Goal: Task Accomplishment & Management: Contribute content

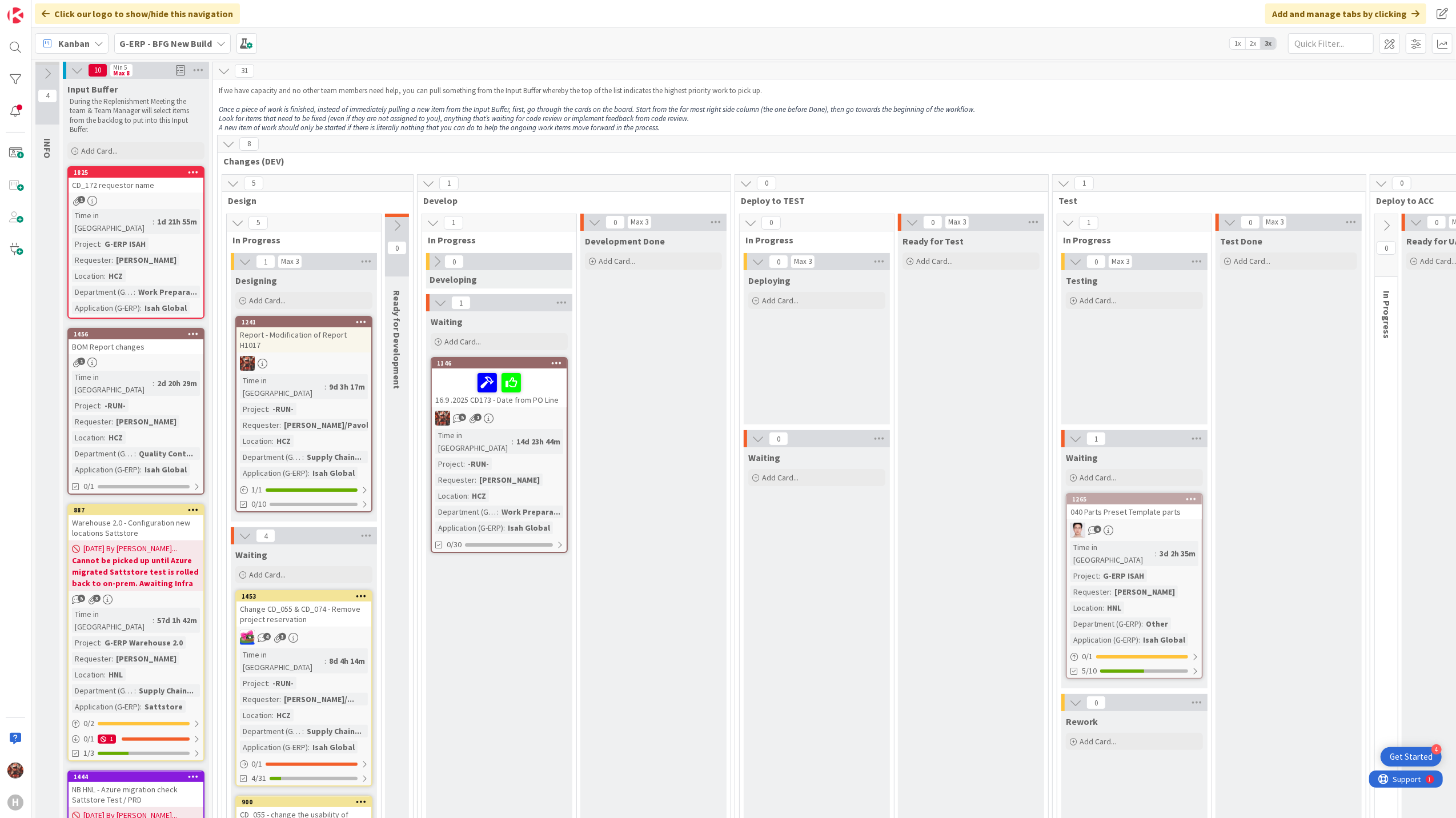
click at [151, 44] on b "G-ERP - BFG New Build" at bounding box center [166, 43] width 93 height 11
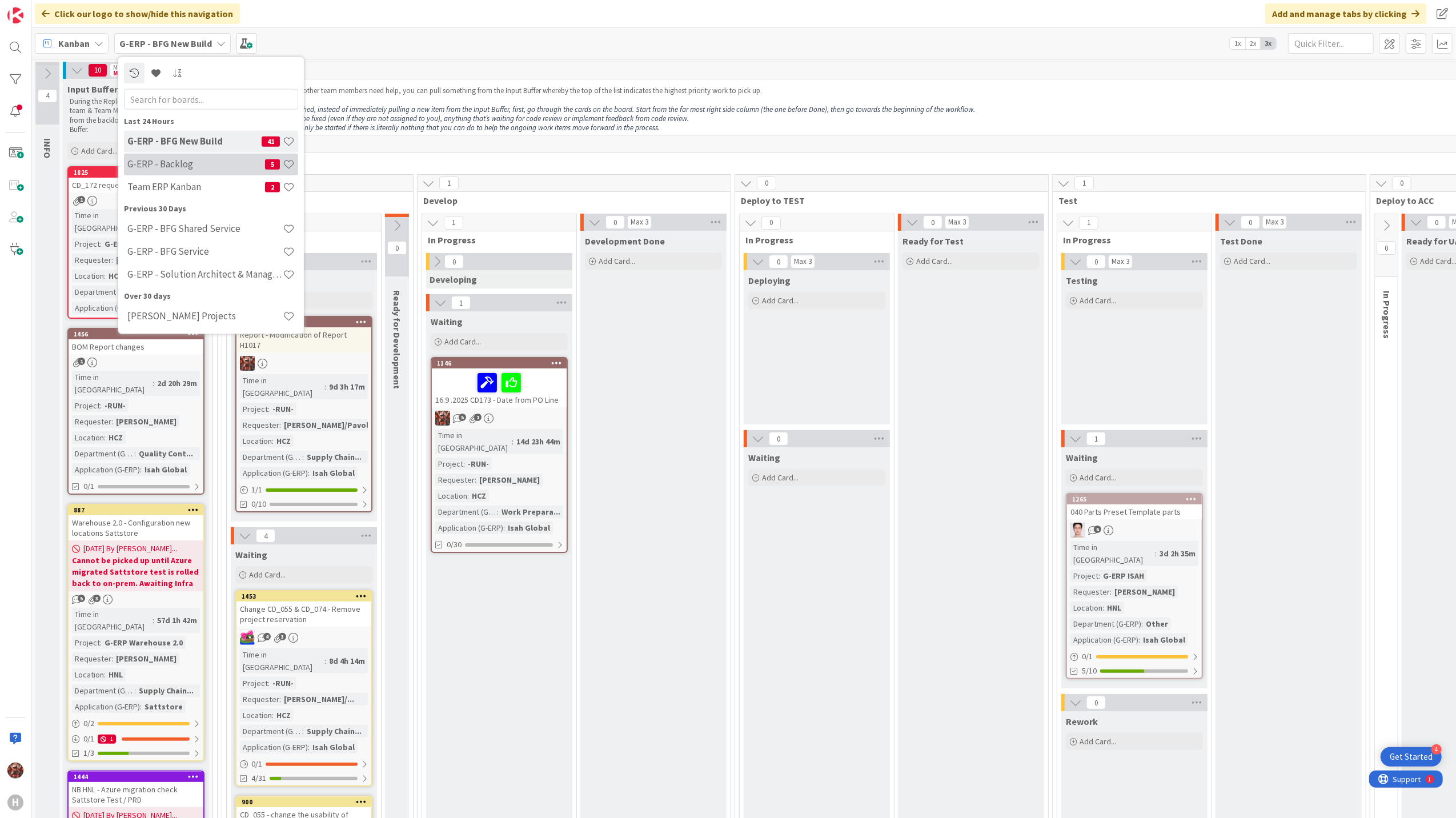
click at [185, 166] on h4 "G-ERP - Backlog" at bounding box center [196, 163] width 137 height 11
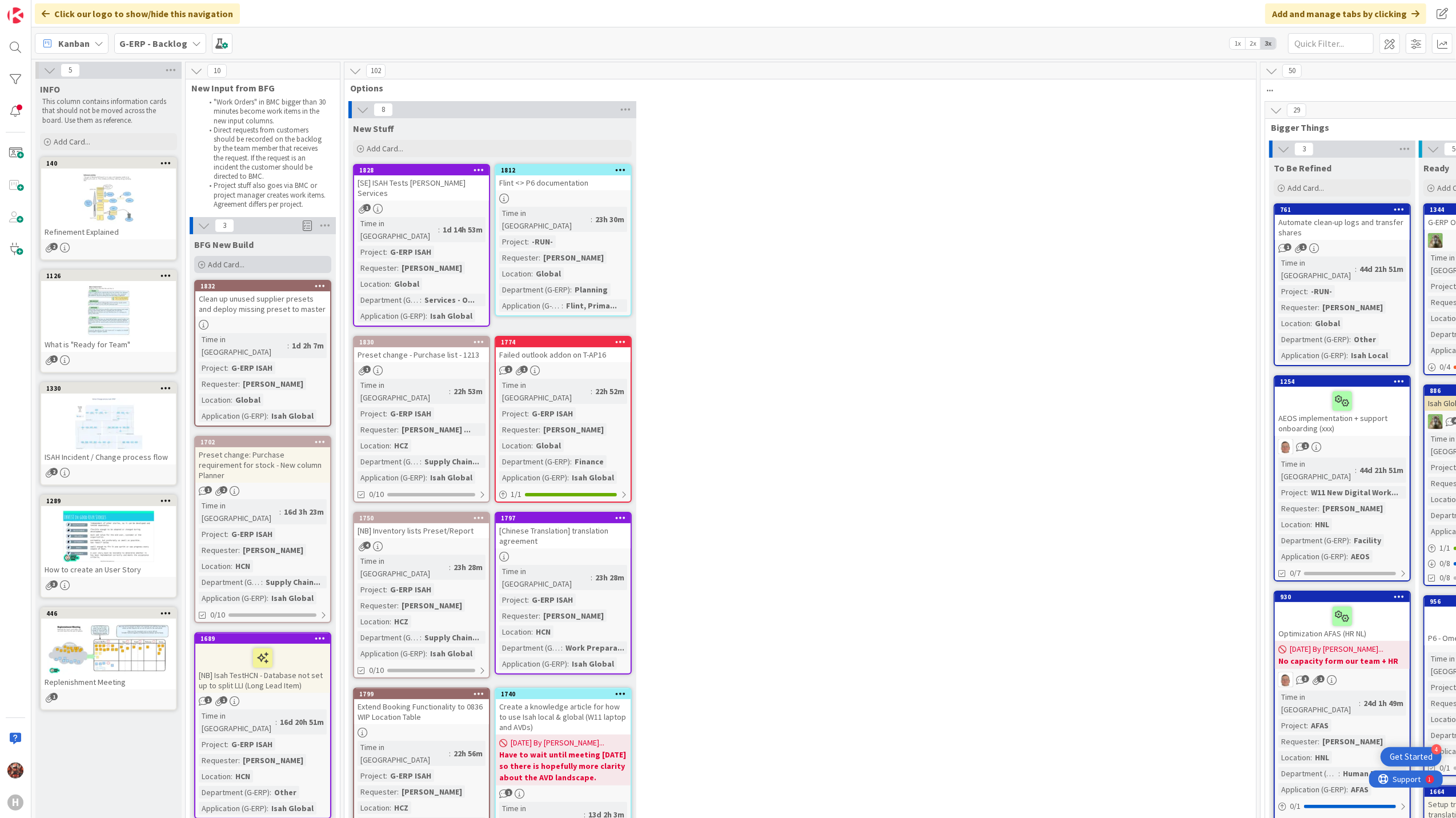
click at [221, 257] on div "Add Card..." at bounding box center [262, 264] width 137 height 17
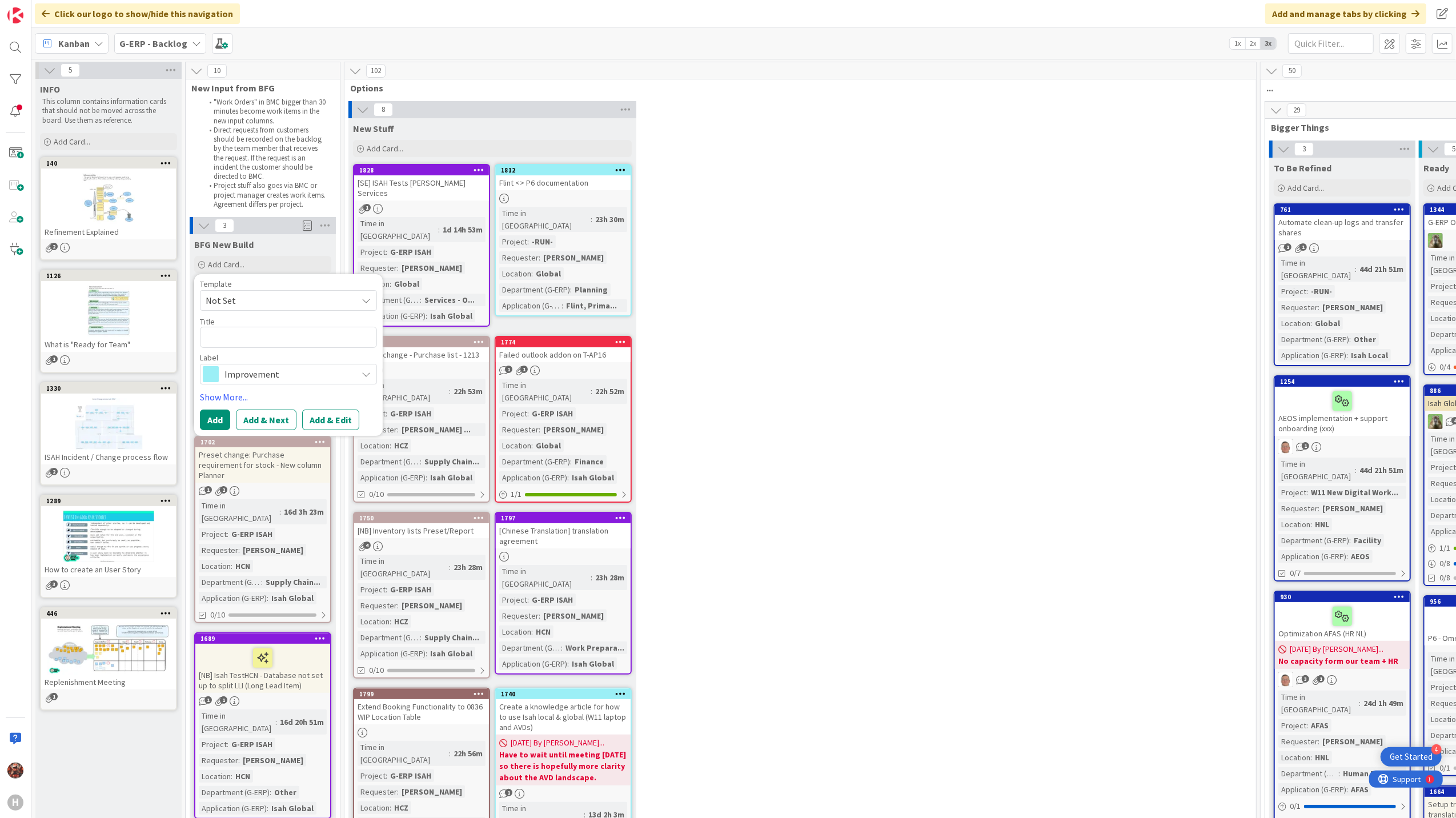
click at [245, 305] on span "Not Set" at bounding box center [277, 300] width 143 height 15
click at [286, 283] on div "Template" at bounding box center [289, 284] width 177 height 8
click at [282, 336] on textarea at bounding box center [289, 337] width 177 height 21
click at [286, 373] on span "Improvement" at bounding box center [288, 374] width 127 height 16
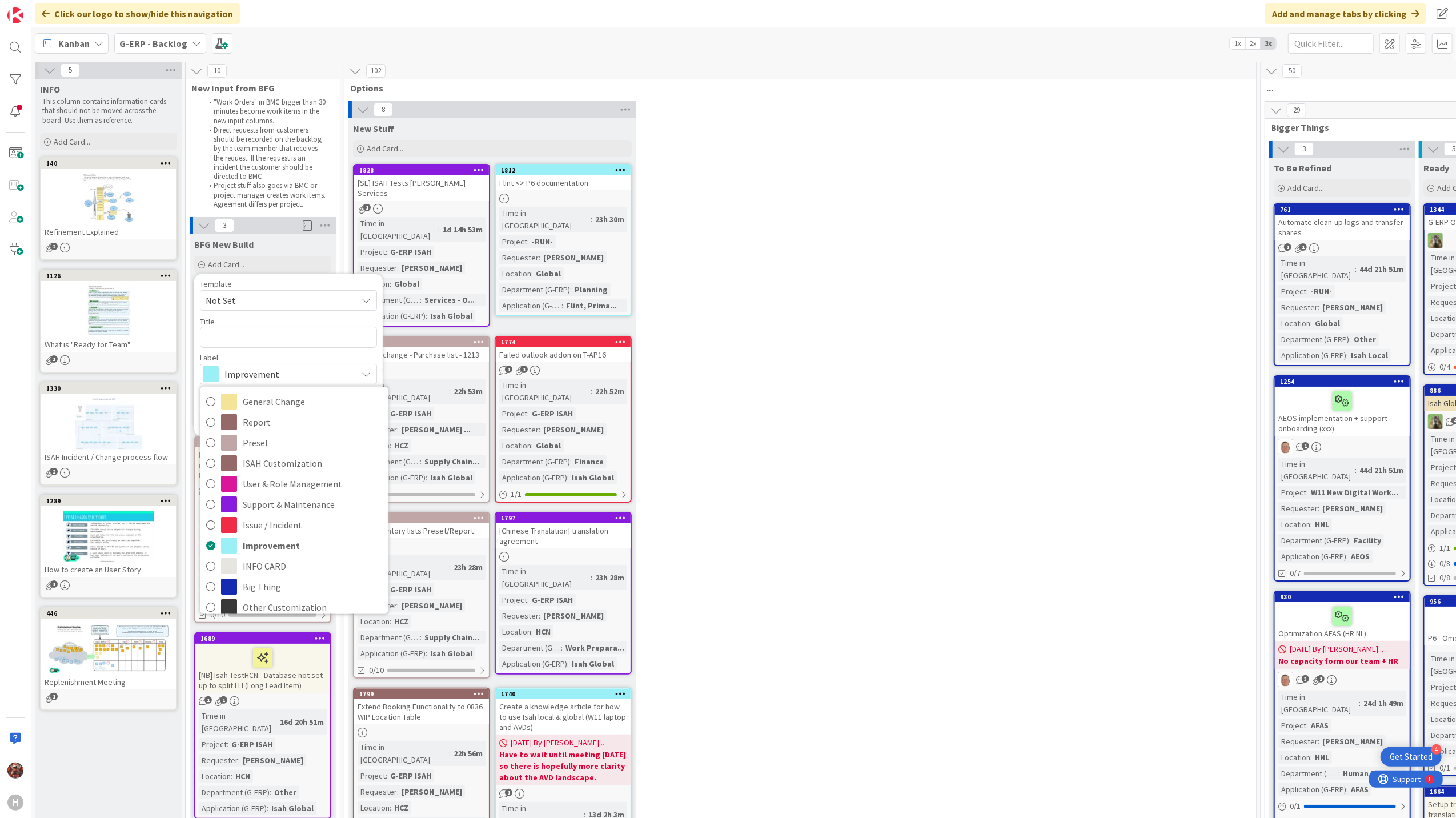
click at [252, 291] on span "Not Set" at bounding box center [289, 300] width 177 height 20
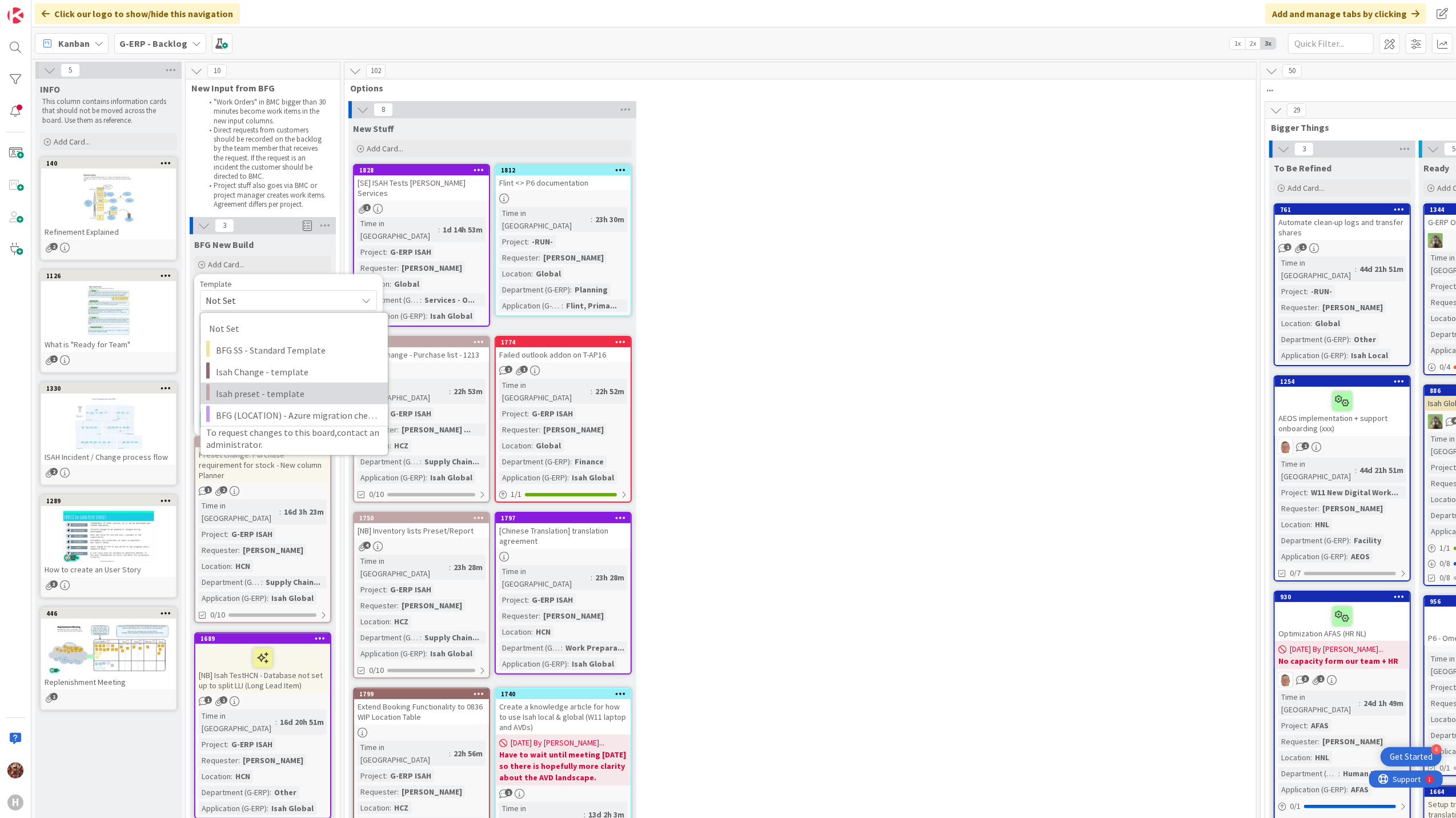
click at [261, 391] on span "Isah preset - template" at bounding box center [297, 393] width 163 height 15
type textarea "x"
type textarea "Isah preset - template"
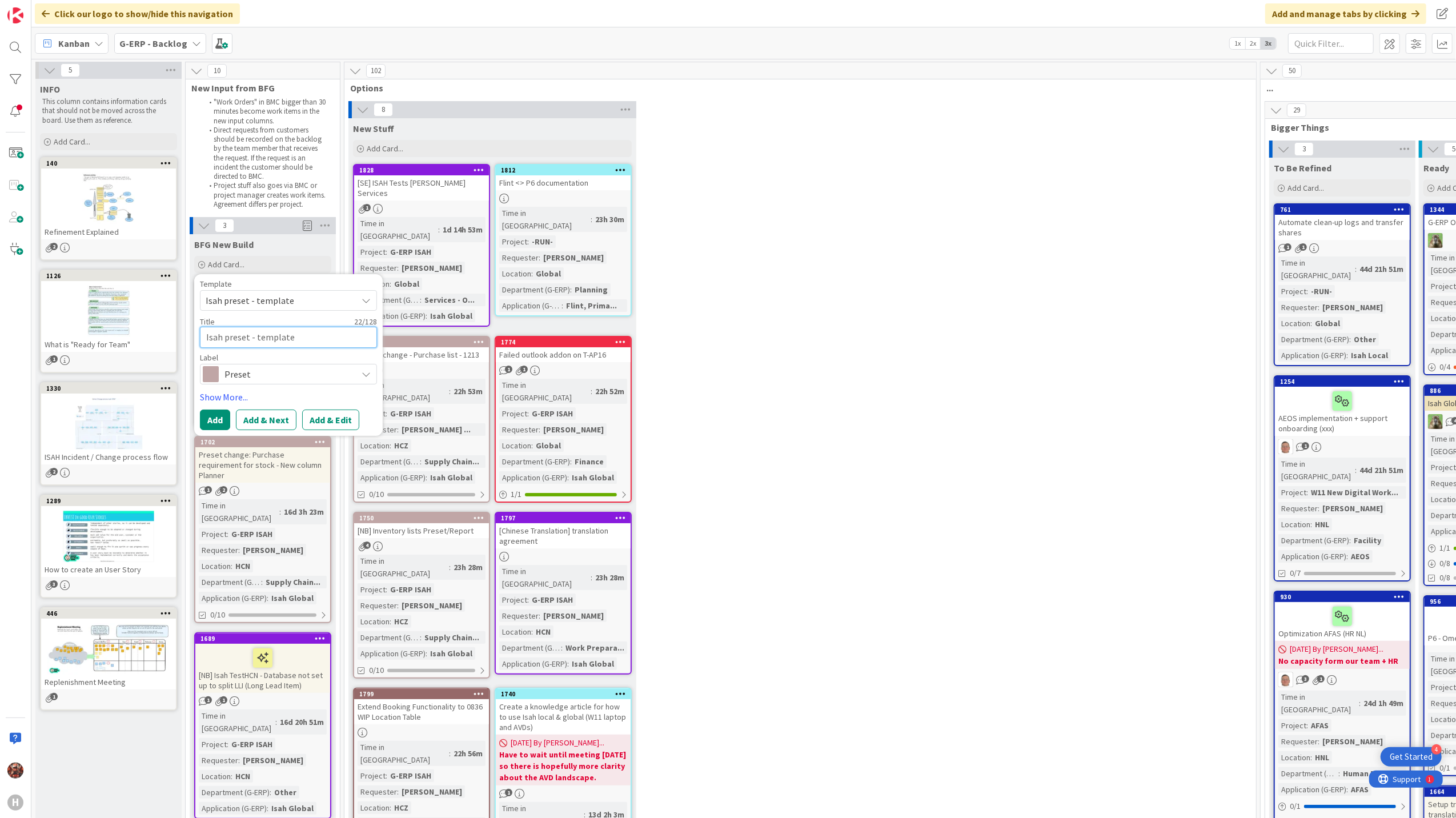
drag, startPoint x: 302, startPoint y: 339, endPoint x: 196, endPoint y: 340, distance: 106.0
click at [196, 339] on div "Template Isah preset - template Not Set BFG SS - Standard Template Isah Change …" at bounding box center [288, 355] width 188 height 162
type textarea "x"
type textarea "N"
type textarea "x"
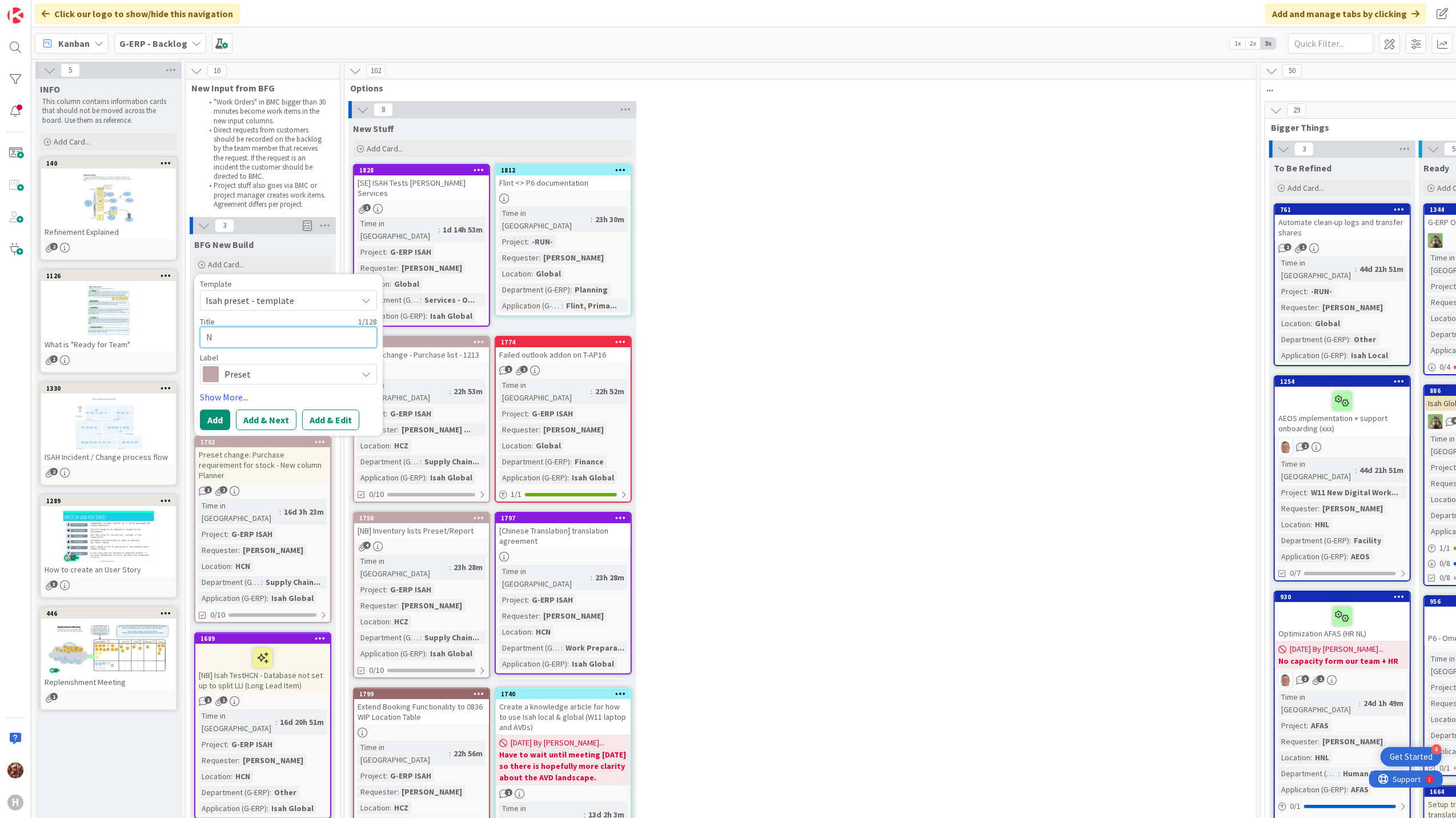
type textarea "Ne"
type textarea "x"
type textarea "New"
type textarea "x"
type textarea "New"
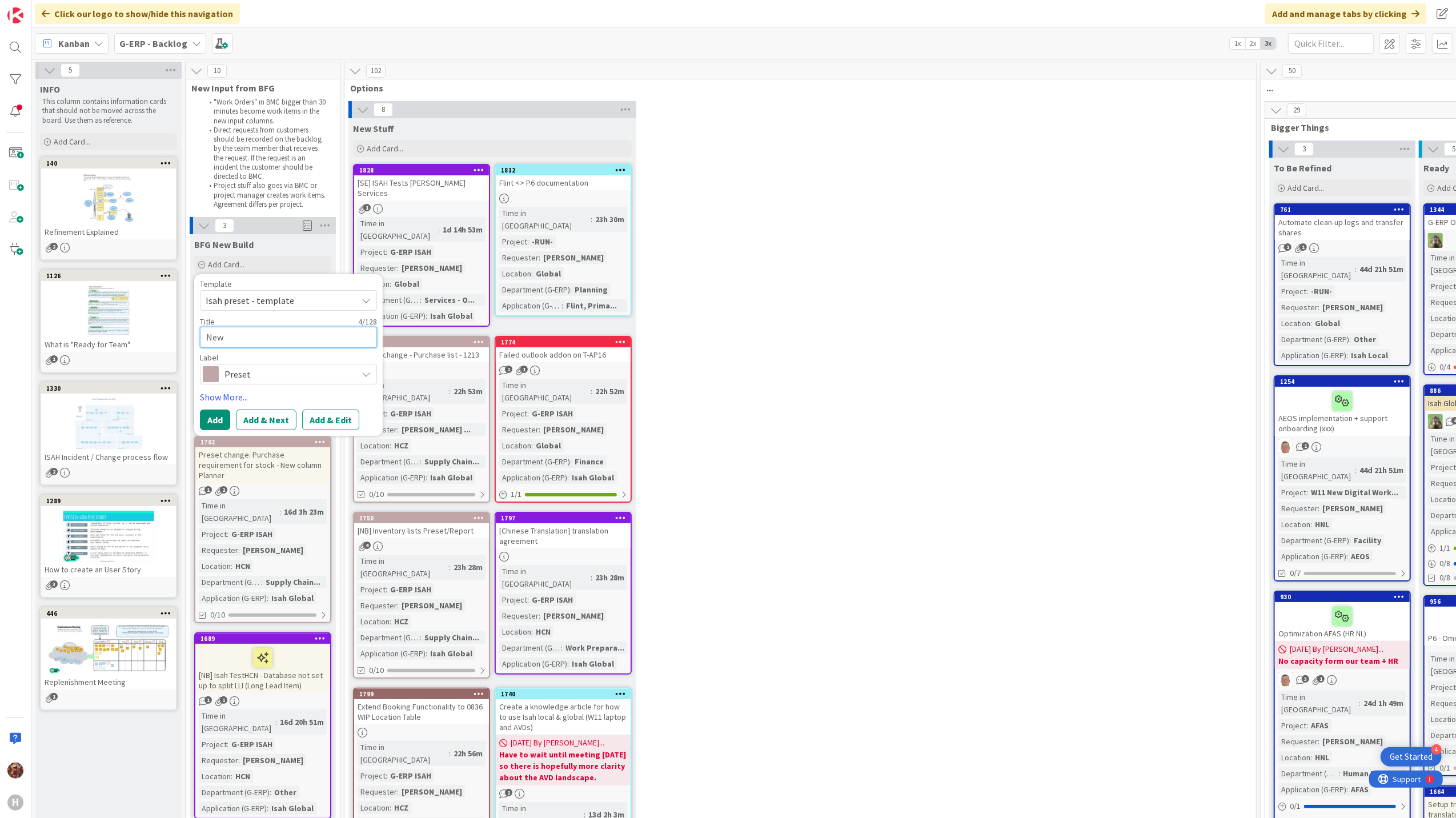
type textarea "x"
type textarea "New c"
type textarea "x"
type textarea "New co"
type textarea "x"
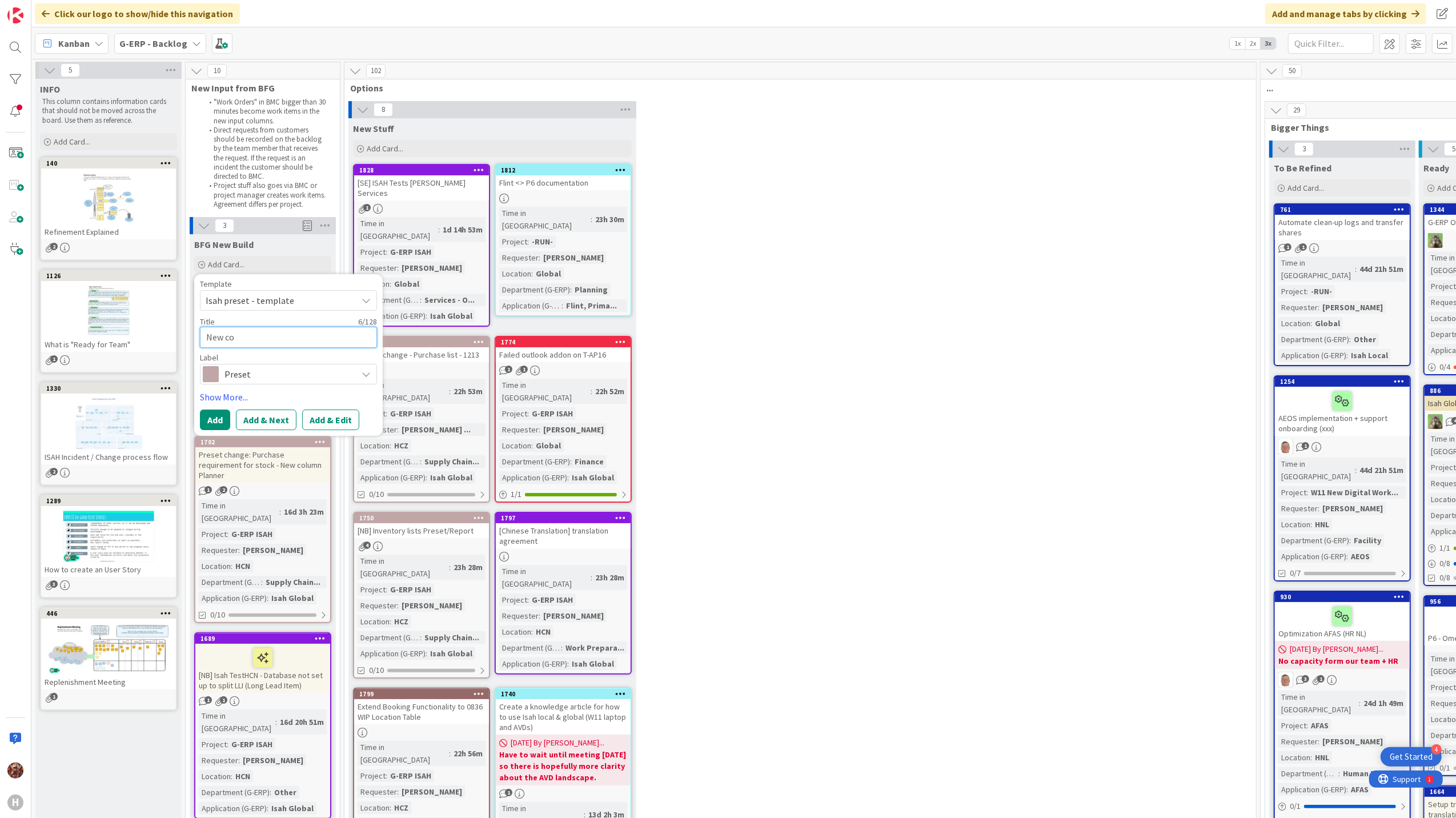
type textarea "New col"
type textarea "x"
type textarea "New colu"
type textarea "x"
type textarea "New colum"
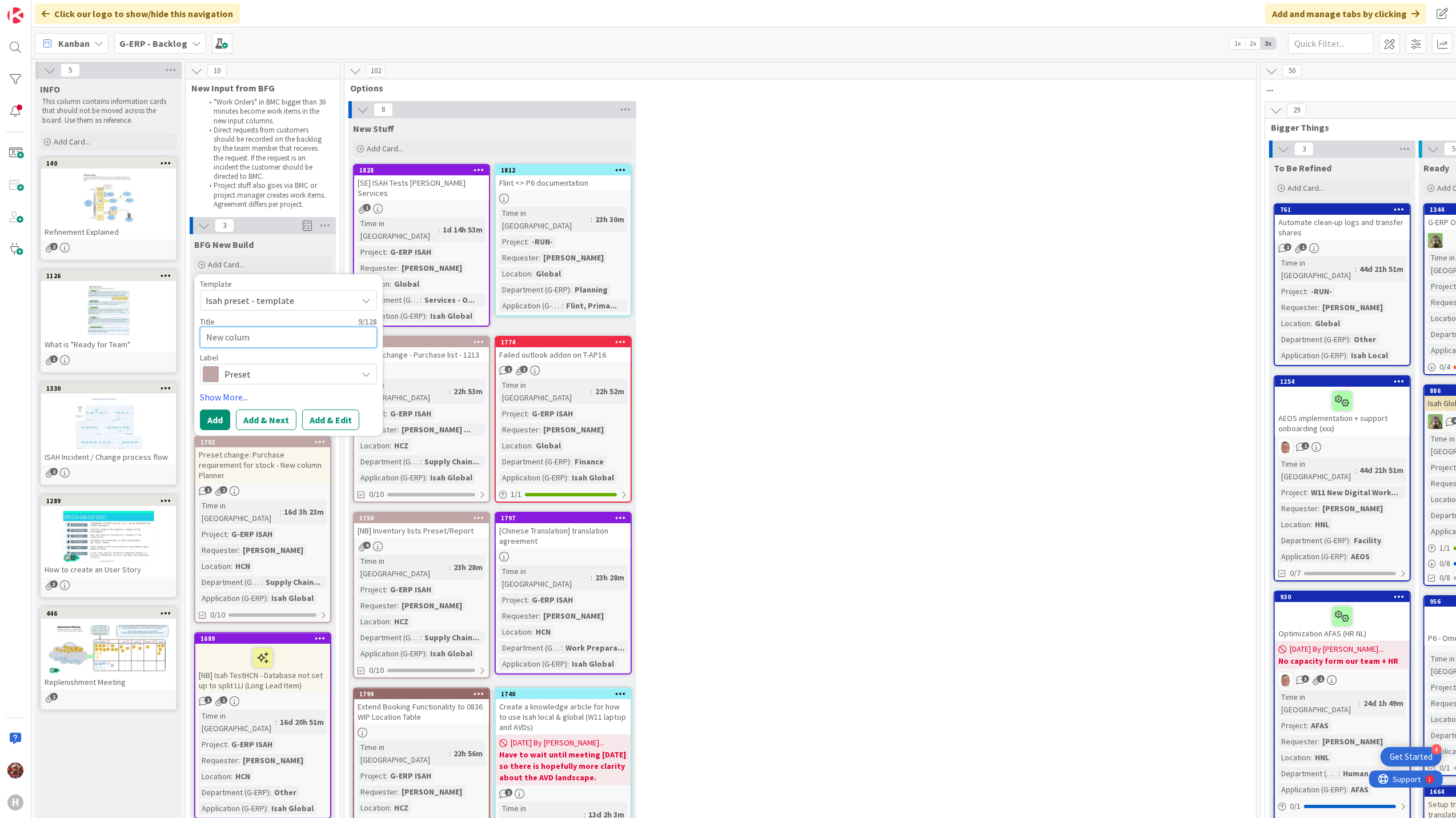
type textarea "x"
type textarea "New column"
type textarea "x"
type textarea "New column"
type textarea "x"
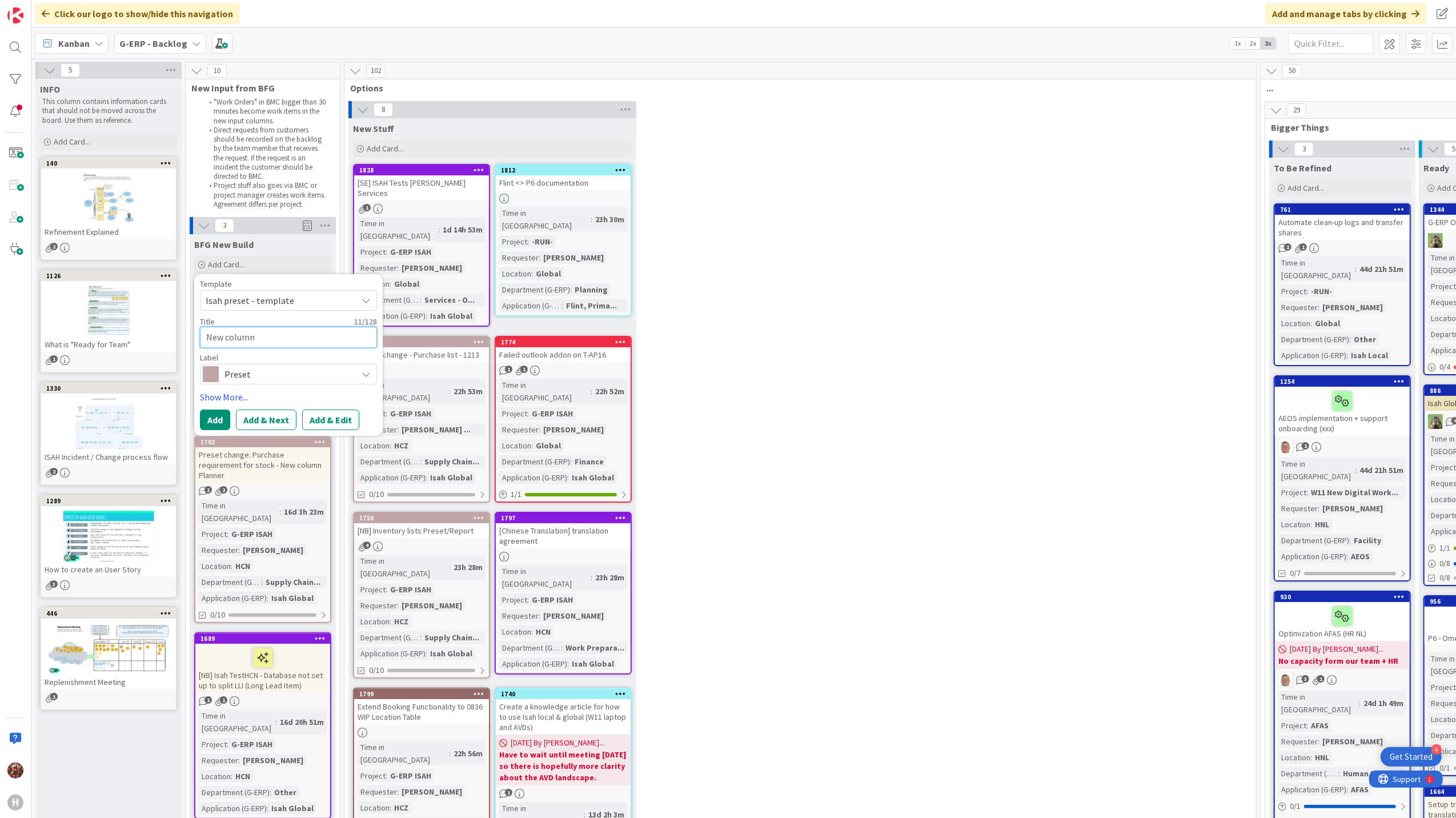
type textarea "New column I"
type textarea "x"
type textarea "New column In"
type textarea "x"
type textarea "New column In"
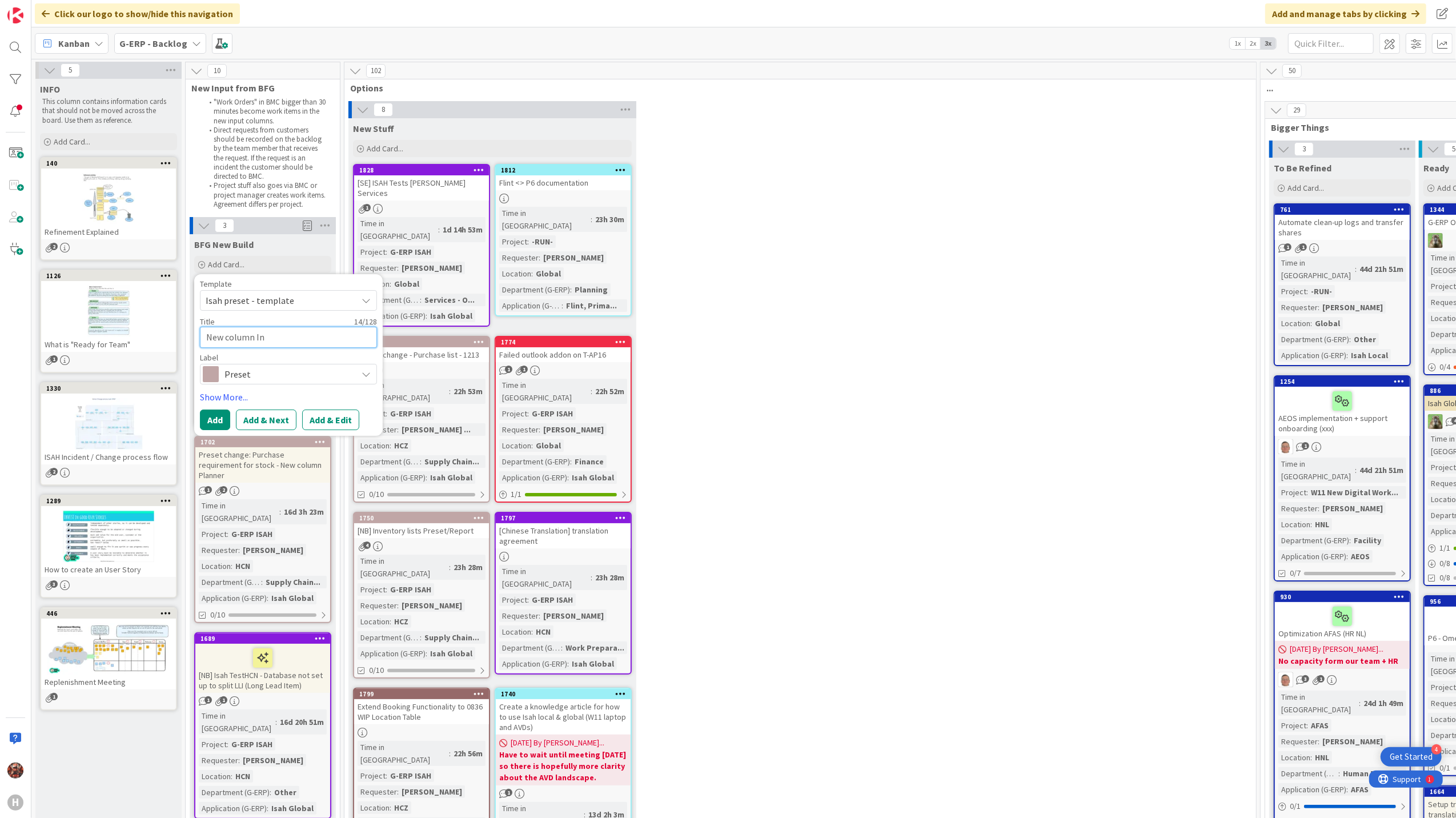
type textarea "x"
type textarea "New column In"
type textarea "x"
type textarea "New column I"
type textarea "x"
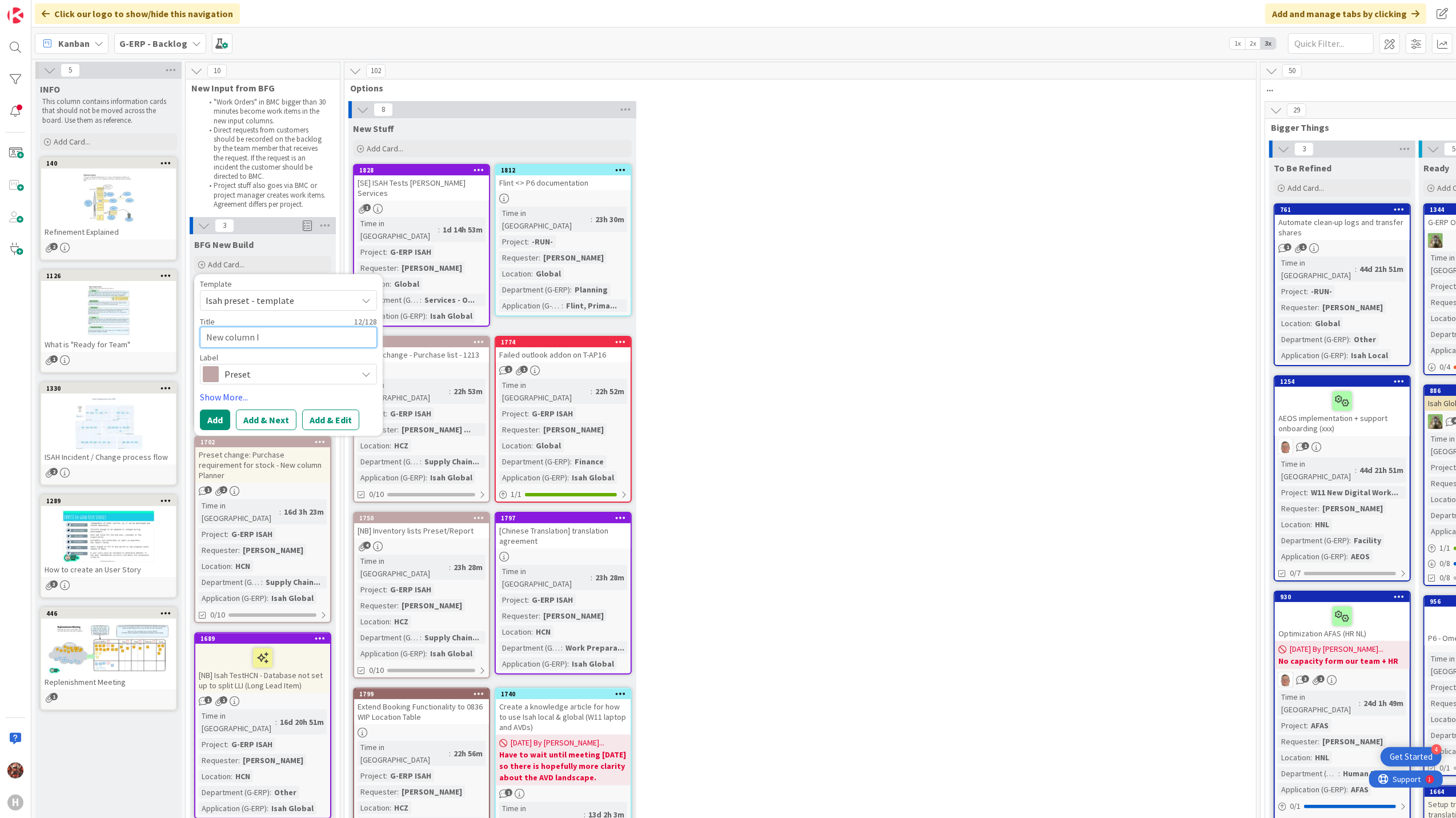
type textarea "New column"
type textarea "x"
type textarea "New column i"
type textarea "x"
type textarea "New column in"
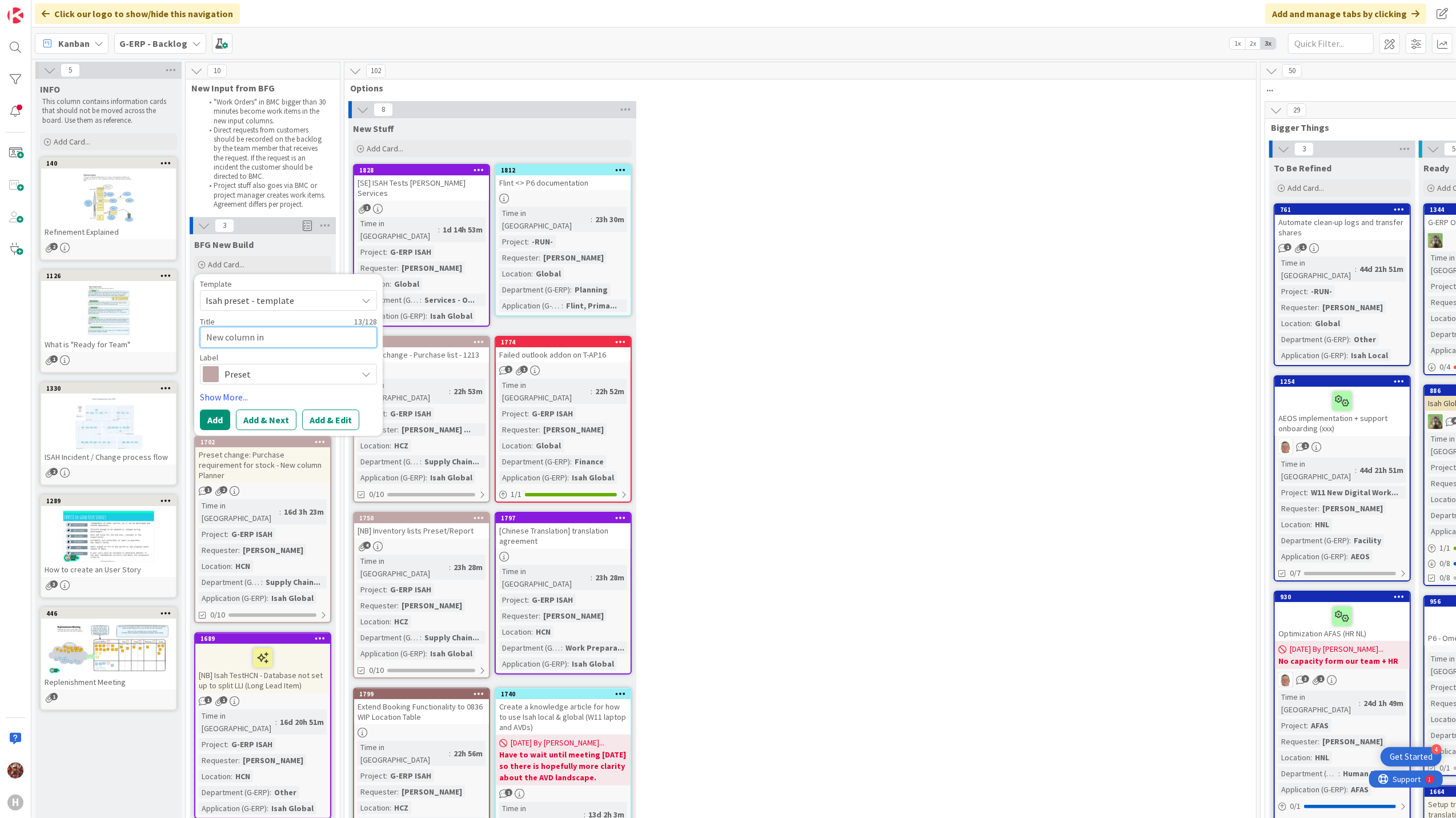
type textarea "x"
type textarea "New column in"
type textarea "x"
type textarea "New column in P"
type textarea "x"
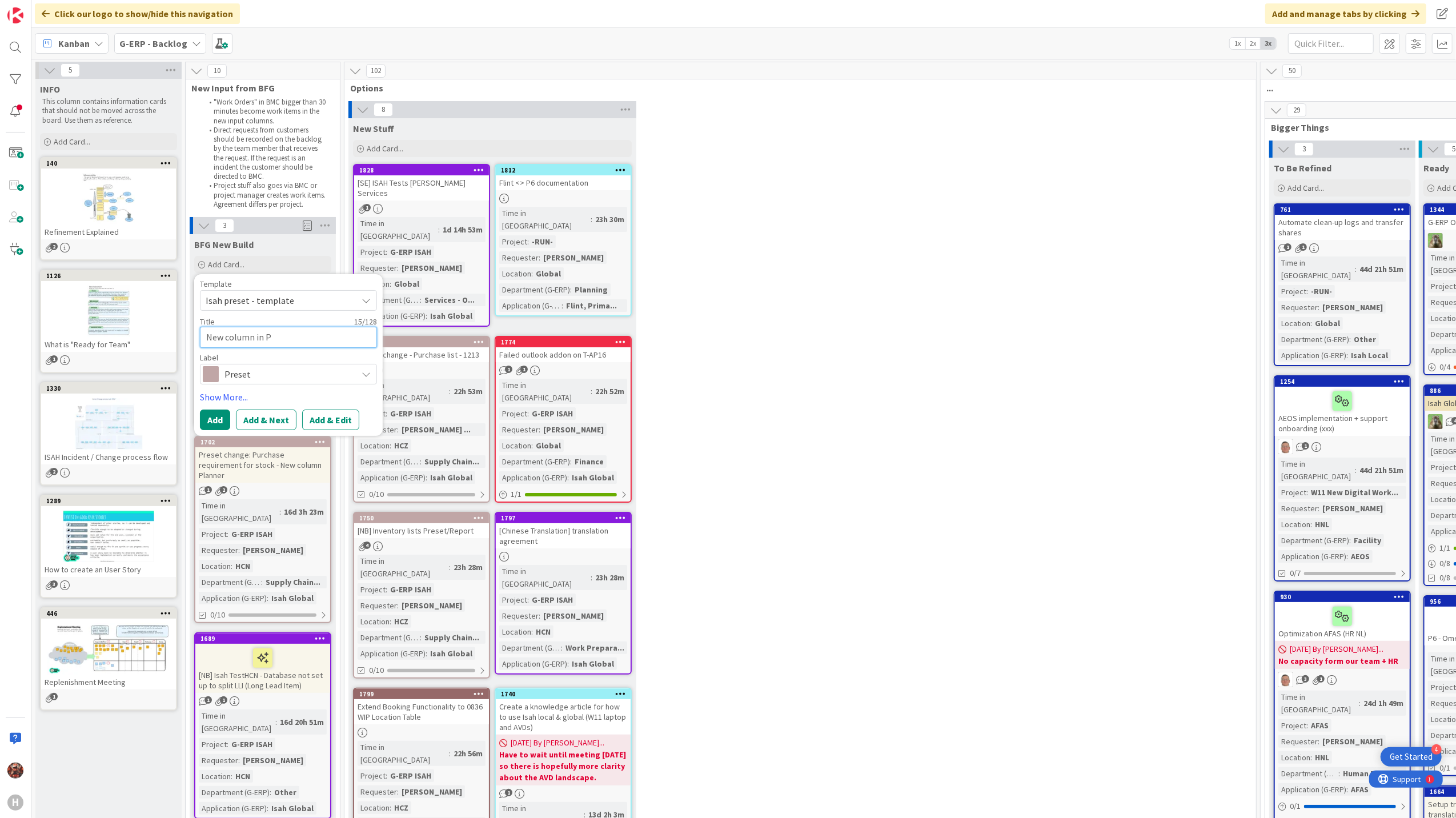
type textarea "New column in [GEOGRAPHIC_DATA]"
type textarea "x"
type textarea "New column in Pur"
type textarea "x"
type textarea "New column in [GEOGRAPHIC_DATA]"
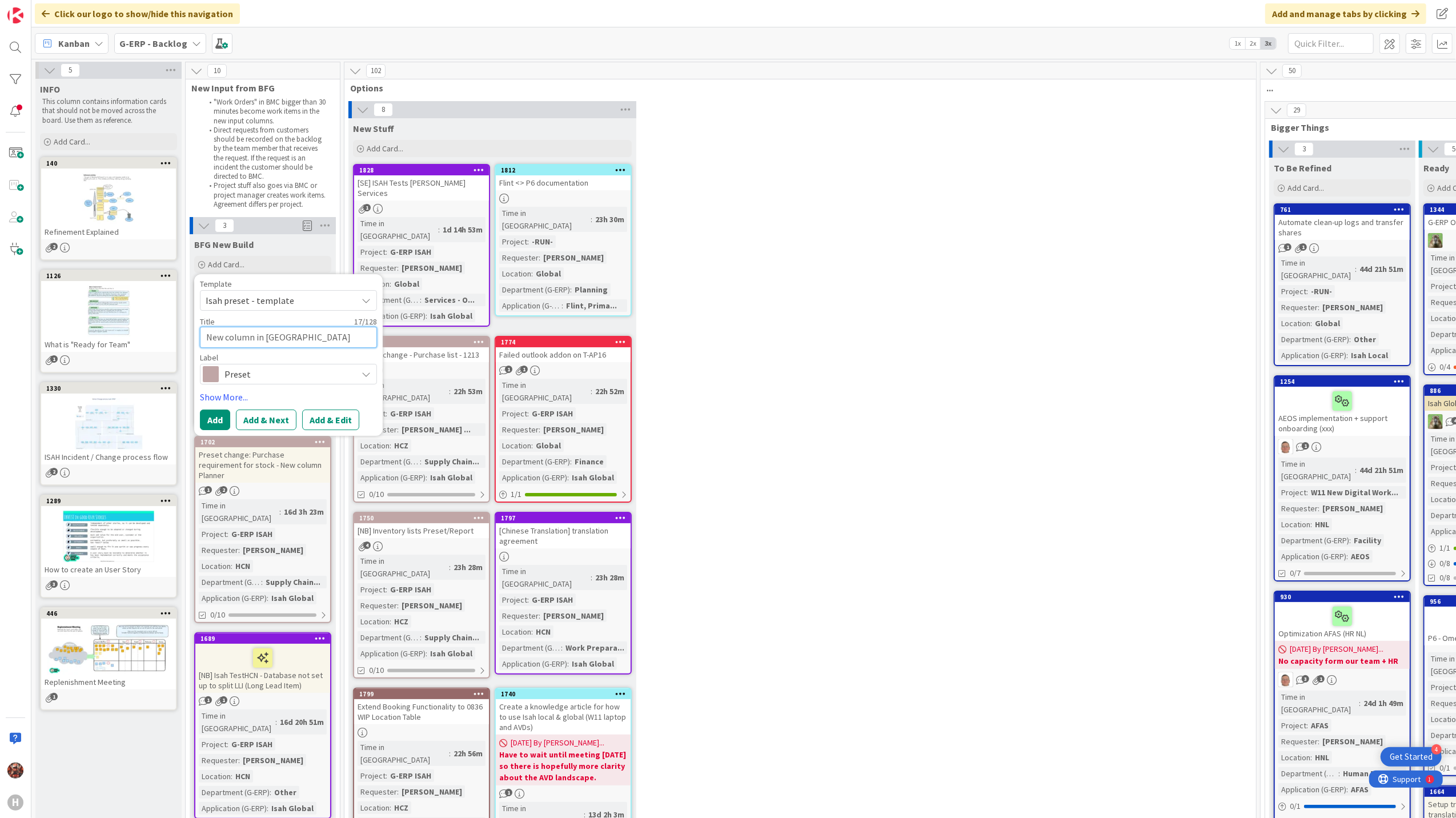
type textarea "x"
type textarea "New column in [GEOGRAPHIC_DATA]"
type textarea "x"
type textarea "New column in [GEOGRAPHIC_DATA]"
type textarea "x"
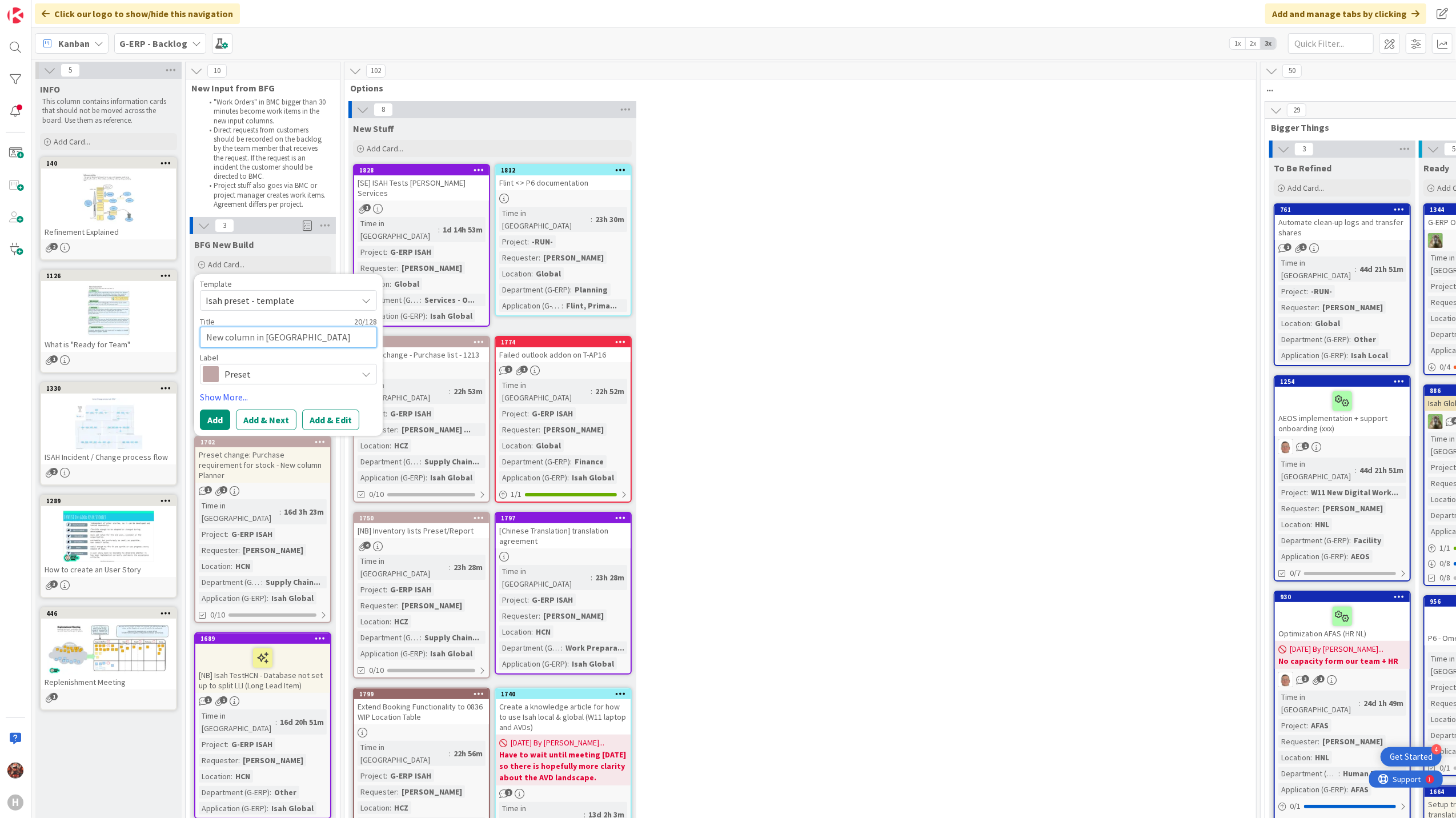
type textarea "New column in [GEOGRAPHIC_DATA]"
type textarea "x"
type textarea "New column in Purchase"
type textarea "x"
type textarea "New column in Purchase"
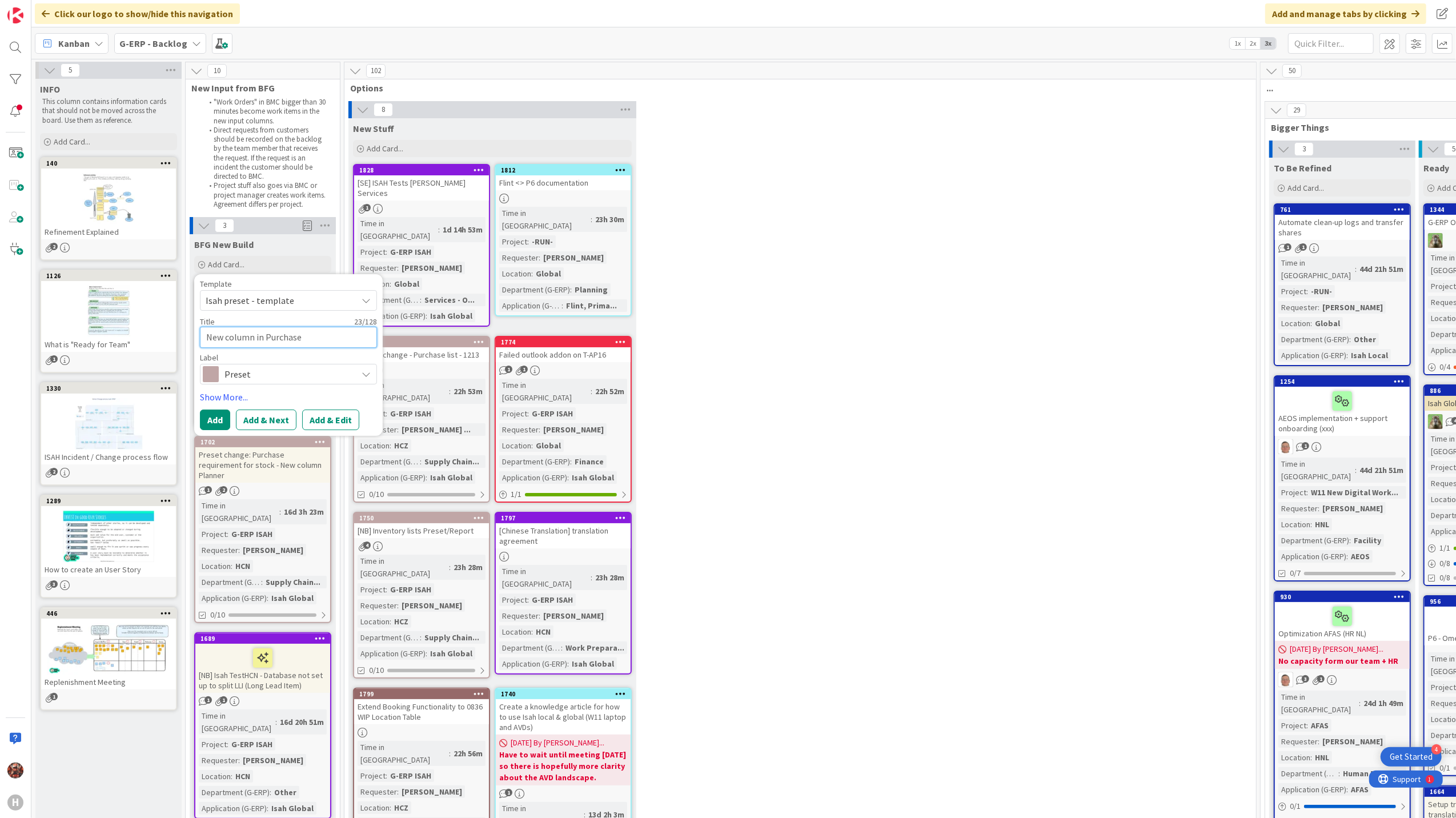
type textarea "x"
type textarea "New column in Purchase o"
type textarea "x"
type textarea "New column in Purchase or"
type textarea "x"
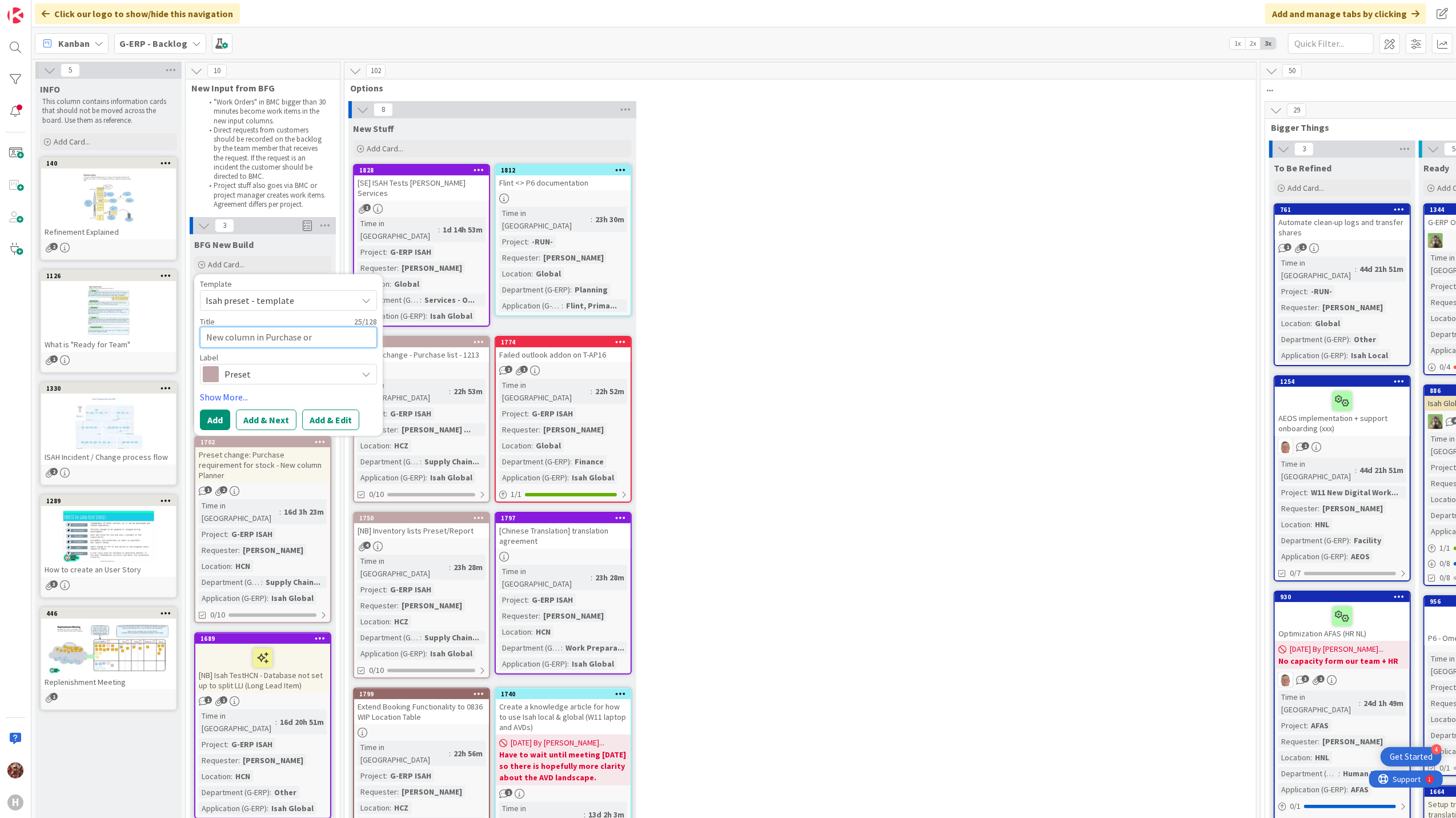
type textarea "New column in Purchase ord"
type textarea "x"
type textarea "New column in Purchase orde"
type textarea "x"
type textarea "New column in Purchase order"
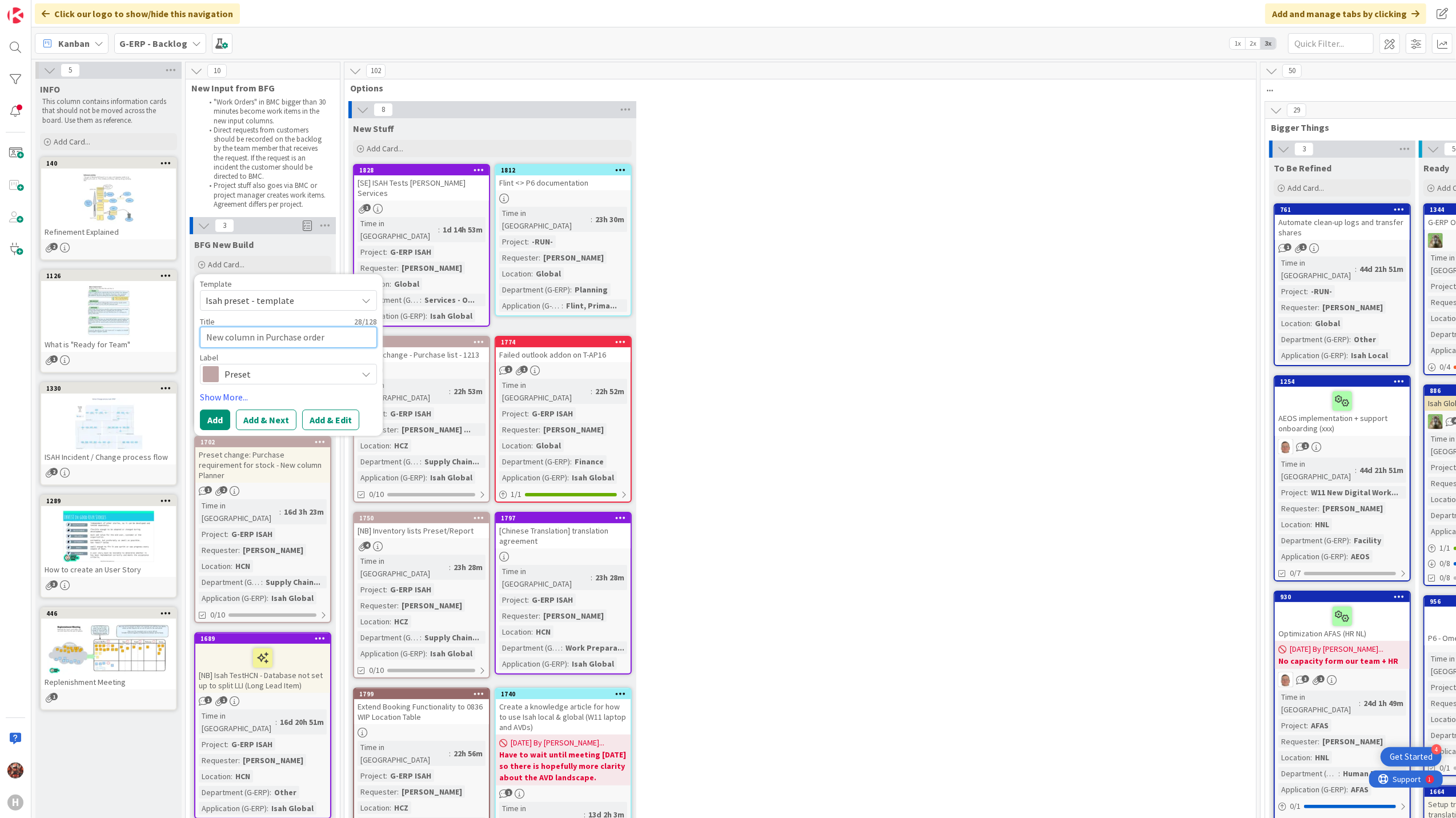
type textarea "x"
type textarea "New column in Purchase orders"
type textarea "x"
type textarea "New column in Purchase orders"
type textarea "x"
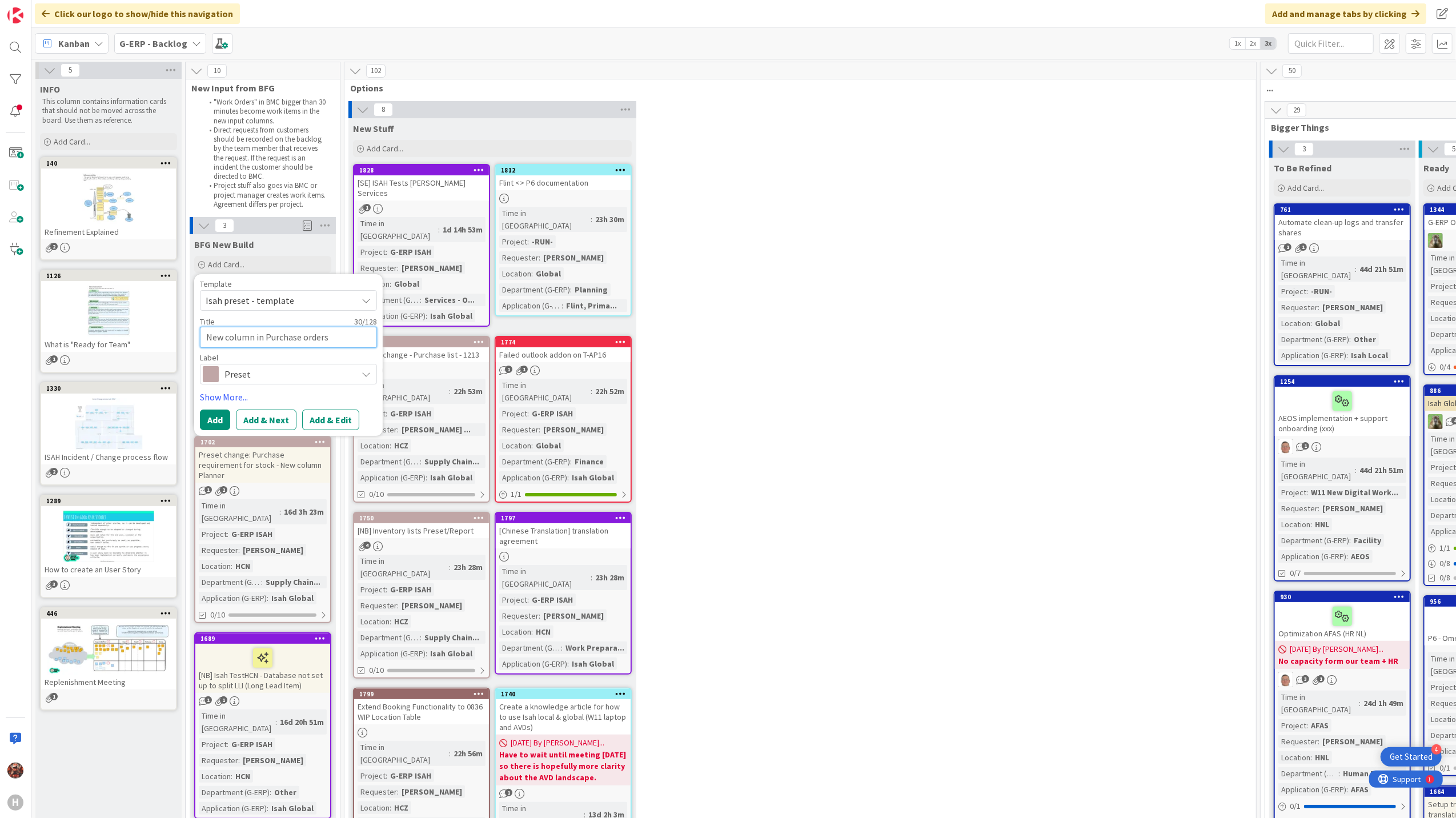
type textarea "New column in Purchase orders a"
type textarea "x"
type textarea "New column in Purchase orders an"
type textarea "x"
type textarea "New column in Purchase orders and"
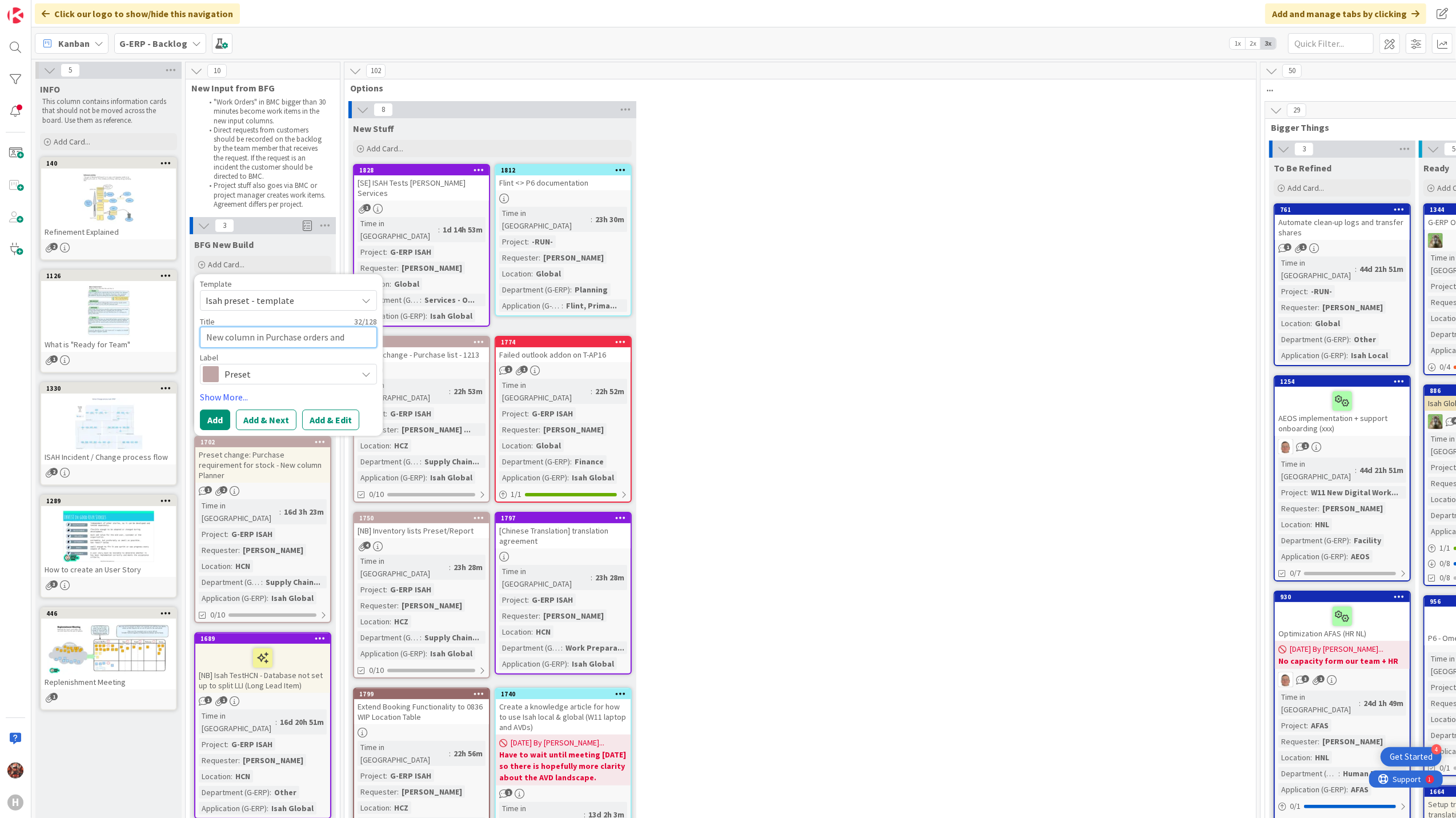
type textarea "x"
type textarea "New column in Purchase orders and"
type textarea "x"
type textarea "New column in Purchase orders and P"
type textarea "x"
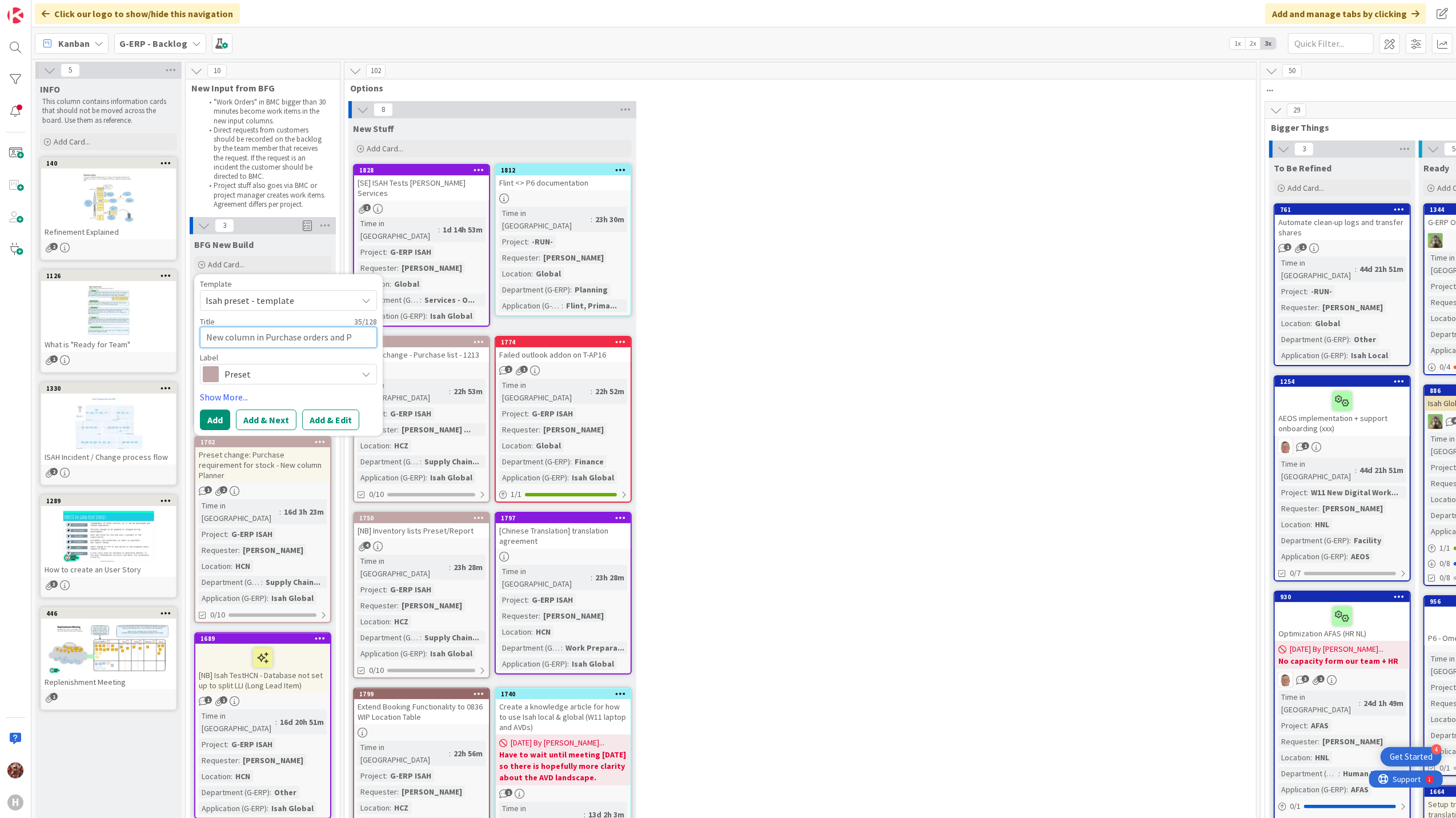
type textarea "New column in Purchase orders and Pu"
type textarea "x"
type textarea "New column in Purchase orders and Pur"
type textarea "x"
type textarea "New column in Purchase orders and Purc"
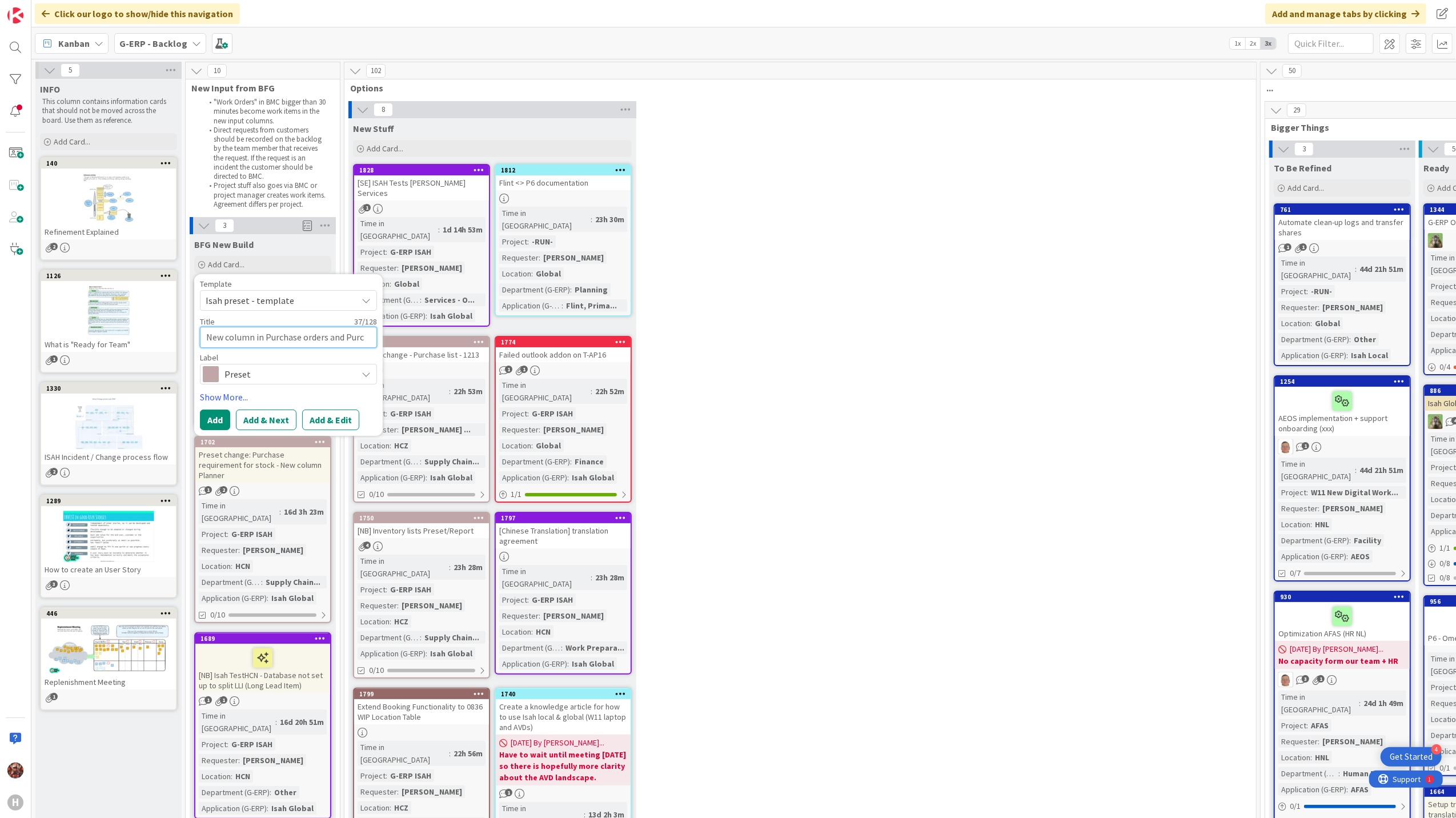
type textarea "x"
type textarea "New column in Purchase orders and Purch"
type textarea "x"
type textarea "New column in Purchase orders and Purcha"
type textarea "x"
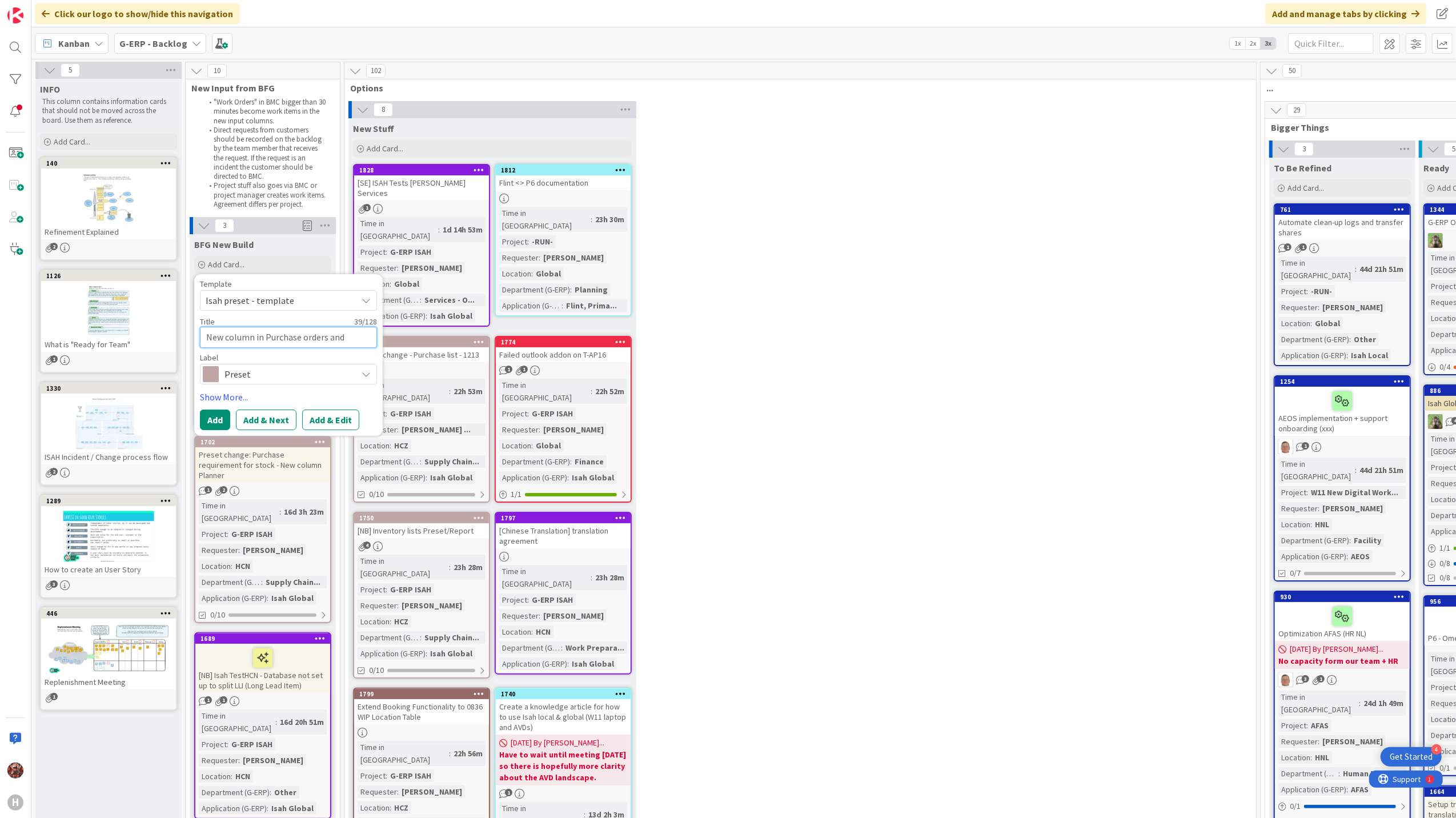
type textarea "New column in Purchase orders and Purchas"
type textarea "x"
type textarea "New column in Purchase orders and Purchase"
type textarea "x"
type textarea "New column in Purchase orders and Purchase"
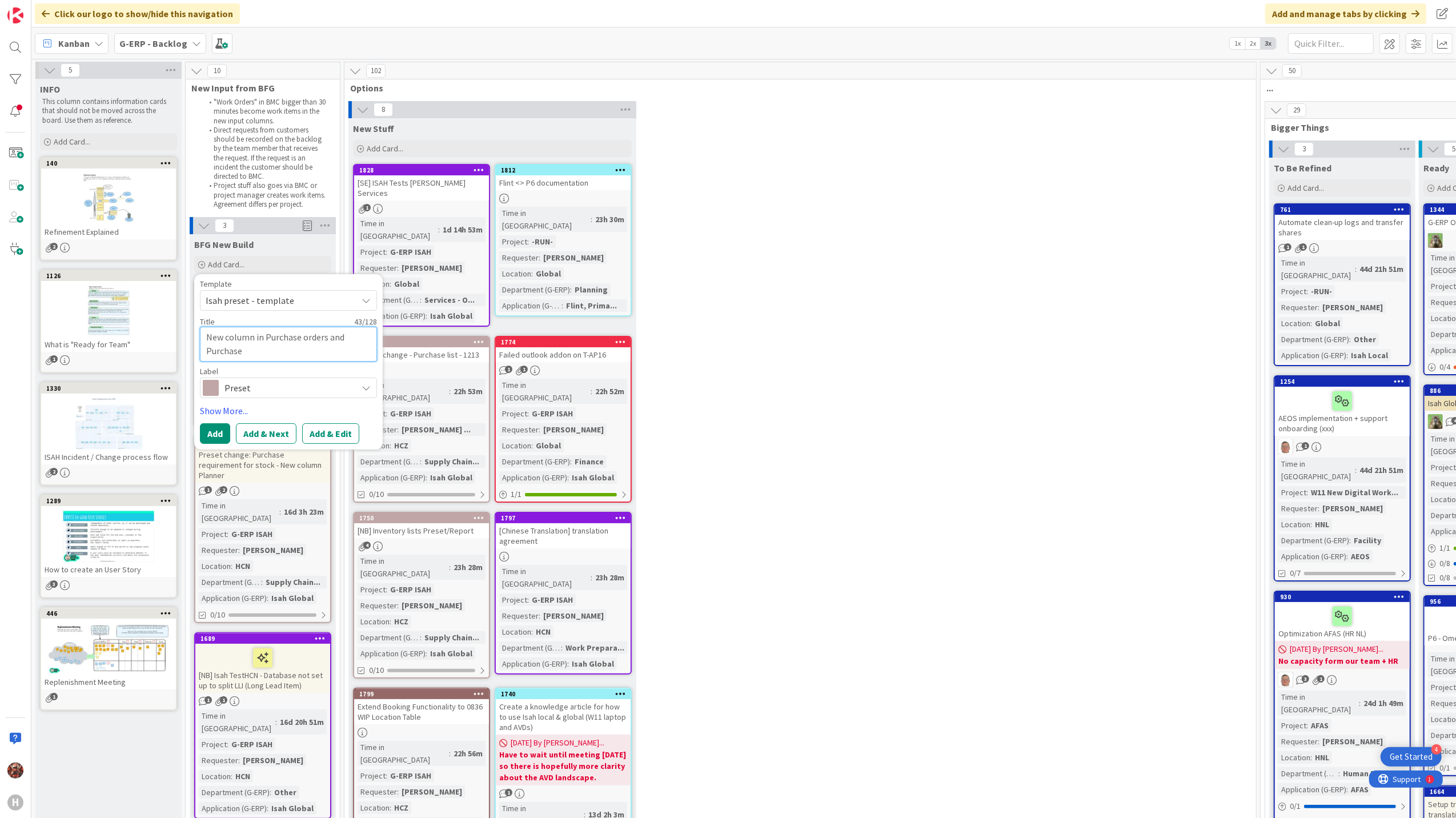
type textarea "x"
type textarea "New column in Purchase orders and Purchase l"
type textarea "x"
type textarea "New column in Purchase orders and Purchase li"
type textarea "x"
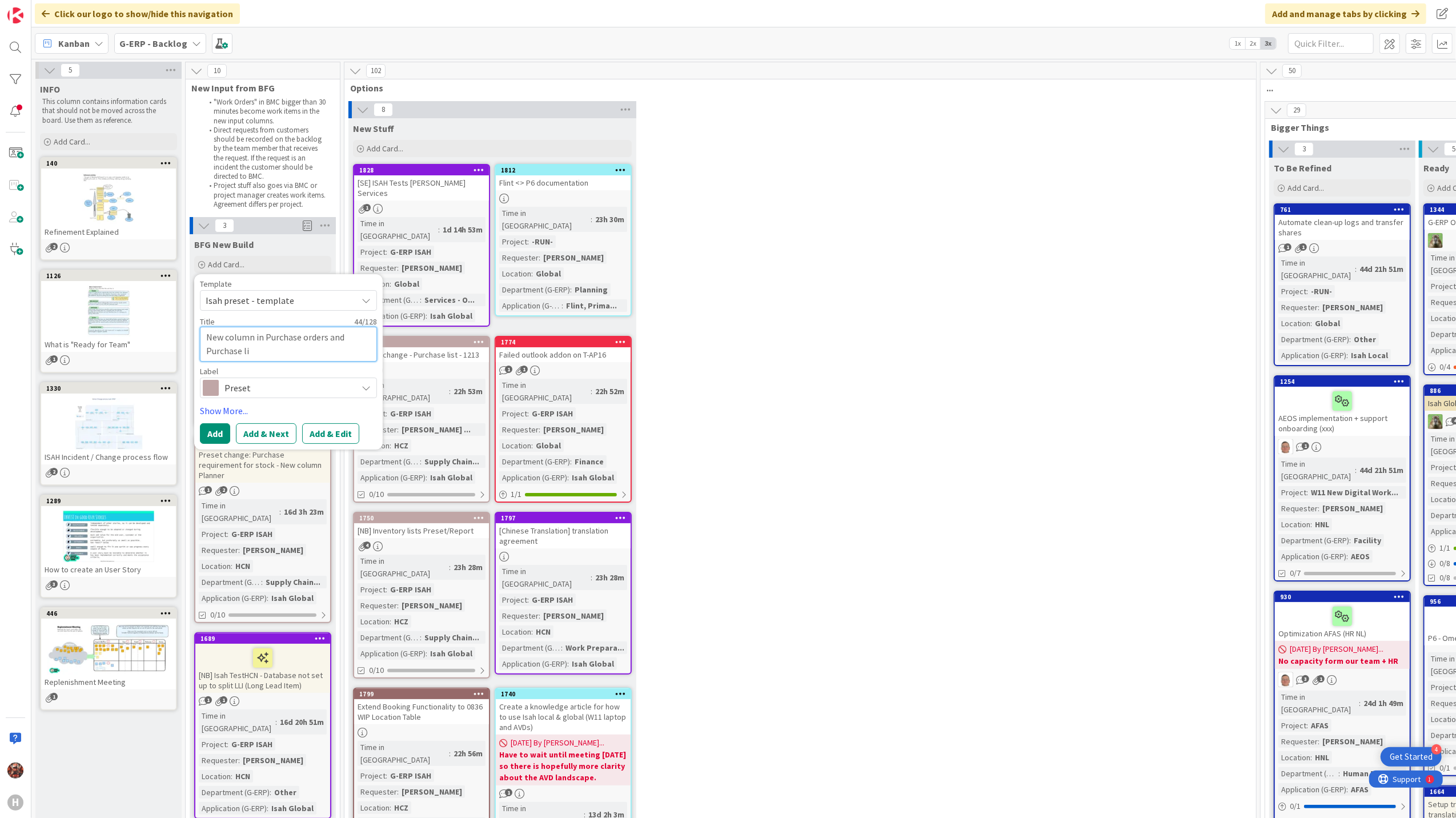
type textarea "New column in Purchase orders and Purchase lis"
type textarea "x"
type textarea "New column in Purchase orders and Purchase list"
drag, startPoint x: 307, startPoint y: 293, endPoint x: 218, endPoint y: 295, distance: 89.0
click at [218, 295] on span "Isah preset - template" at bounding box center [289, 300] width 177 height 20
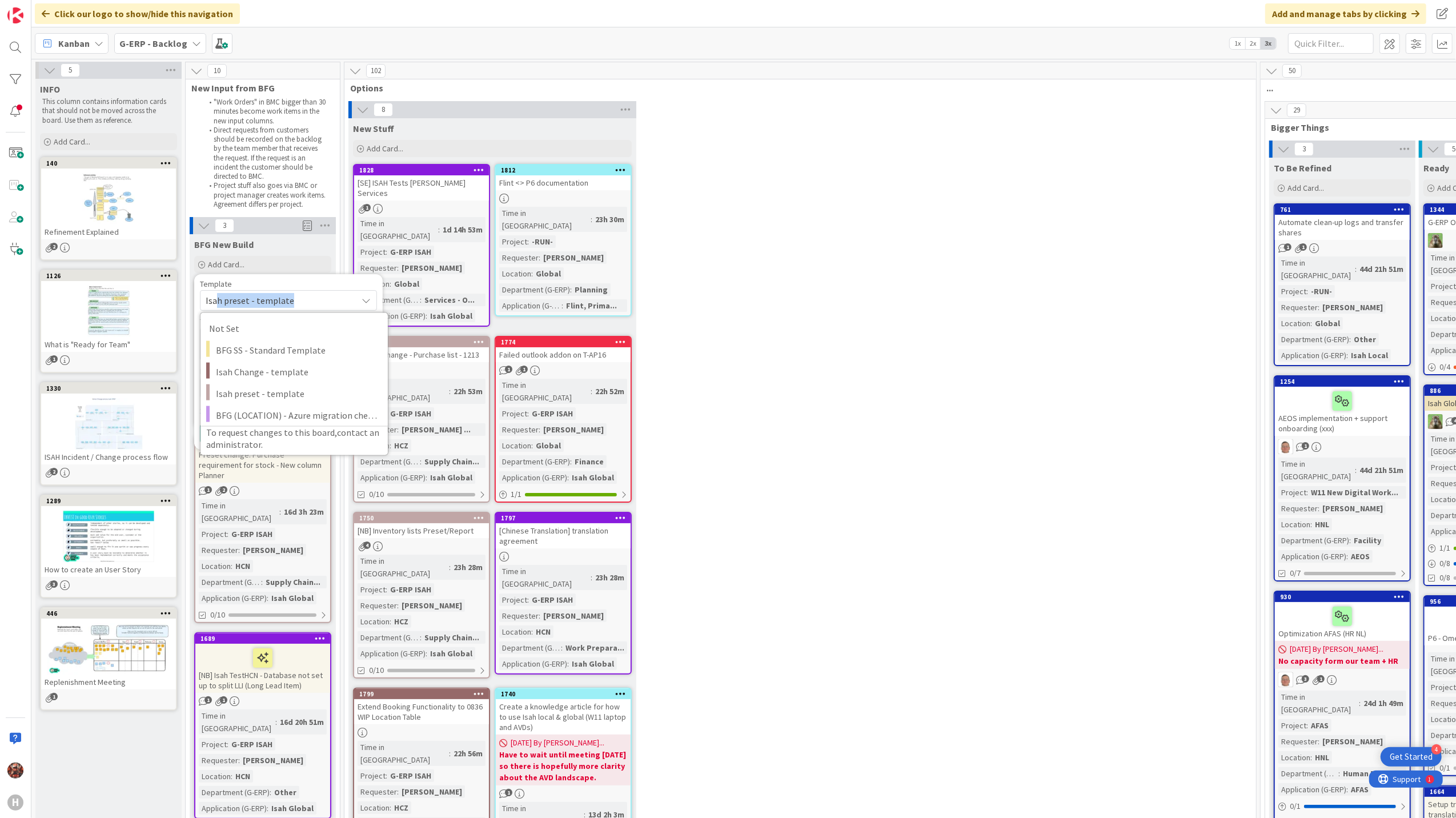
click at [301, 293] on span "Isah preset - template" at bounding box center [289, 300] width 177 height 20
click at [221, 435] on button "Add" at bounding box center [215, 433] width 30 height 20
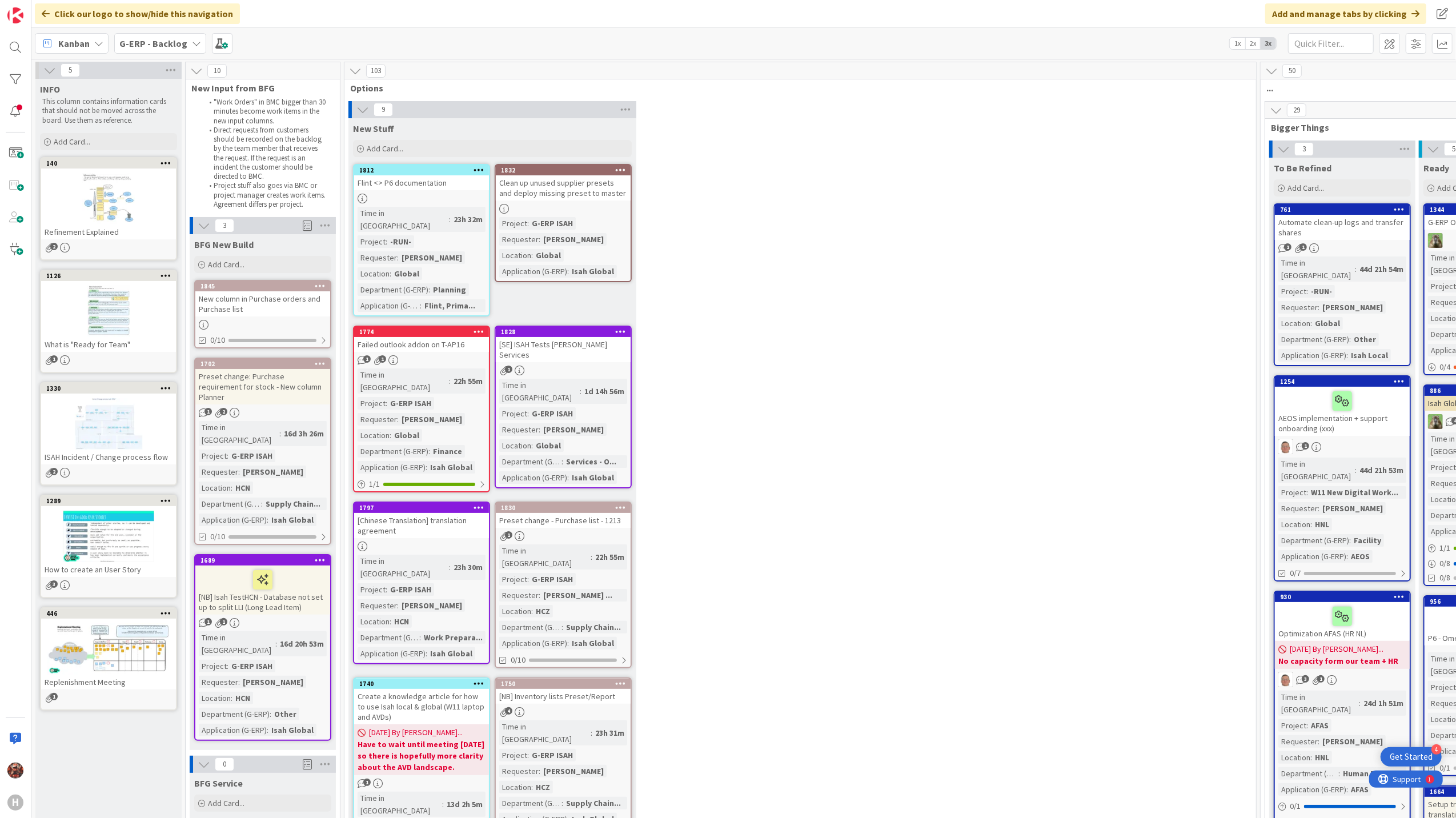
click at [245, 303] on div "New column in Purchase orders and Purchase list" at bounding box center [263, 304] width 135 height 25
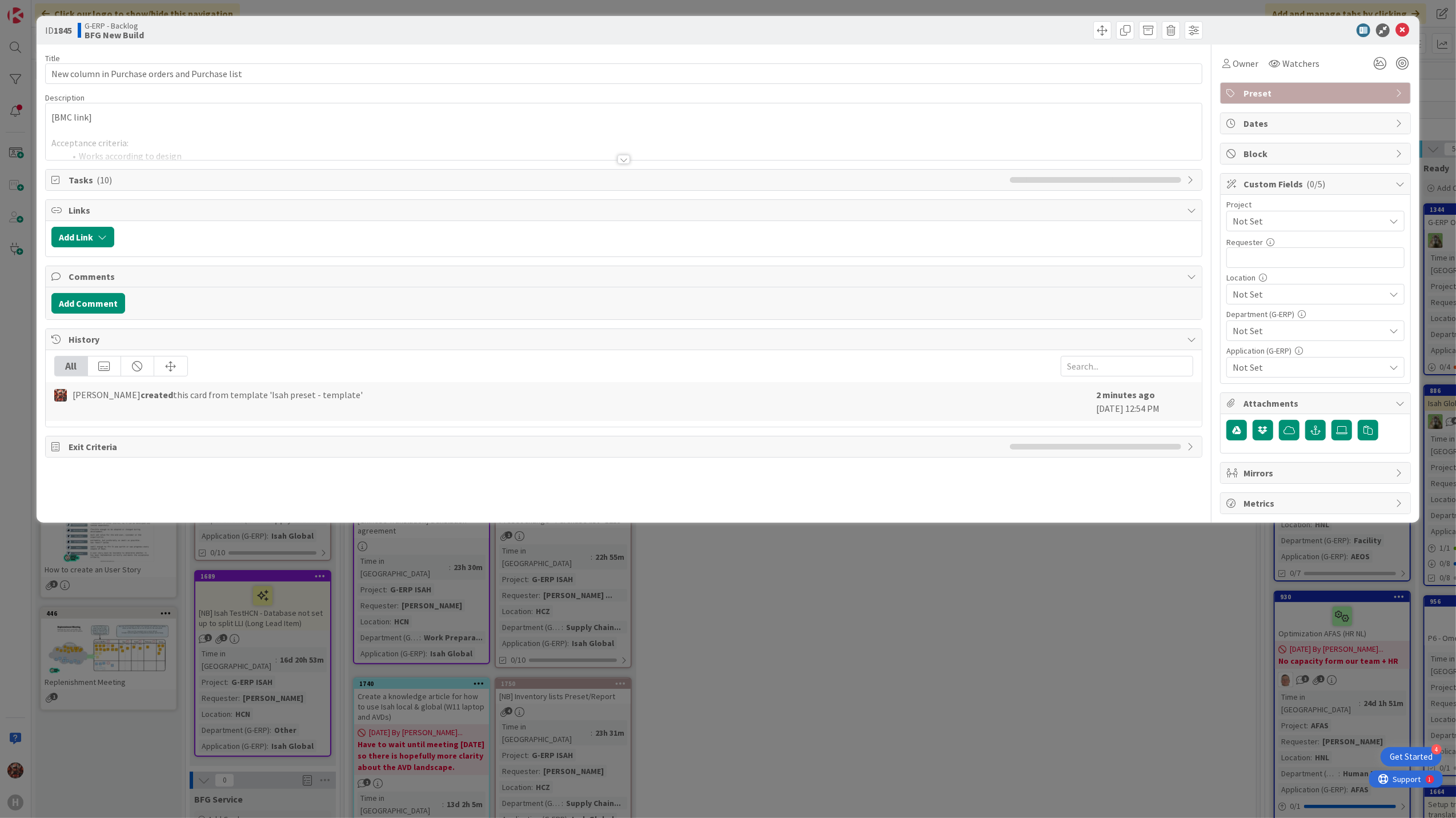
click at [626, 156] on div at bounding box center [623, 159] width 13 height 9
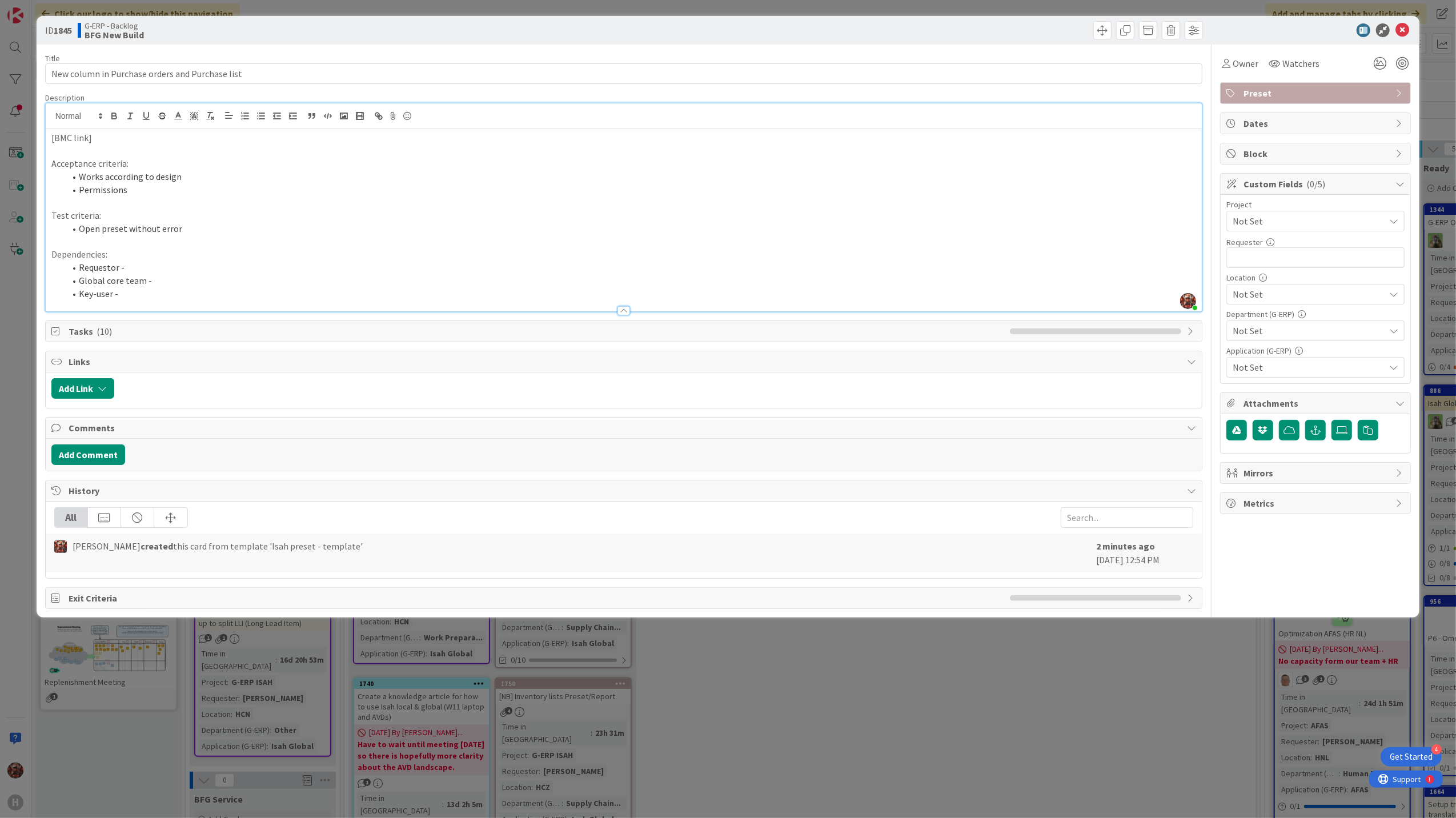
click at [122, 147] on p at bounding box center [624, 151] width 1145 height 13
click at [113, 133] on p "[BMC link]" at bounding box center [624, 138] width 1145 height 13
drag, startPoint x: 94, startPoint y: 136, endPoint x: 34, endPoint y: 140, distance: 60.1
click at [34, 140] on div "ID 1845 G-ERP - Backlog BFG New Build Title 47 / 128 New column in Purchase ord…" at bounding box center [728, 409] width 1456 height 818
click at [607, 152] on p "Currently, there is a column showing the price, but it would be necessary to cr…" at bounding box center [624, 151] width 1145 height 13
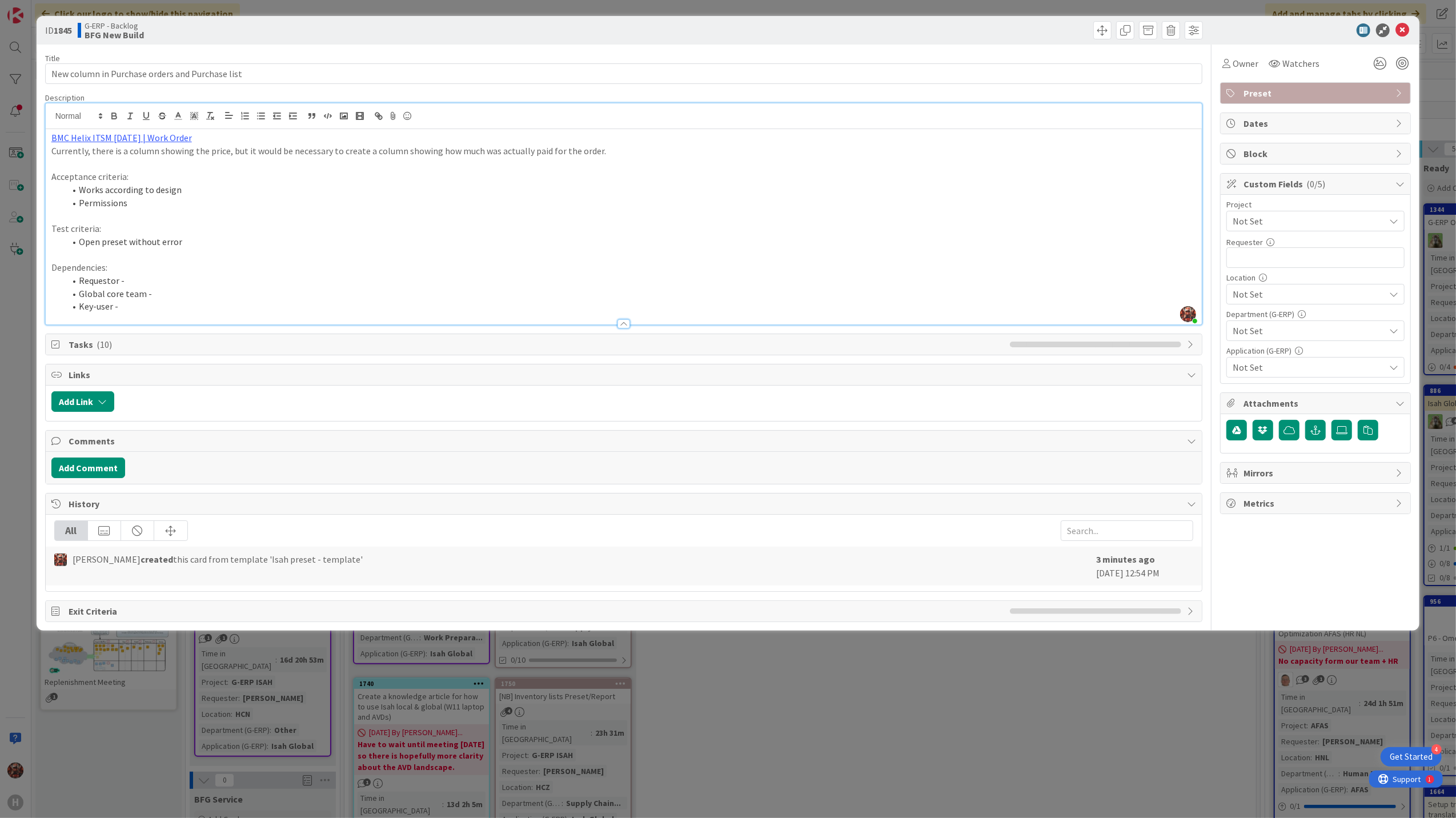
click at [142, 281] on li "Requestor -" at bounding box center [631, 281] width 1131 height 13
click at [161, 296] on li "Global core team -" at bounding box center [631, 294] width 1131 height 13
drag, startPoint x: 172, startPoint y: 284, endPoint x: 126, endPoint y: 279, distance: 46.3
click at [126, 279] on li "Requestor - [PERSON_NAME]" at bounding box center [631, 281] width 1131 height 13
copy li "[PERSON_NAME]"
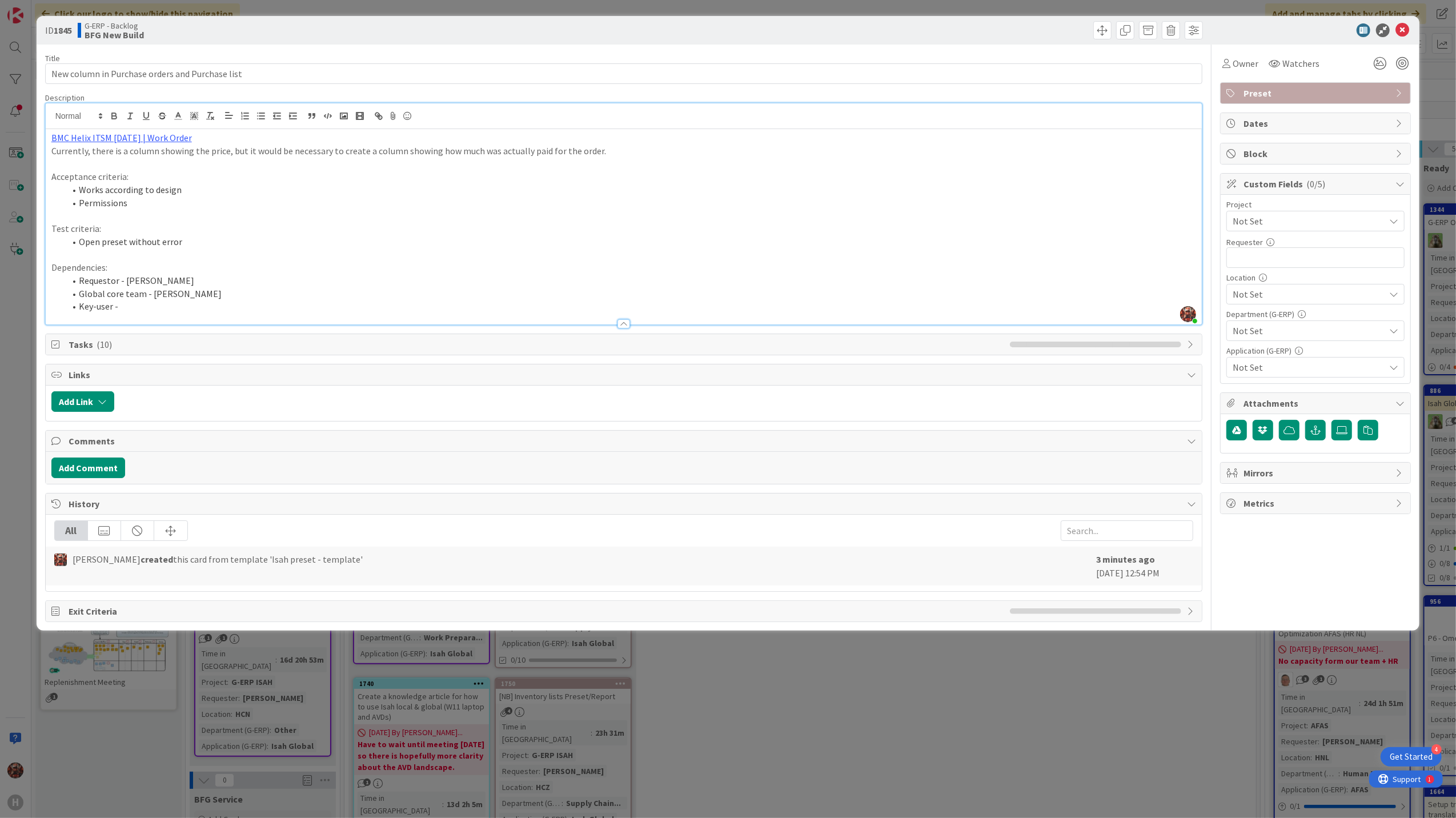
click at [134, 313] on div at bounding box center [624, 318] width 1157 height 12
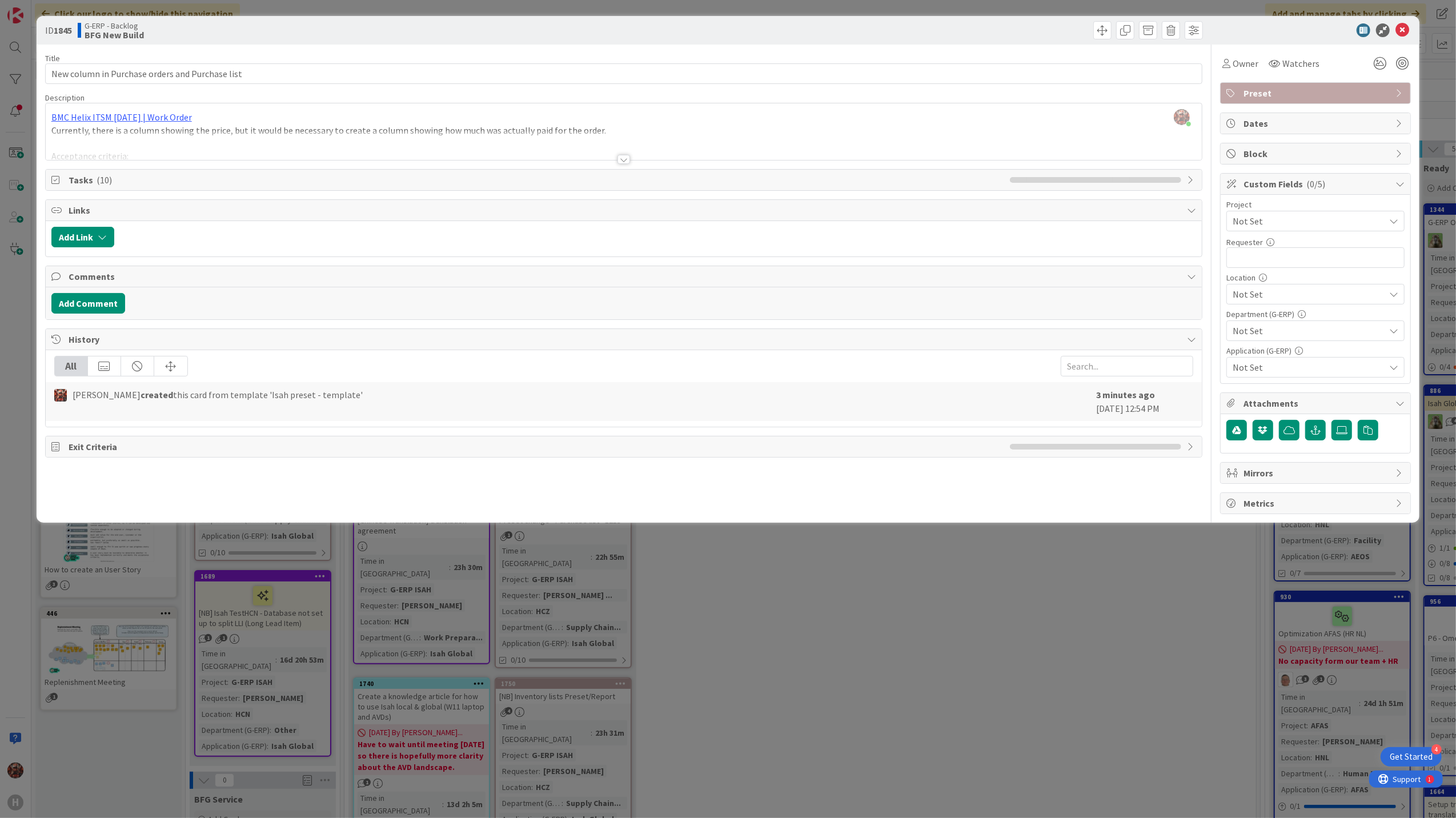
click at [623, 159] on div at bounding box center [623, 159] width 13 height 9
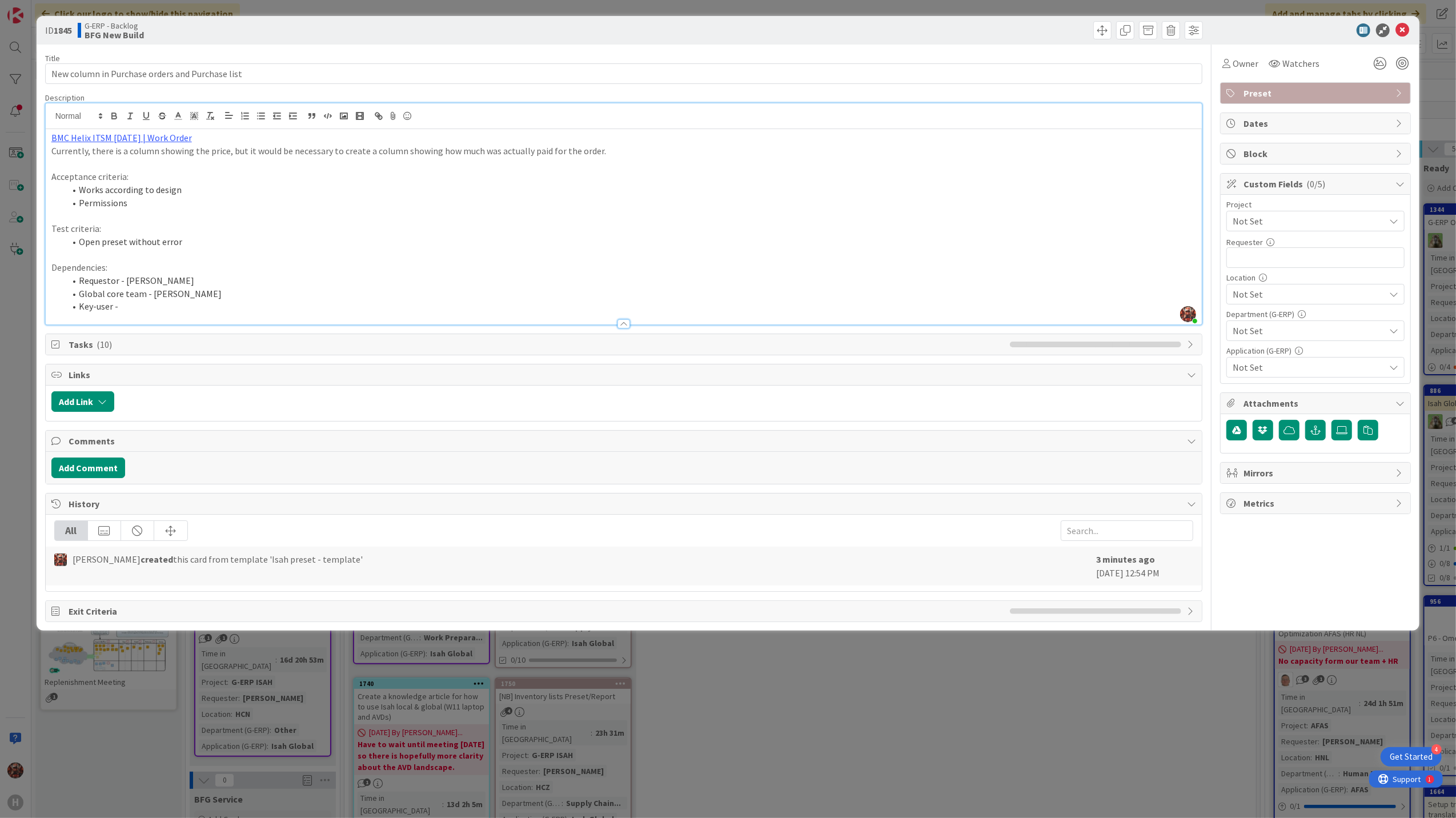
click at [147, 307] on li "Key-user -" at bounding box center [631, 307] width 1131 height 13
click at [116, 305] on li "Key-user -[PERSON_NAME]" at bounding box center [631, 307] width 1131 height 13
click at [620, 163] on p at bounding box center [624, 164] width 1145 height 13
click at [613, 156] on p "Currently, there is a column showing the price, but it would be necessary to cr…" at bounding box center [624, 151] width 1145 height 13
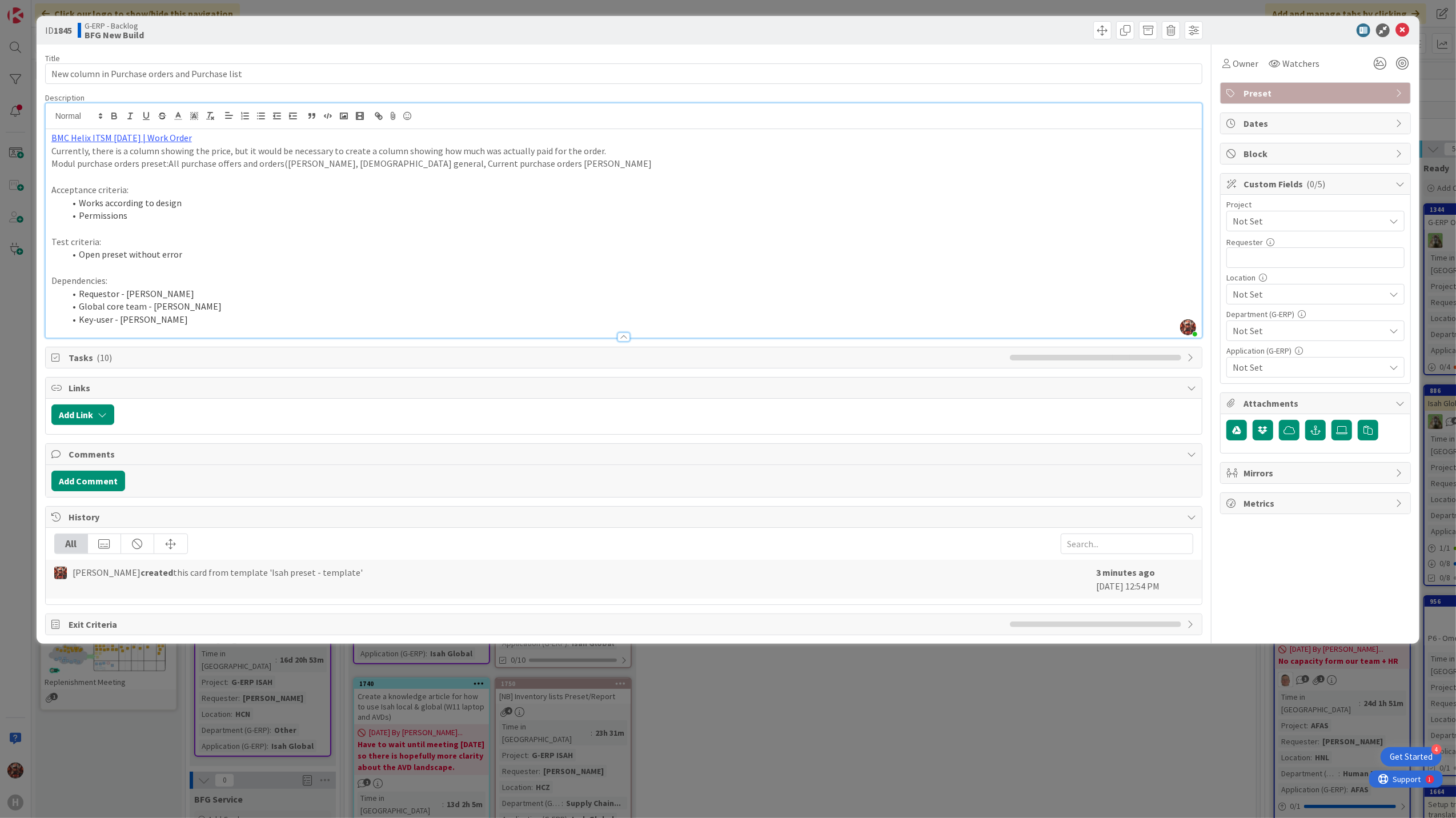
click at [166, 165] on p "Modul purchase orders preset:All purchase offers and orders([PERSON_NAME], [DEM…" at bounding box center [624, 164] width 1145 height 13
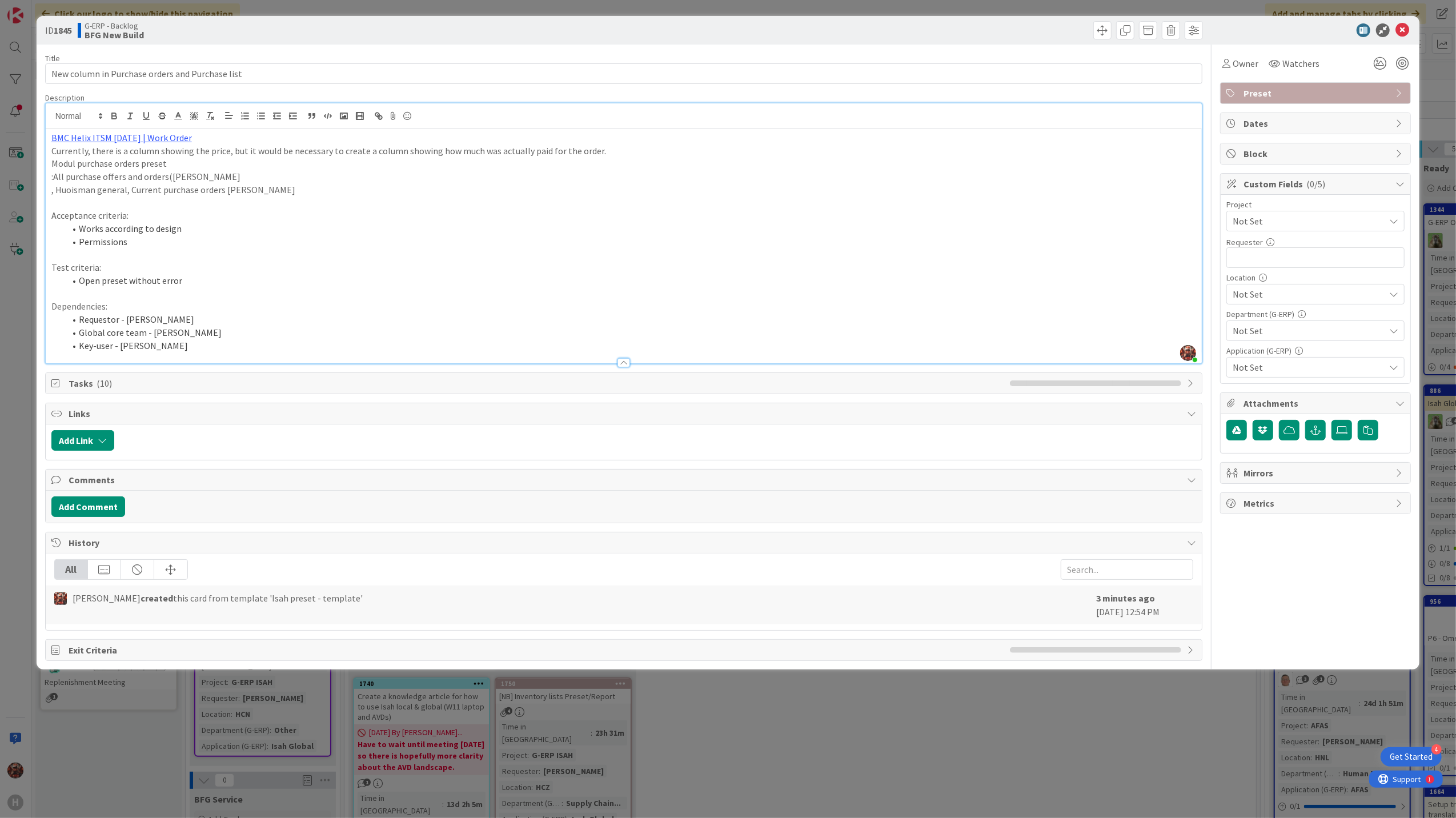
click at [55, 176] on p ":All purchase offers and orders([PERSON_NAME]" at bounding box center [624, 177] width 1145 height 13
click at [233, 178] on p "All purchase offers and orders([PERSON_NAME]" at bounding box center [624, 177] width 1145 height 13
click at [69, 193] on p ", Huoisman general, Current purchase orders [PERSON_NAME]" at bounding box center [624, 190] width 1145 height 13
drag, startPoint x: 57, startPoint y: 188, endPoint x: 74, endPoint y: 190, distance: 17.1
click at [57, 188] on p ", [PERSON_NAME] general, Current purchase orders [PERSON_NAME]" at bounding box center [624, 190] width 1145 height 13
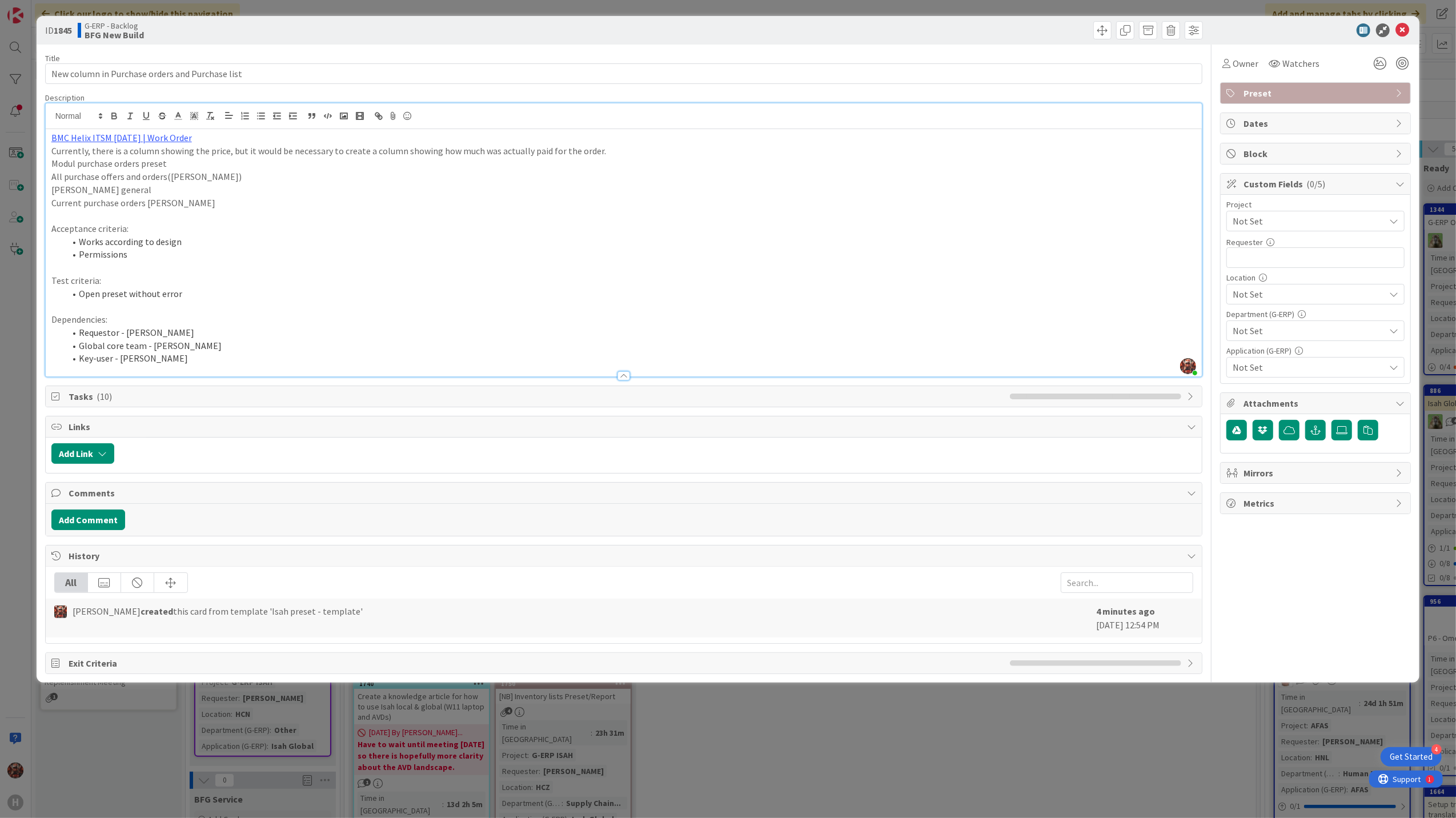
click at [176, 165] on p "Modul purchase orders preset" at bounding box center [624, 164] width 1145 height 13
drag, startPoint x: 99, startPoint y: 165, endPoint x: 48, endPoint y: 167, distance: 51.0
click at [48, 167] on div "BMC Helix ITSM [DATE] | Work Order Currently, there is a column showing the pri…" at bounding box center [624, 252] width 1157 height 247
click at [112, 115] on icon "button" at bounding box center [114, 116] width 11 height 11
click at [191, 194] on p "[PERSON_NAME] general" at bounding box center [624, 190] width 1145 height 13
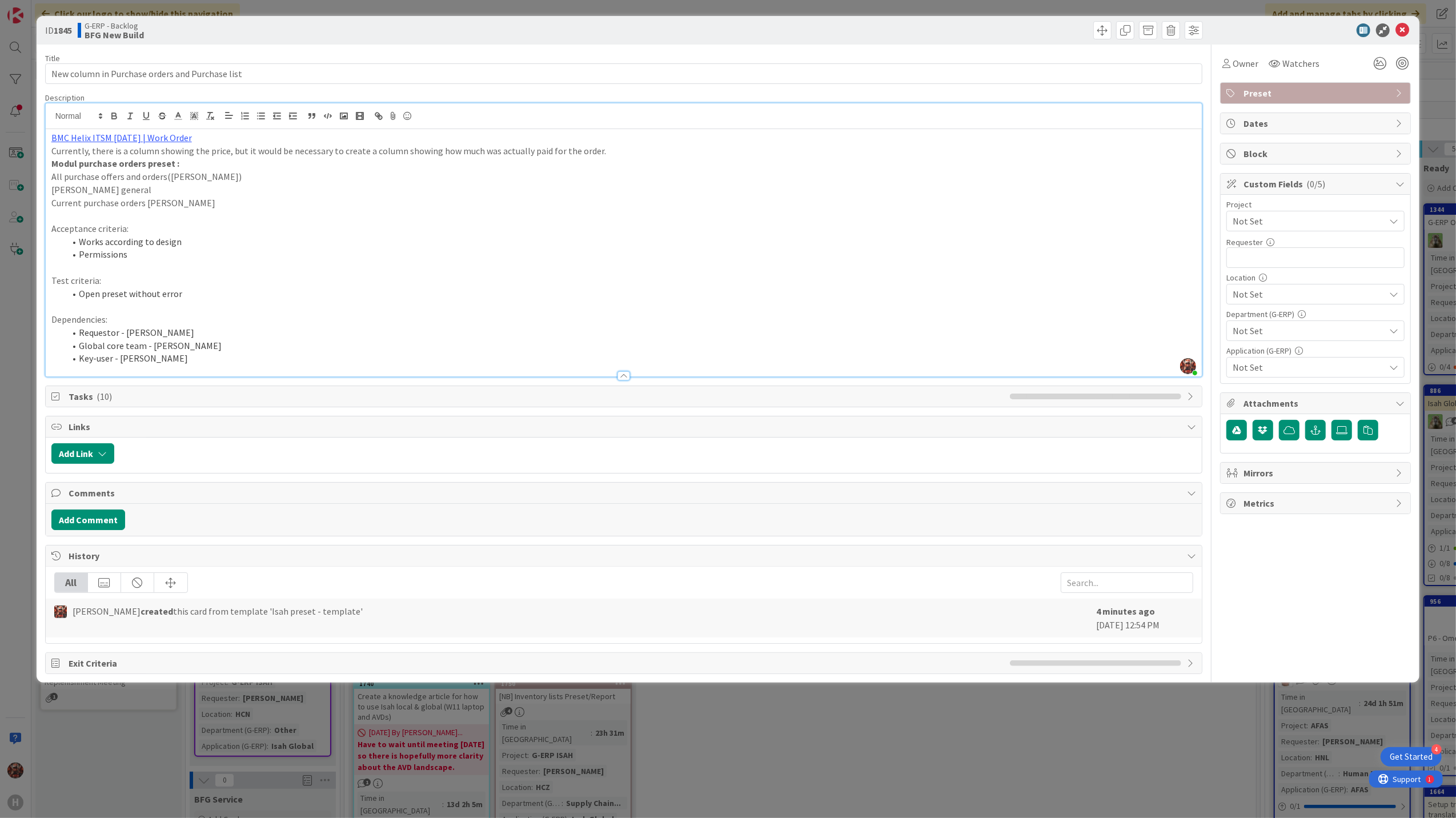
click at [210, 207] on p "Current purchase orders [PERSON_NAME]" at bounding box center [624, 203] width 1145 height 13
click at [192, 206] on p "Current purchase orders [PERSON_NAME]" at bounding box center [624, 203] width 1145 height 13
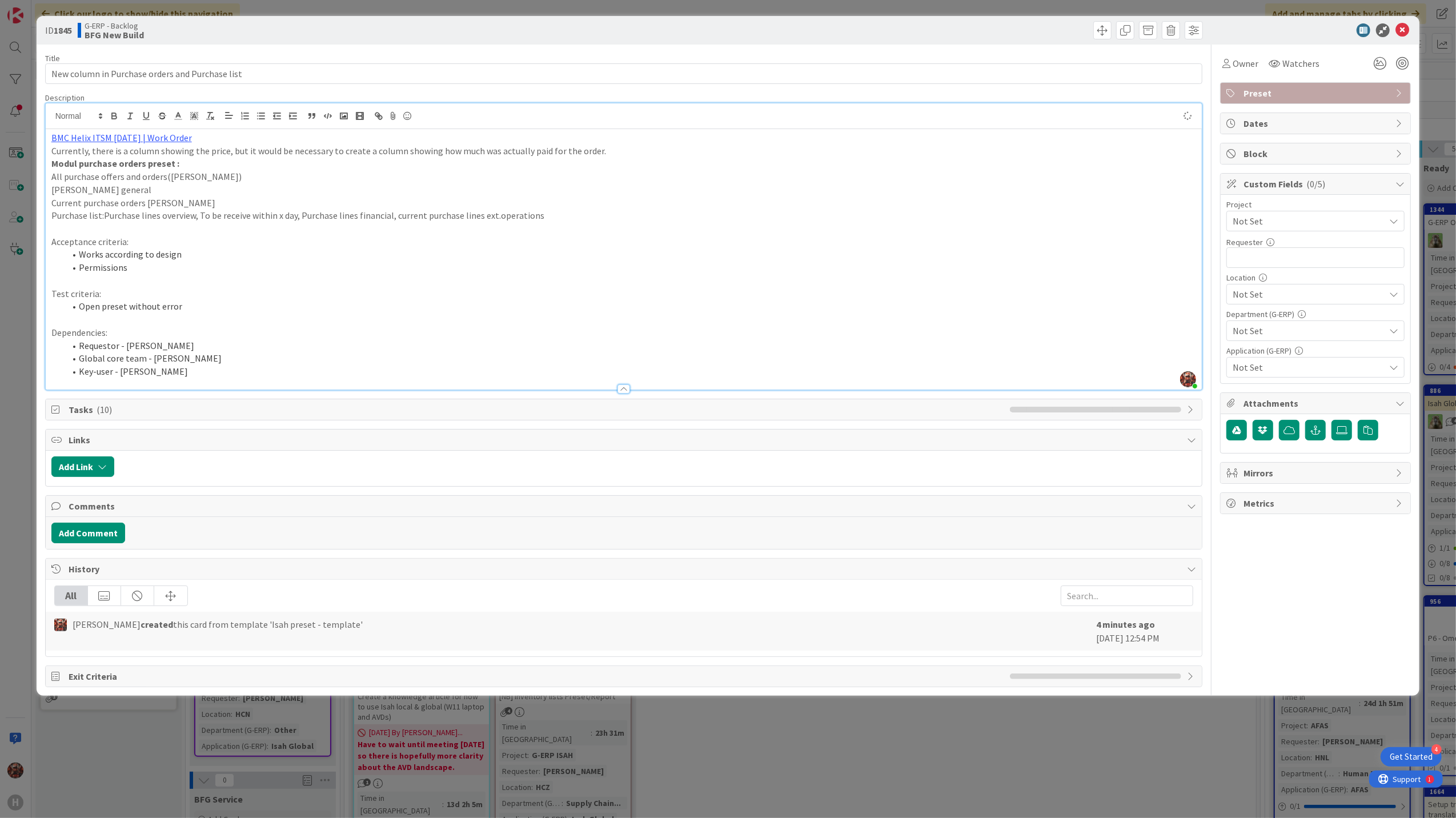
click at [104, 222] on p "Purchase list:Purchase lines overview, To be receive within x day, Purchase lin…" at bounding box center [624, 215] width 1145 height 13
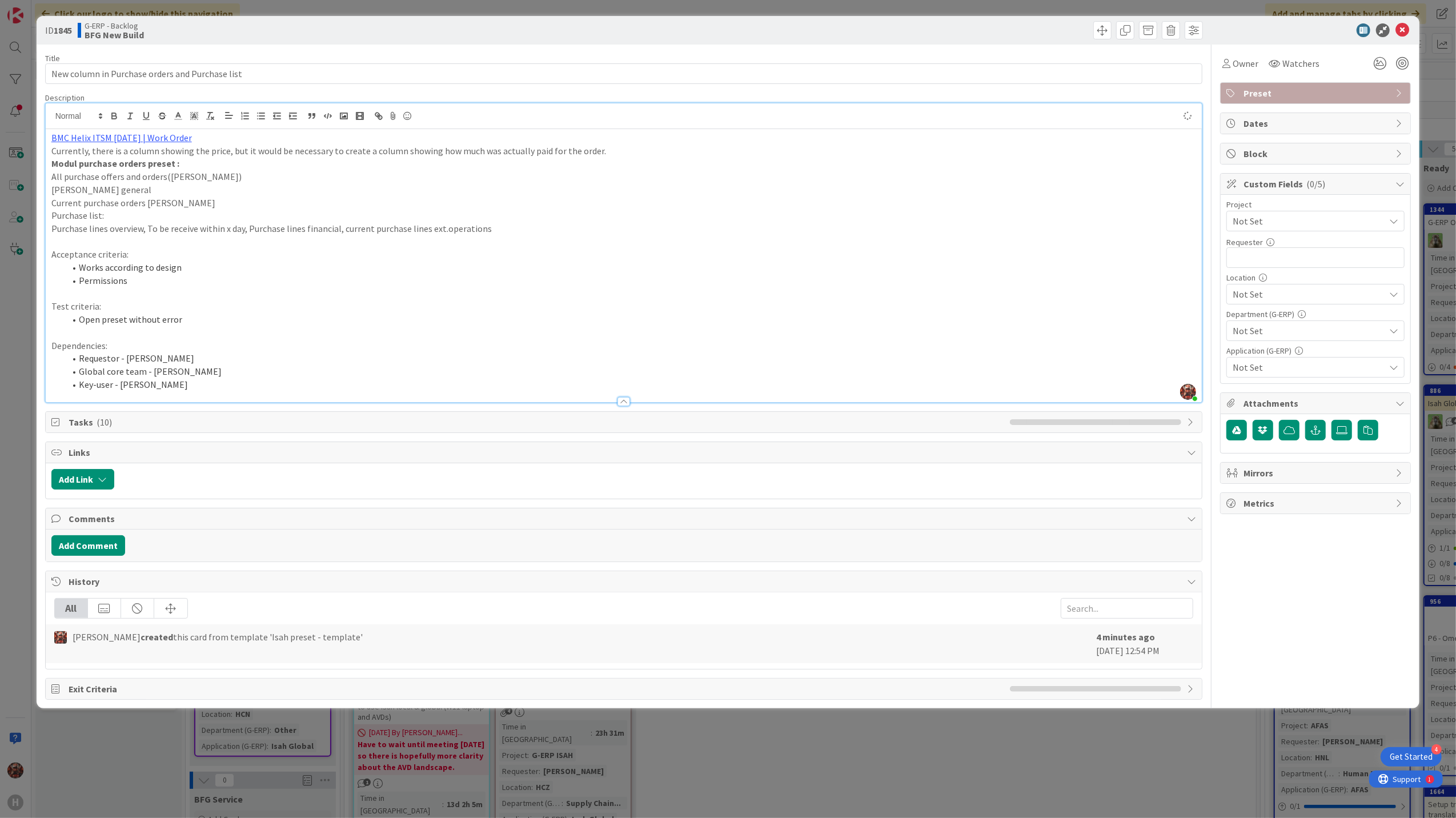
click at [149, 231] on p "Purchase lines overview, To be receive within x day, Purchase lines financial, …" at bounding box center [624, 229] width 1145 height 13
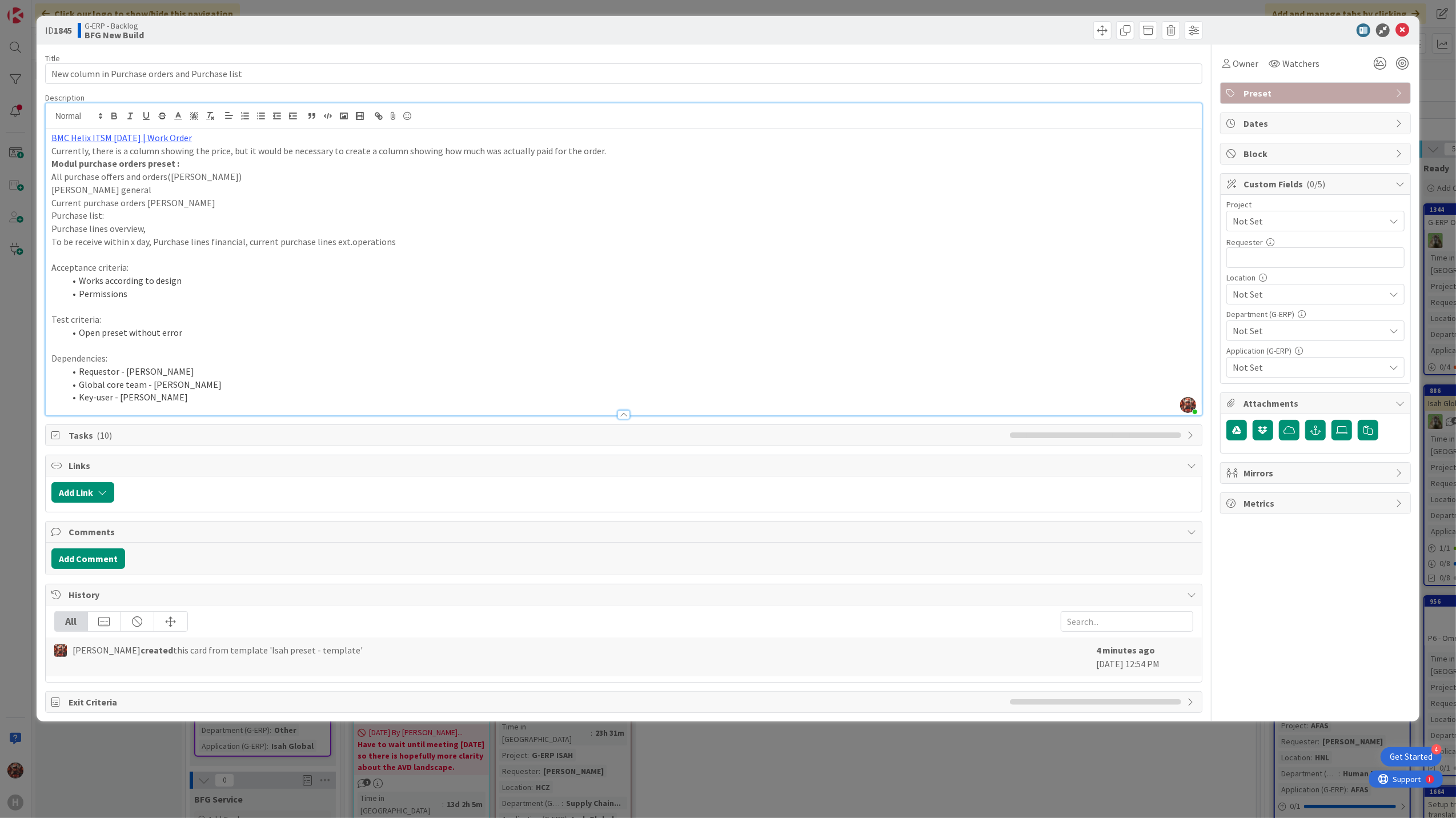
click at [152, 227] on p "Purchase lines overview," at bounding box center [624, 229] width 1145 height 13
click at [53, 239] on p "To be receive within x day, Purchase lines financial, current purchase lines ex…" at bounding box center [624, 242] width 1145 height 13
click at [151, 241] on p "To be receive within x day, Purchase lines financial, current purchase lines ex…" at bounding box center [624, 242] width 1145 height 13
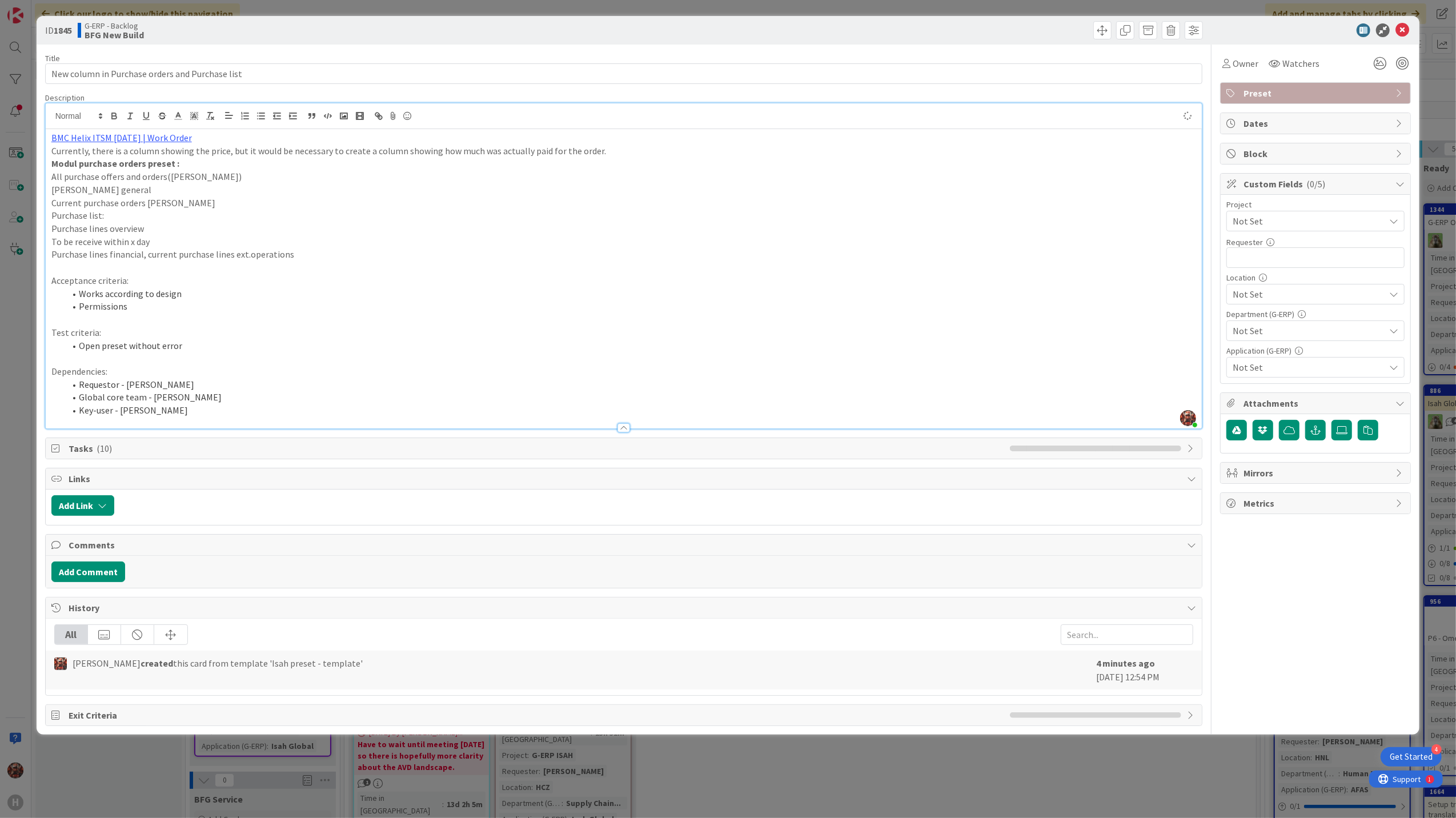
click at [149, 256] on p "Purchase lines financial, current purchase lines ext.operations" at bounding box center [624, 254] width 1145 height 13
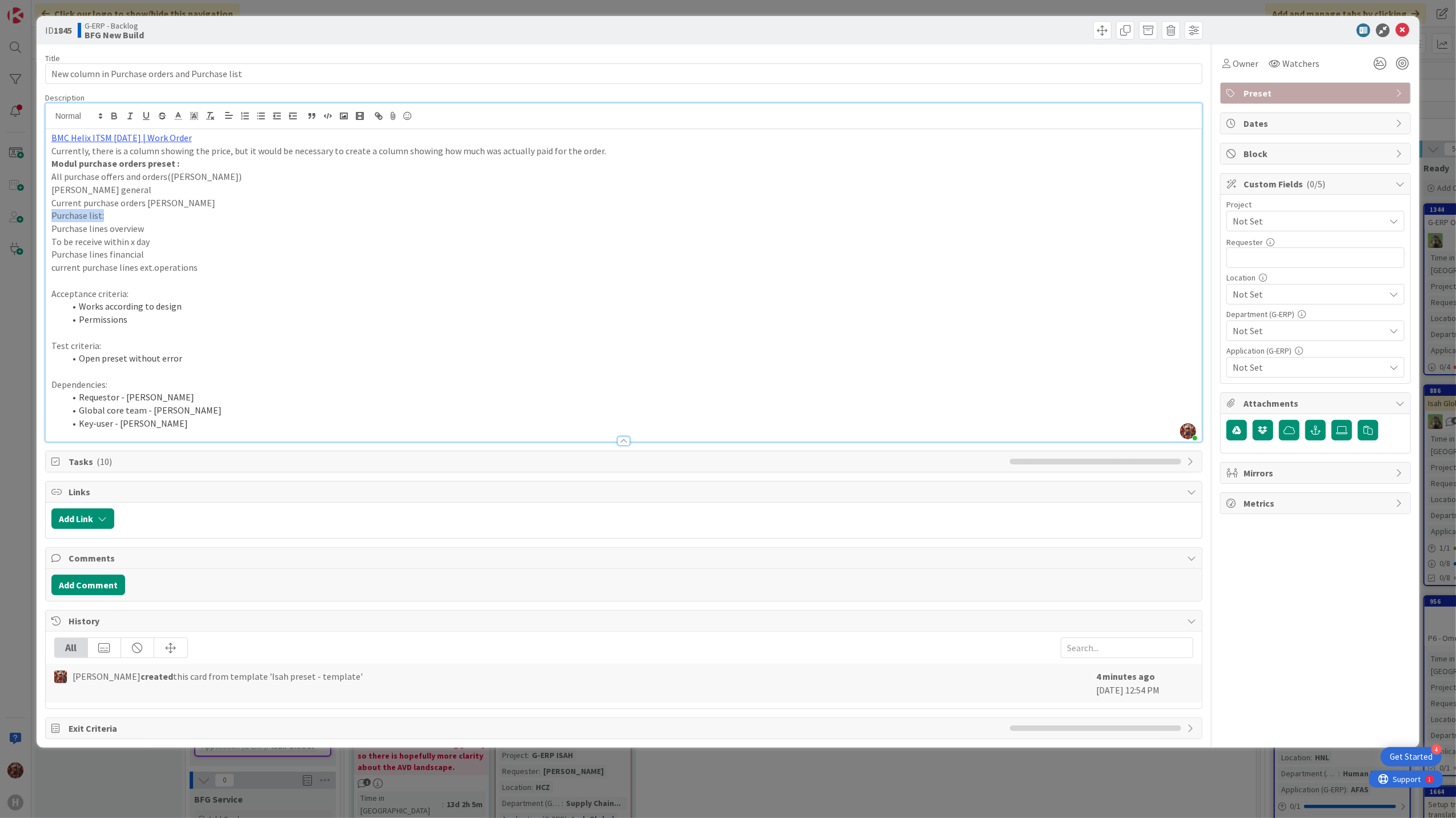
drag, startPoint x: 86, startPoint y: 217, endPoint x: 46, endPoint y: 217, distance: 40.0
click at [46, 217] on div "BMC Helix ITSM [DATE] | Work Order Currently, there is a column showing the pri…" at bounding box center [624, 285] width 1157 height 313
click at [117, 113] on icon "button" at bounding box center [114, 116] width 11 height 11
click at [134, 209] on p "Current purchase orders [PERSON_NAME]" at bounding box center [624, 203] width 1145 height 13
click at [133, 220] on p "Purchase list:" at bounding box center [624, 215] width 1145 height 13
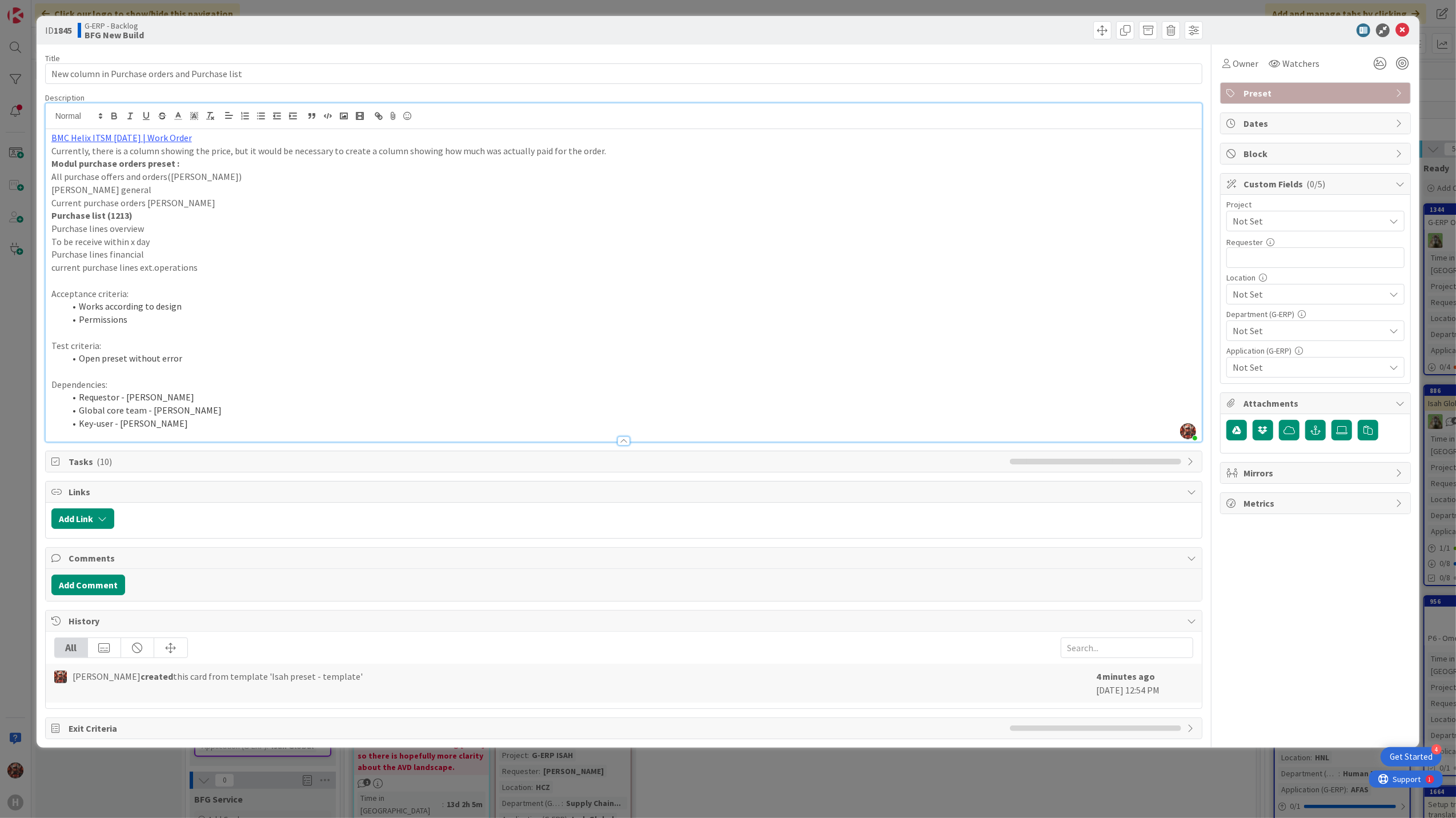
click at [181, 168] on p "Modul purchase orders preset :" at bounding box center [624, 164] width 1145 height 13
click at [1280, 218] on span "Not Set" at bounding box center [1305, 221] width 146 height 16
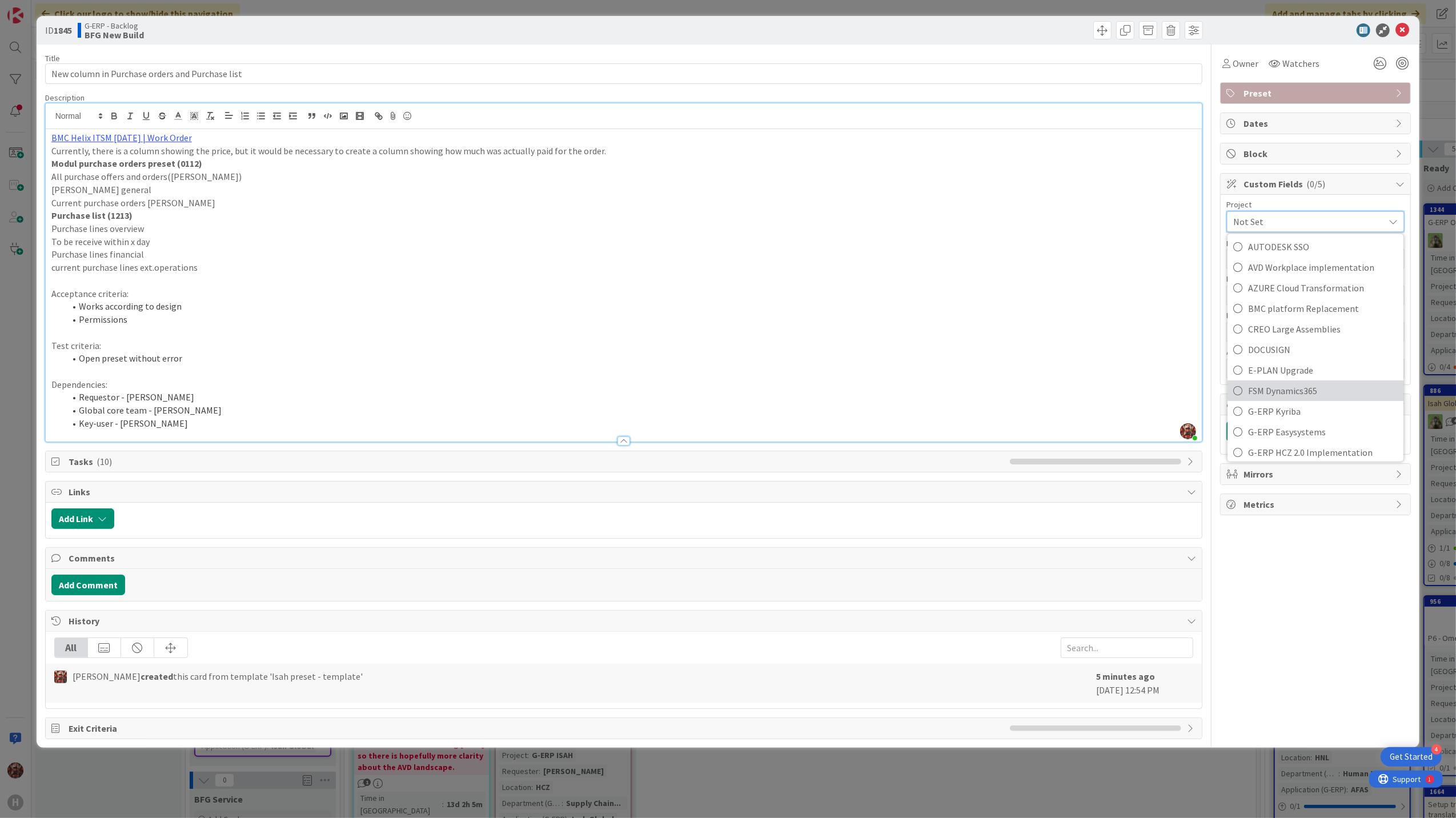
scroll to position [381, 0]
click at [1295, 329] on span "G-ERP ISAH" at bounding box center [1323, 321] width 149 height 17
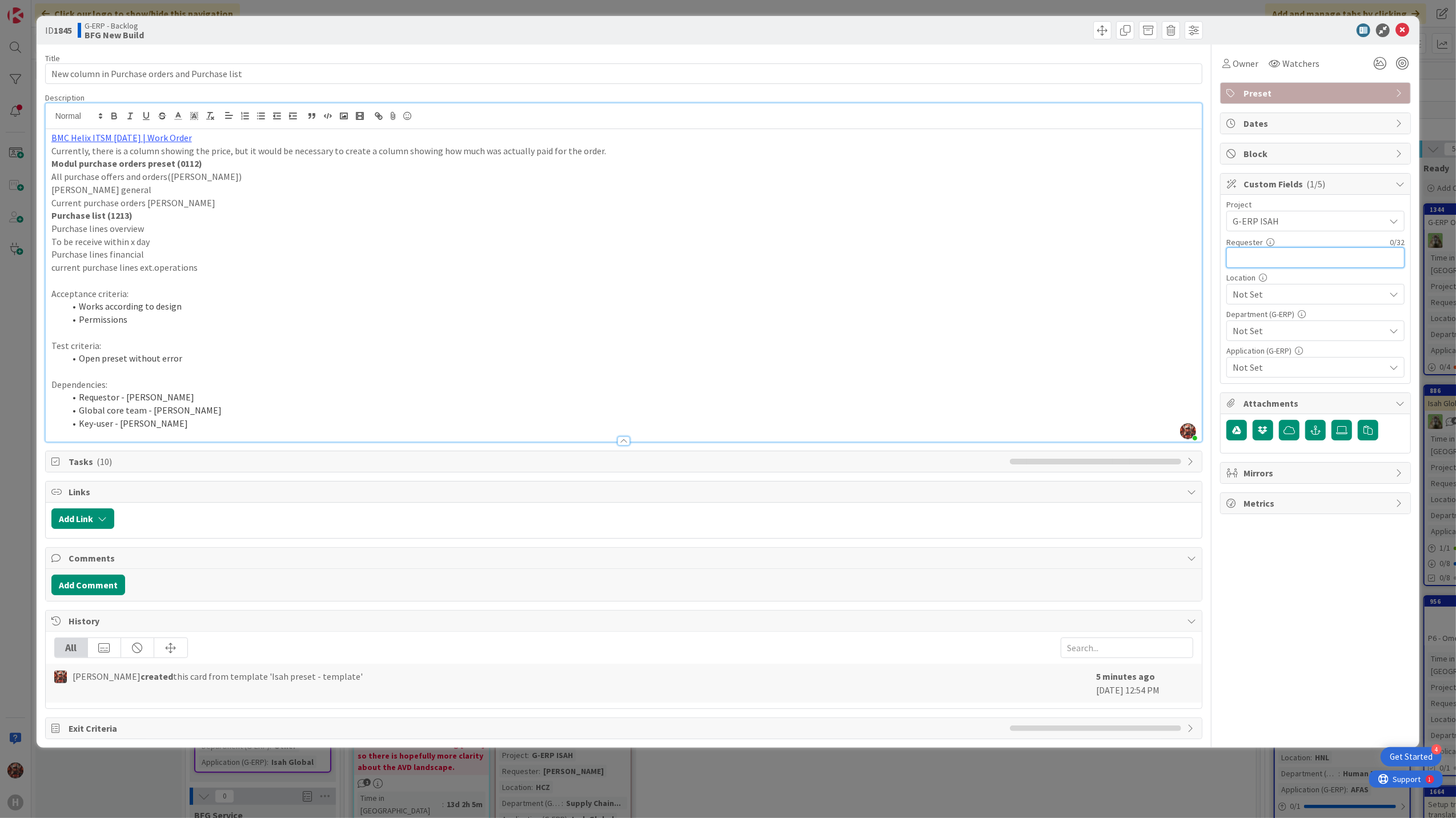
click at [1295, 248] on input "text" at bounding box center [1316, 257] width 178 height 20
type input "[PERSON_NAME]"
click at [1275, 297] on span "Not Set" at bounding box center [1309, 294] width 152 height 14
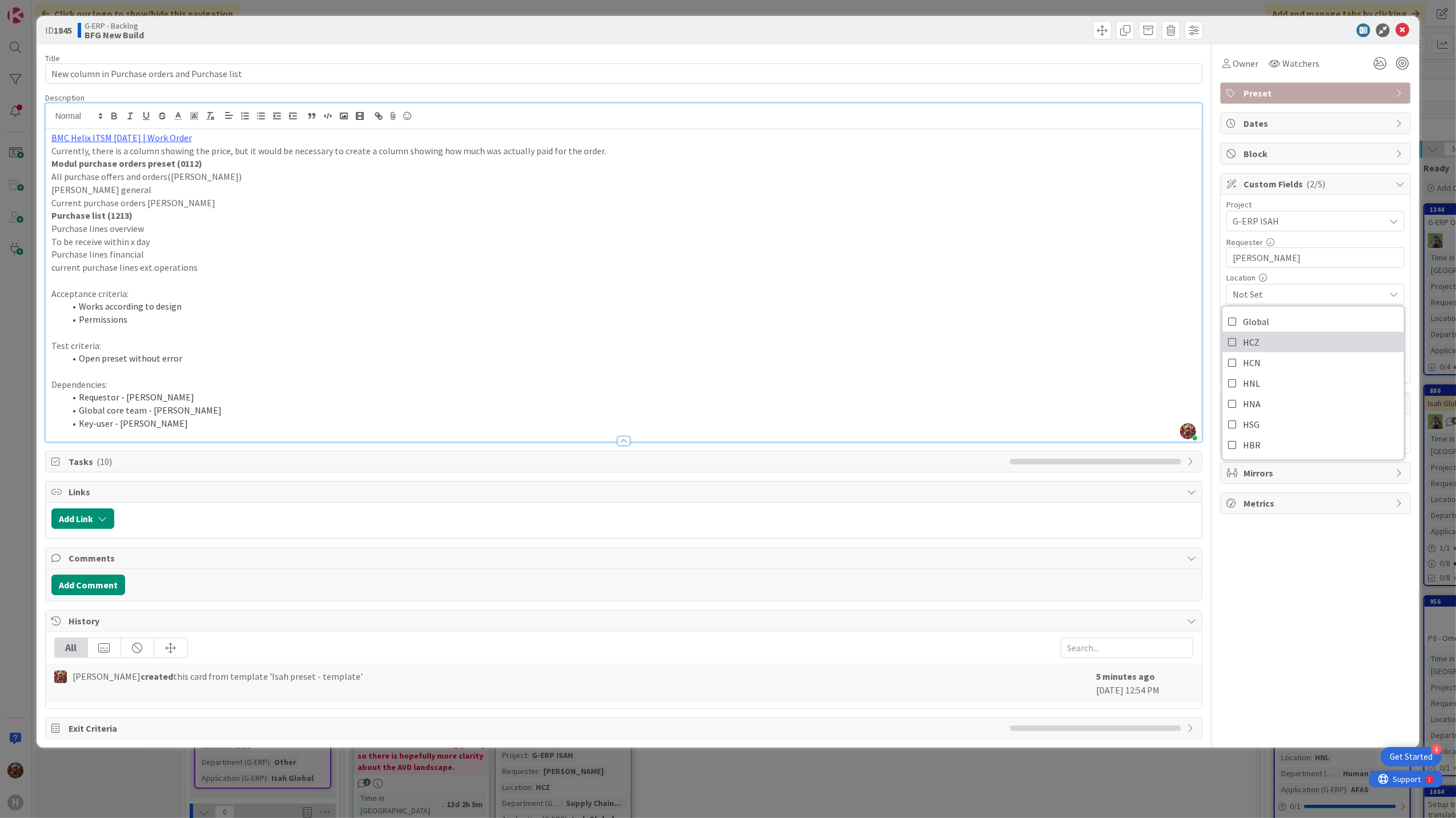
click at [1259, 351] on span "HCZ" at bounding box center [1251, 342] width 17 height 17
click at [1305, 268] on input "[PERSON_NAME]" at bounding box center [1316, 257] width 178 height 20
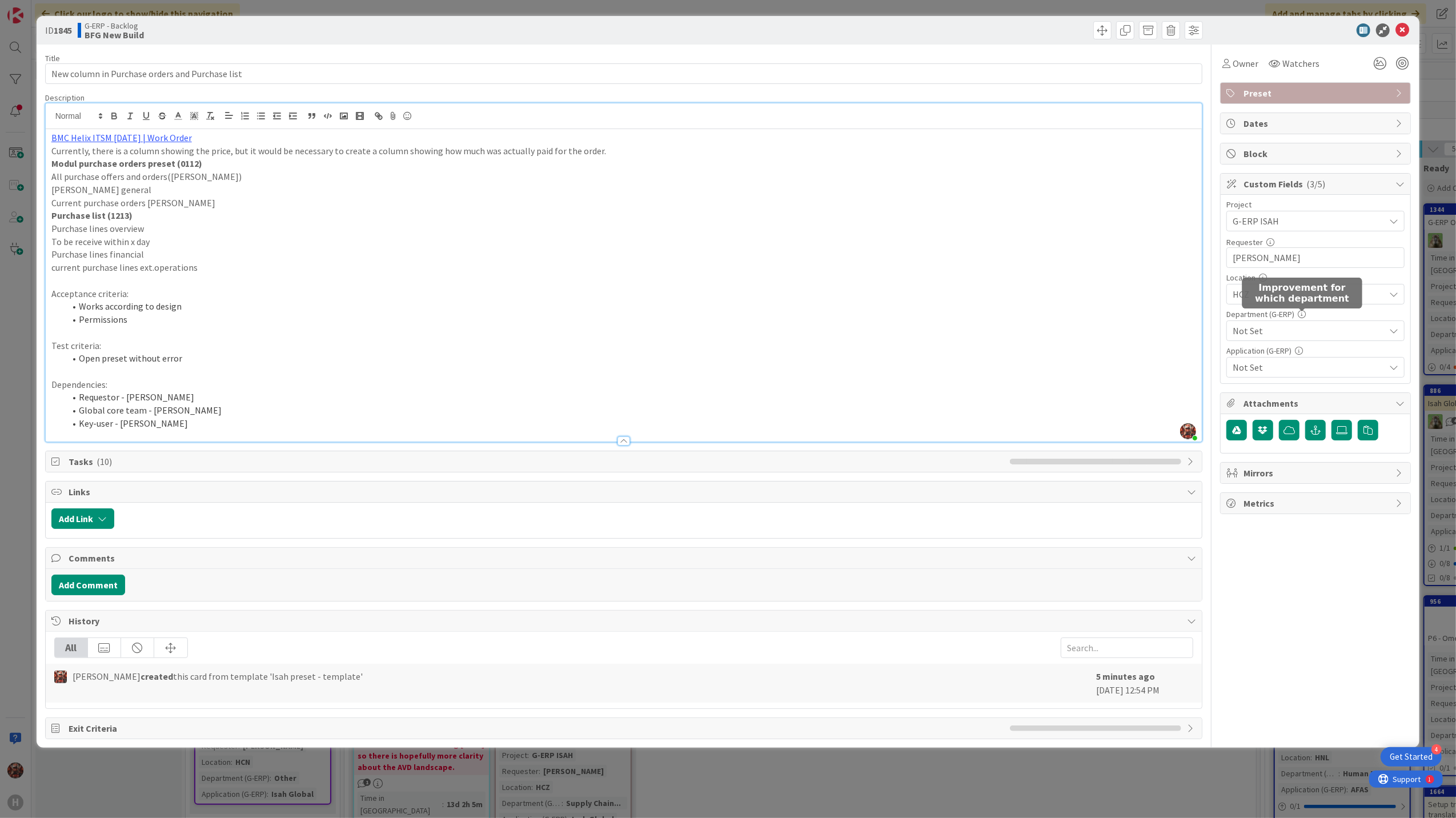
click at [1301, 326] on span "Not Set" at bounding box center [1309, 330] width 152 height 14
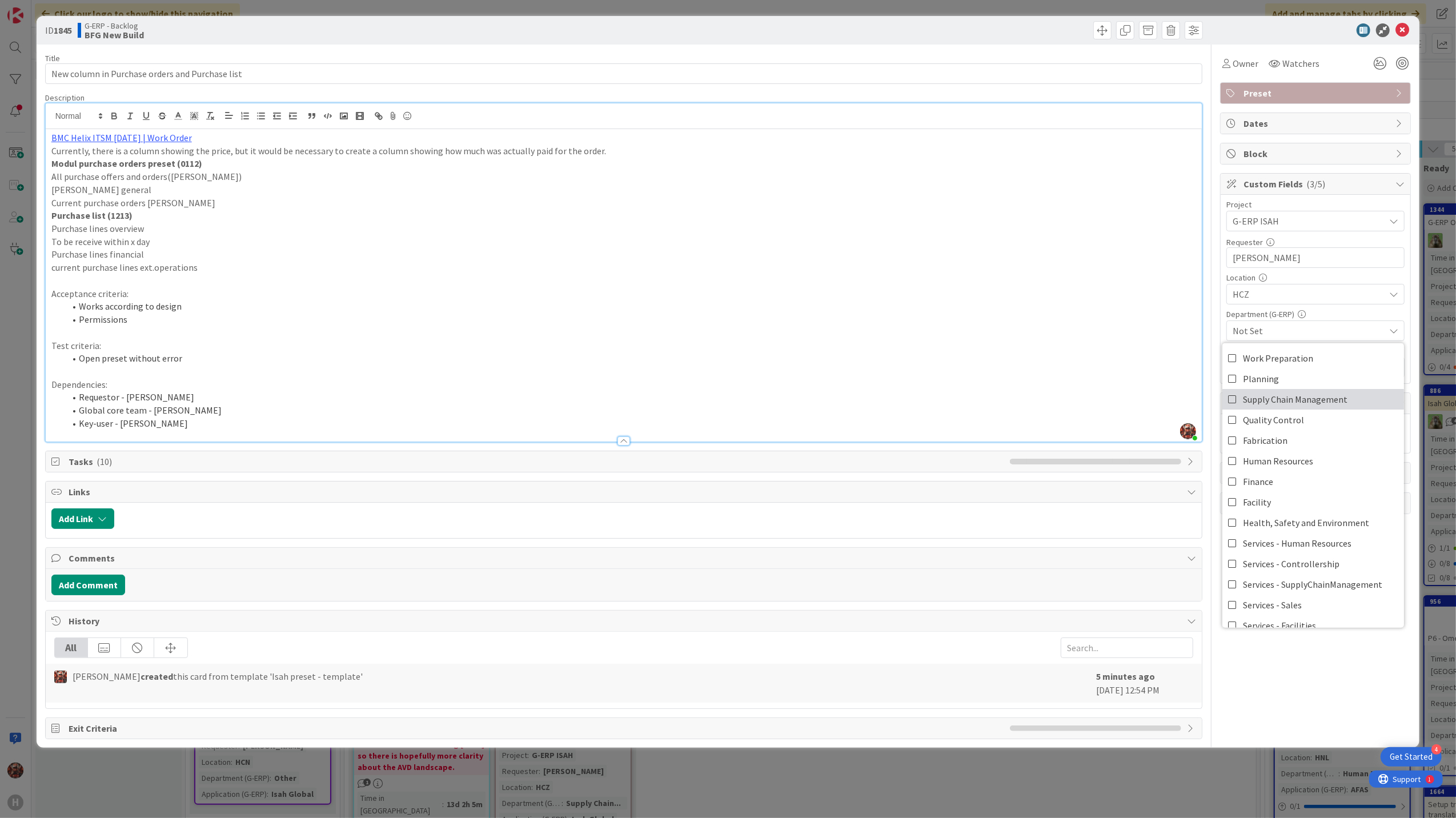
click at [1278, 403] on span "Supply Chain Management" at bounding box center [1295, 399] width 104 height 17
click at [1326, 316] on div "Department (G-ERP)" at bounding box center [1316, 314] width 178 height 8
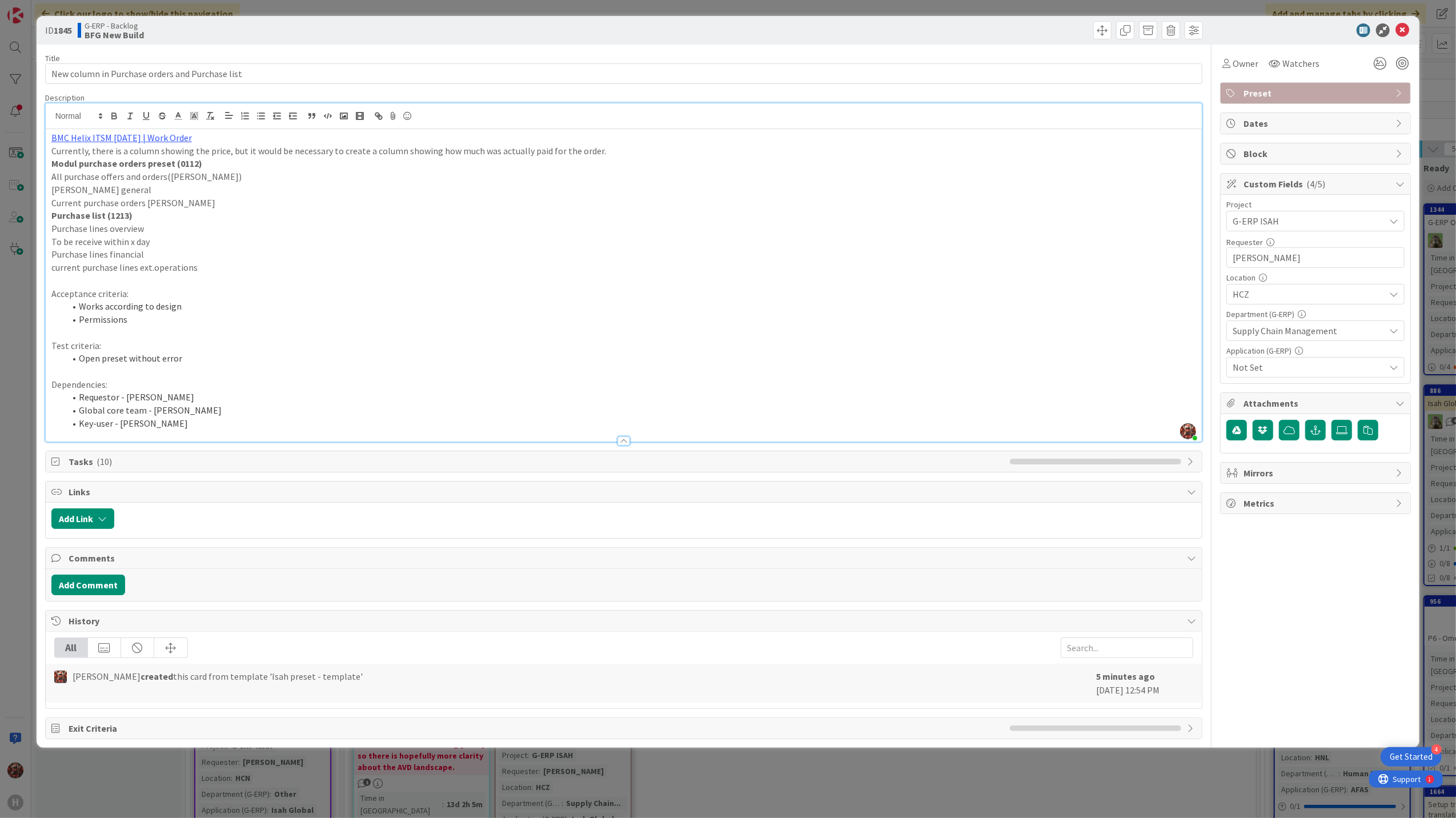
click at [1309, 365] on span "Not Set" at bounding box center [1309, 367] width 152 height 14
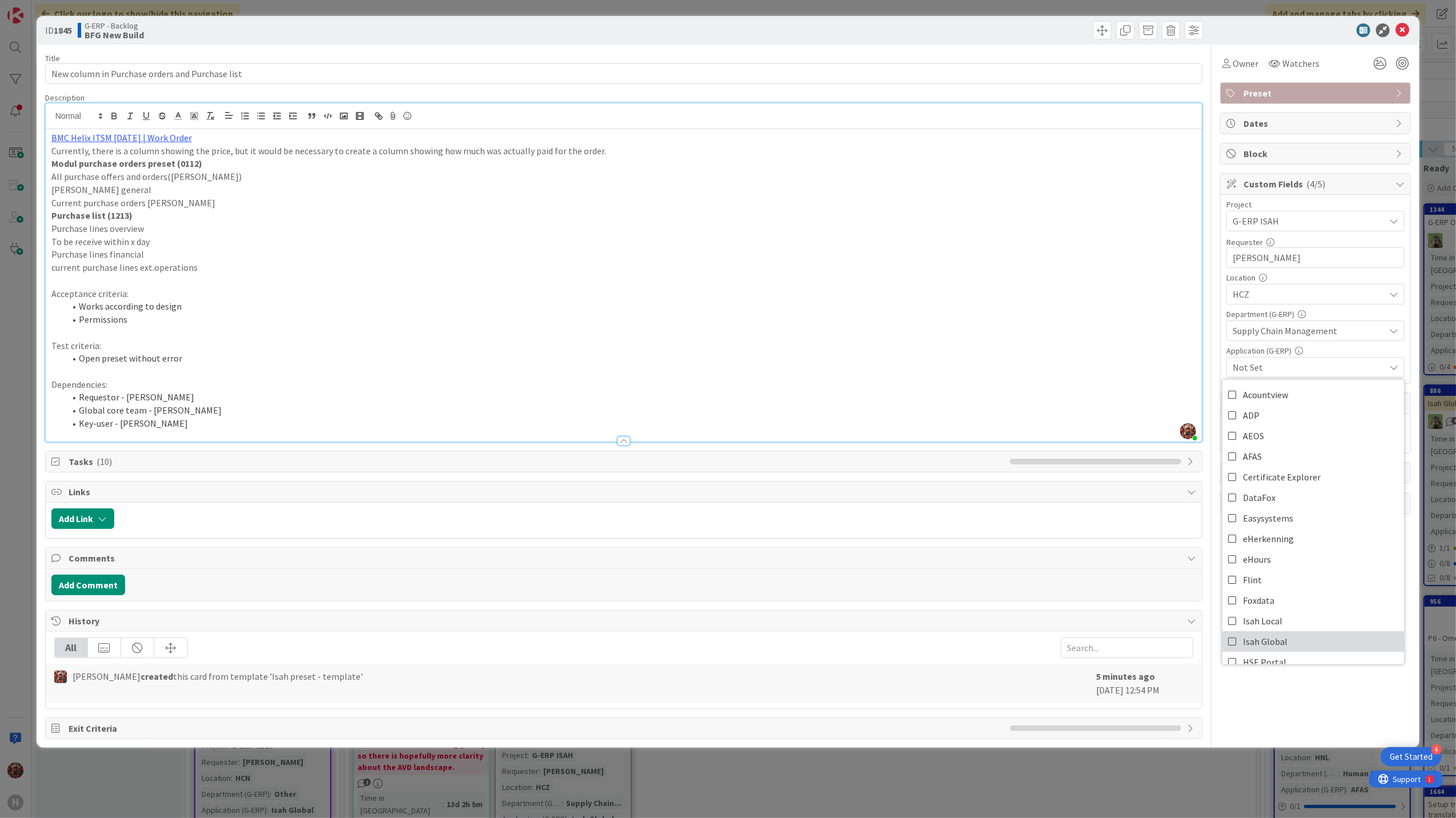
click at [1274, 638] on span "Isah Global" at bounding box center [1265, 642] width 44 height 17
click at [1402, 27] on icon at bounding box center [1402, 30] width 14 height 14
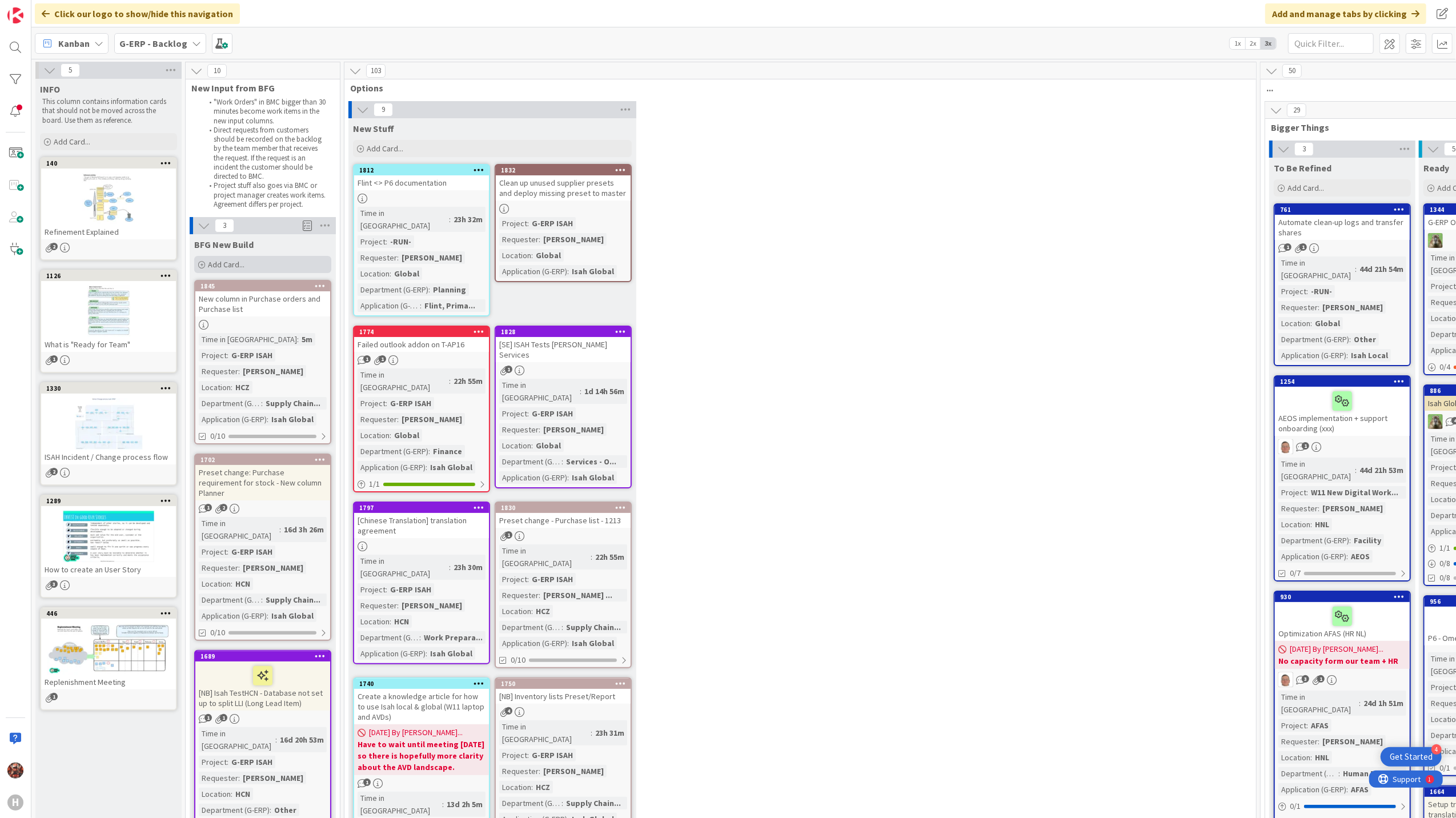
click at [206, 262] on div "Add Card..." at bounding box center [262, 264] width 137 height 17
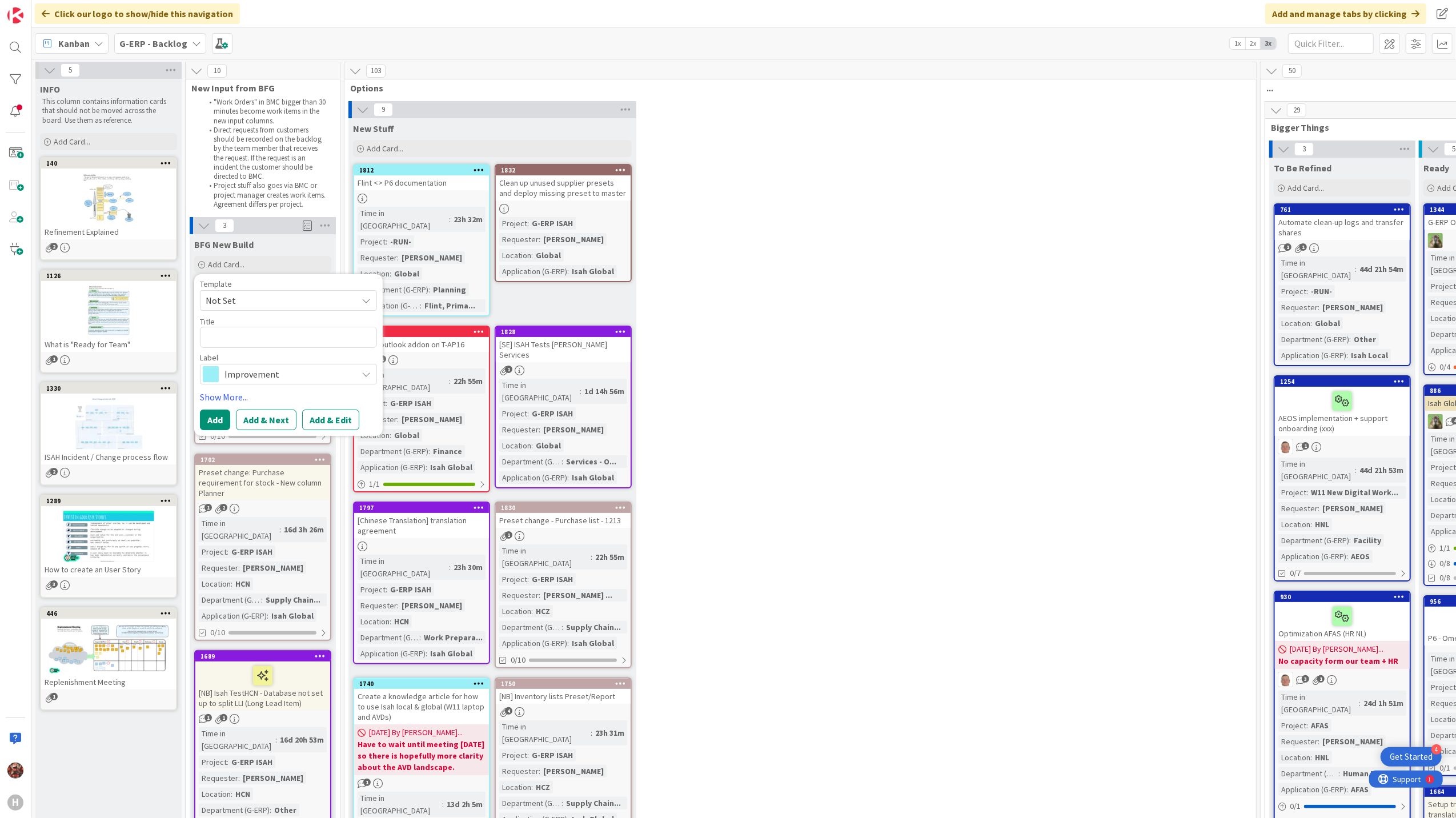
click at [276, 293] on span "Not Set" at bounding box center [277, 300] width 143 height 15
click at [255, 391] on span "Isah preset - template" at bounding box center [297, 393] width 163 height 15
type textarea "x"
type textarea "Isah preset - template"
drag, startPoint x: 307, startPoint y: 342, endPoint x: 177, endPoint y: 348, distance: 130.1
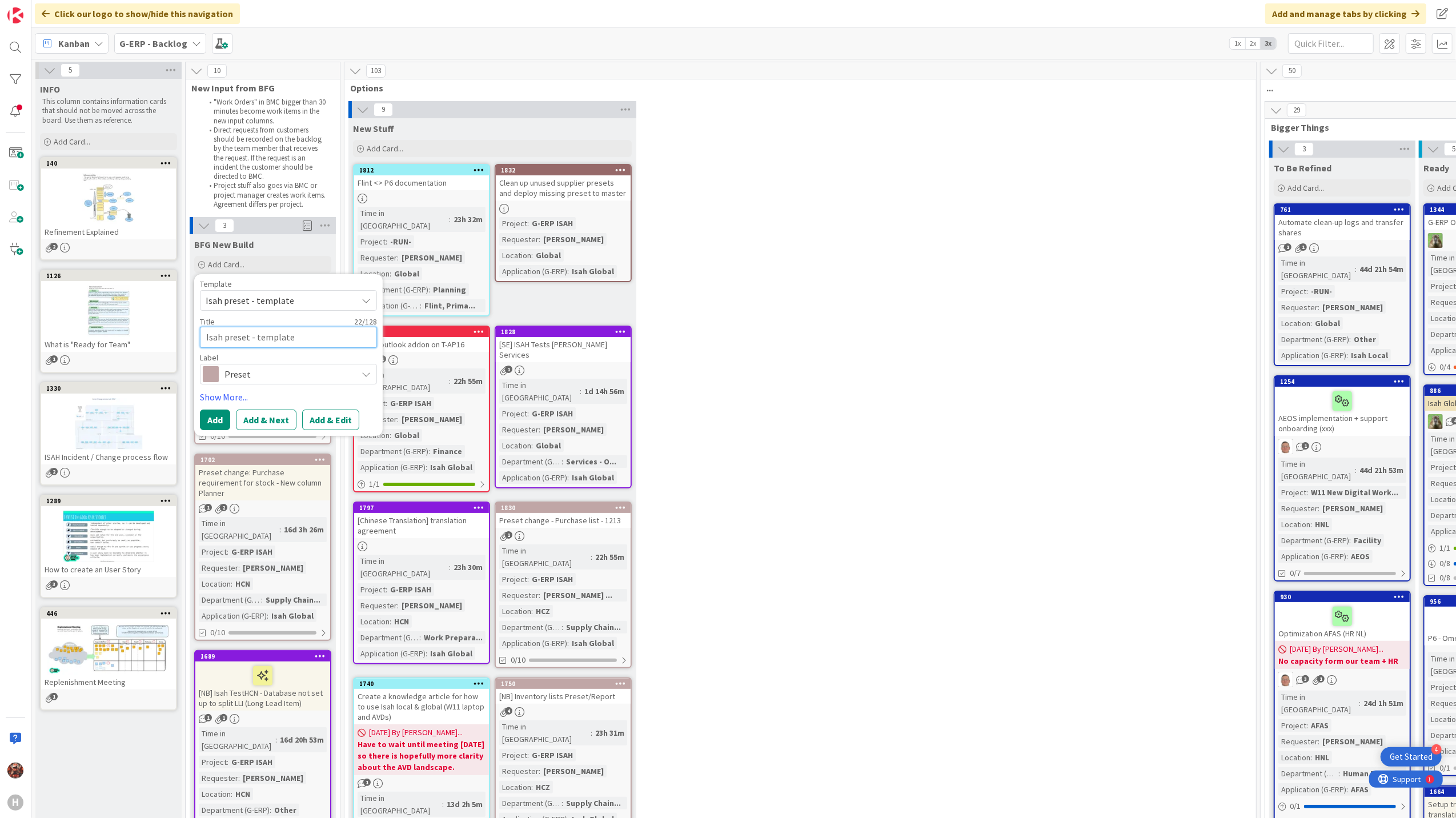
type textarea "x"
type textarea "P"
type textarea "x"
type textarea "Pa"
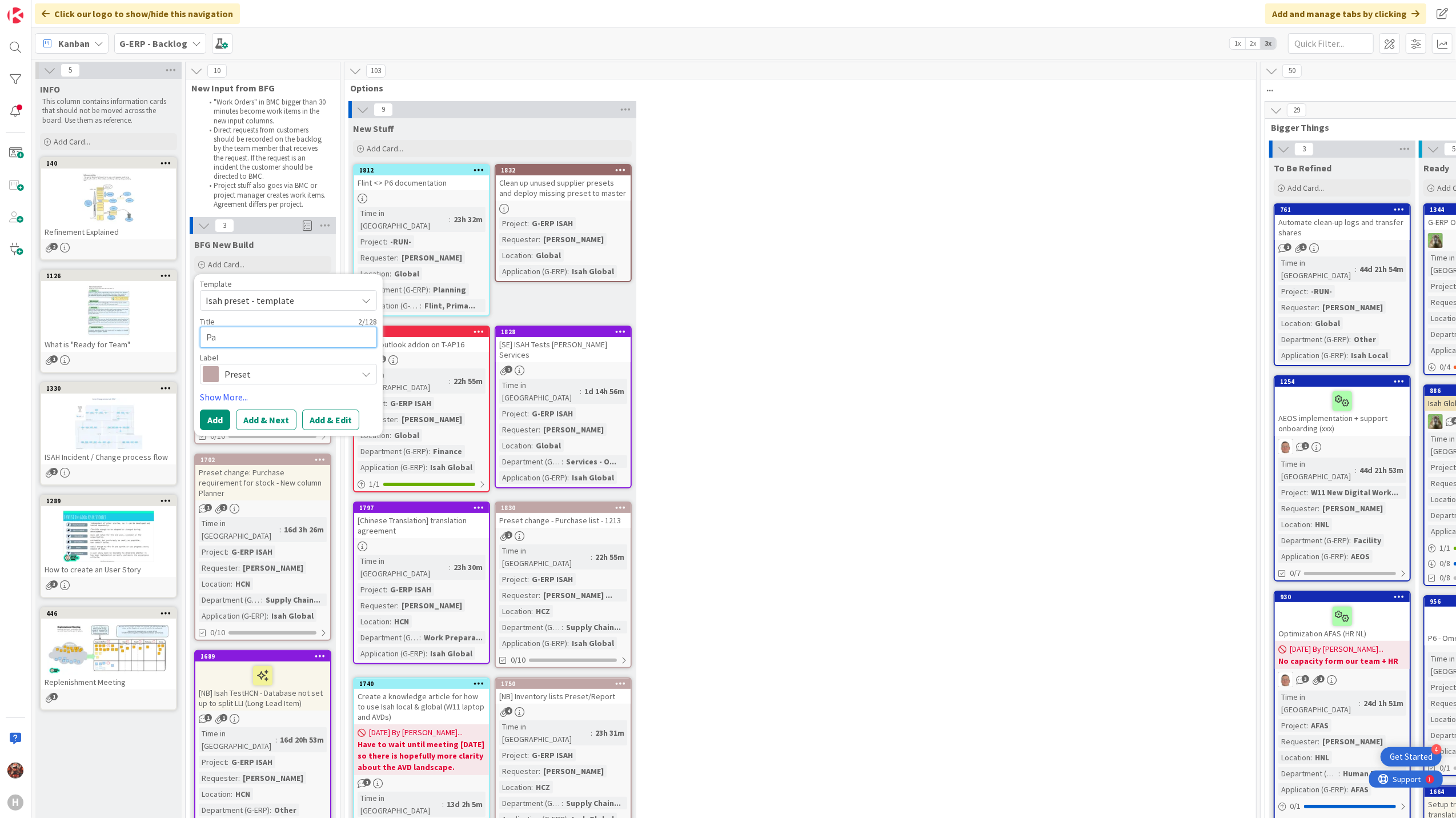
type textarea "x"
type textarea "Par"
type textarea "x"
type textarea "Part"
type textarea "x"
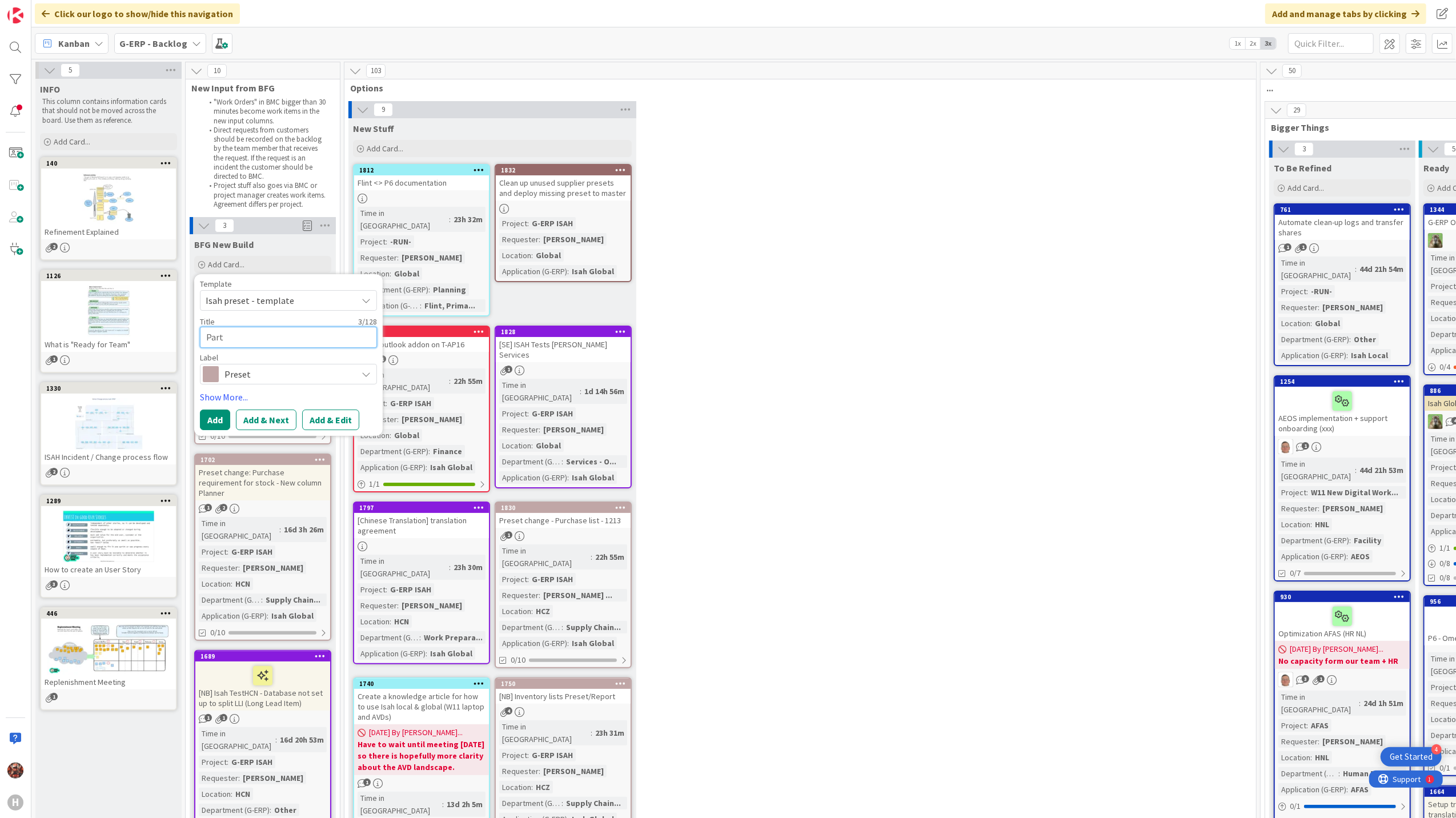
type textarea "Part"
type textarea "x"
type textarea "Part is"
type textarea "x"
type textarea "Part iss"
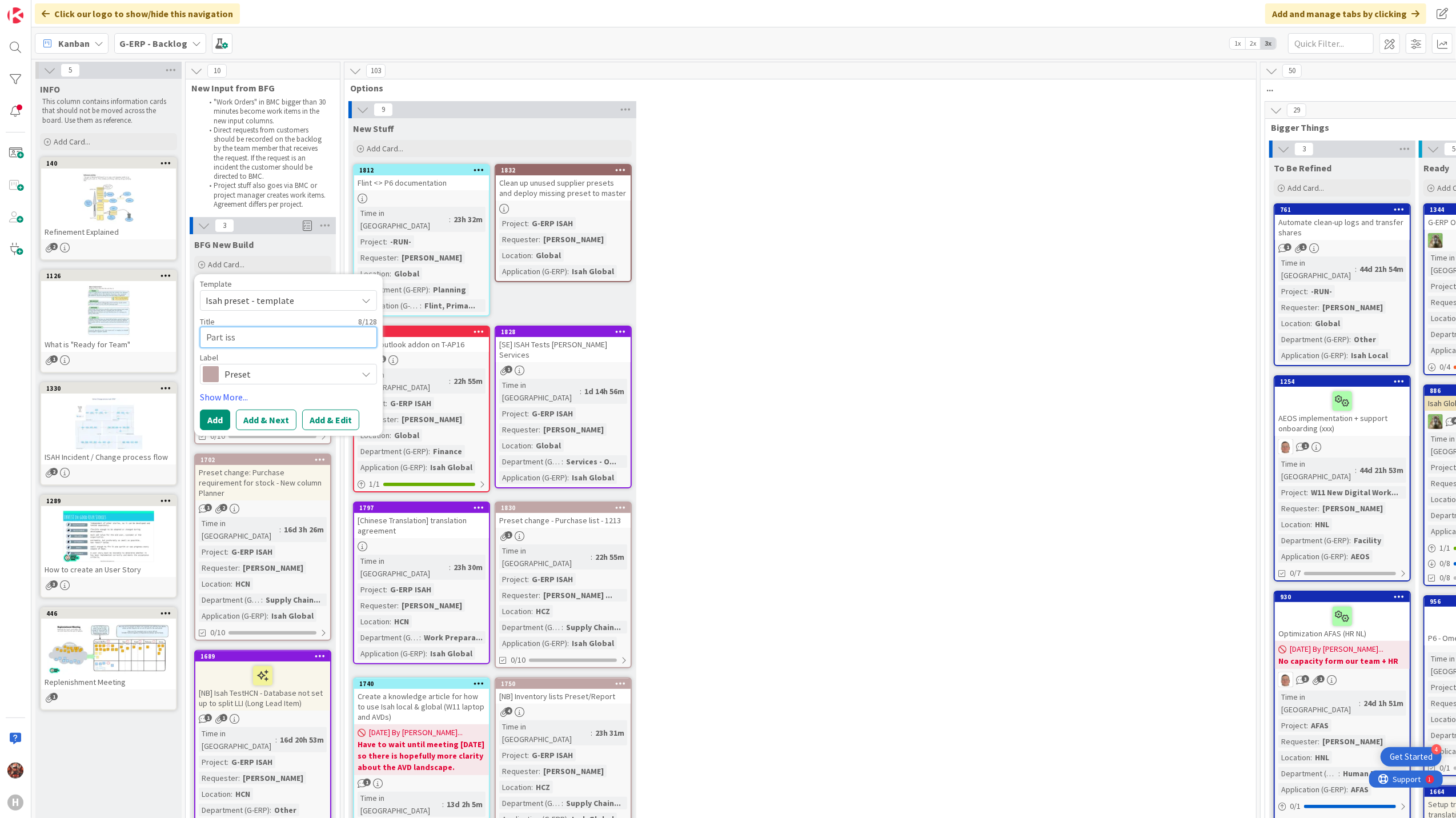
type textarea "x"
type textarea "Part issu"
type textarea "x"
type textarea "Part issue"
click at [339, 291] on span "Isah preset - template" at bounding box center [289, 300] width 177 height 20
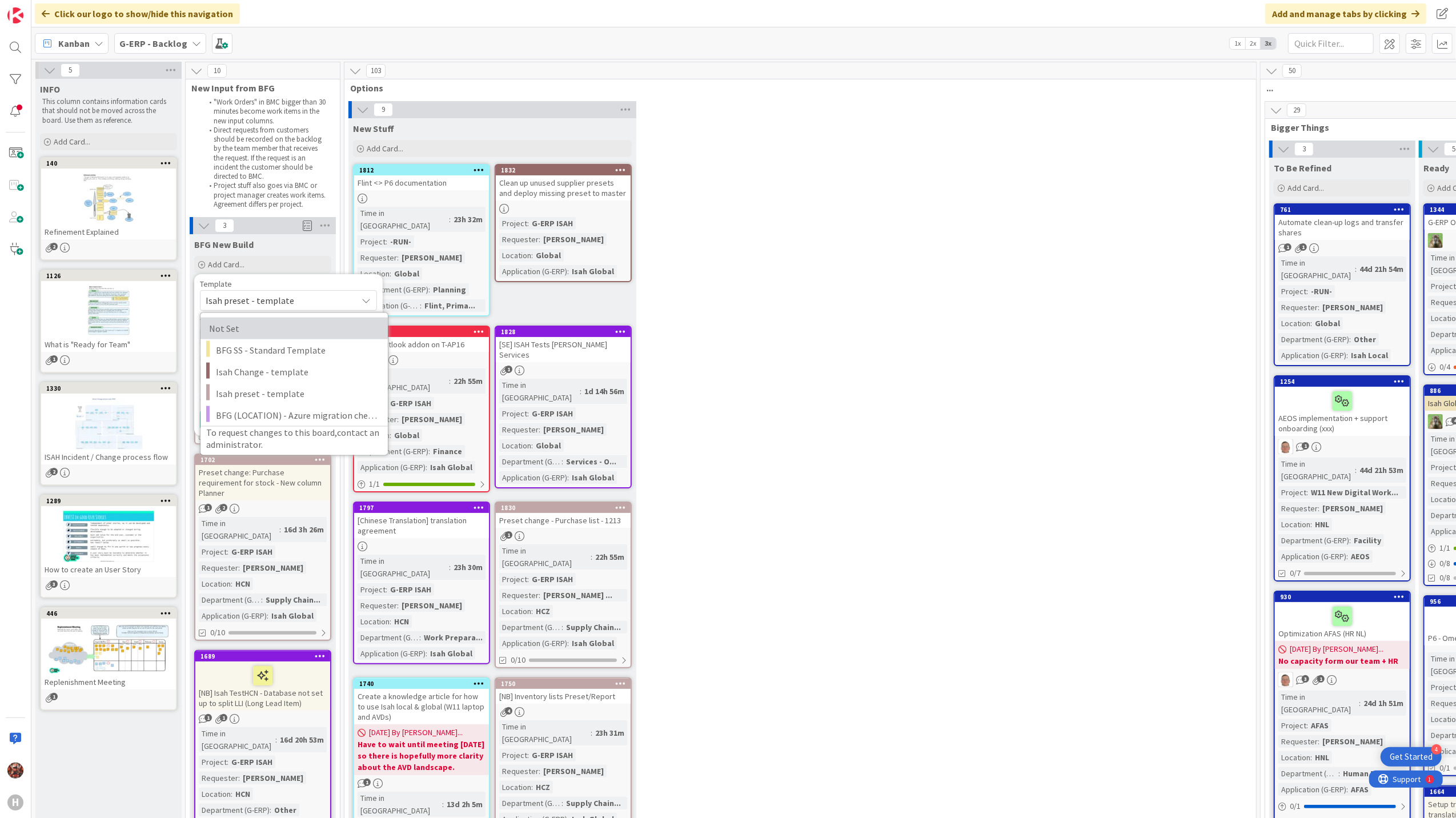
click at [279, 326] on span "Not Set" at bounding box center [291, 328] width 165 height 15
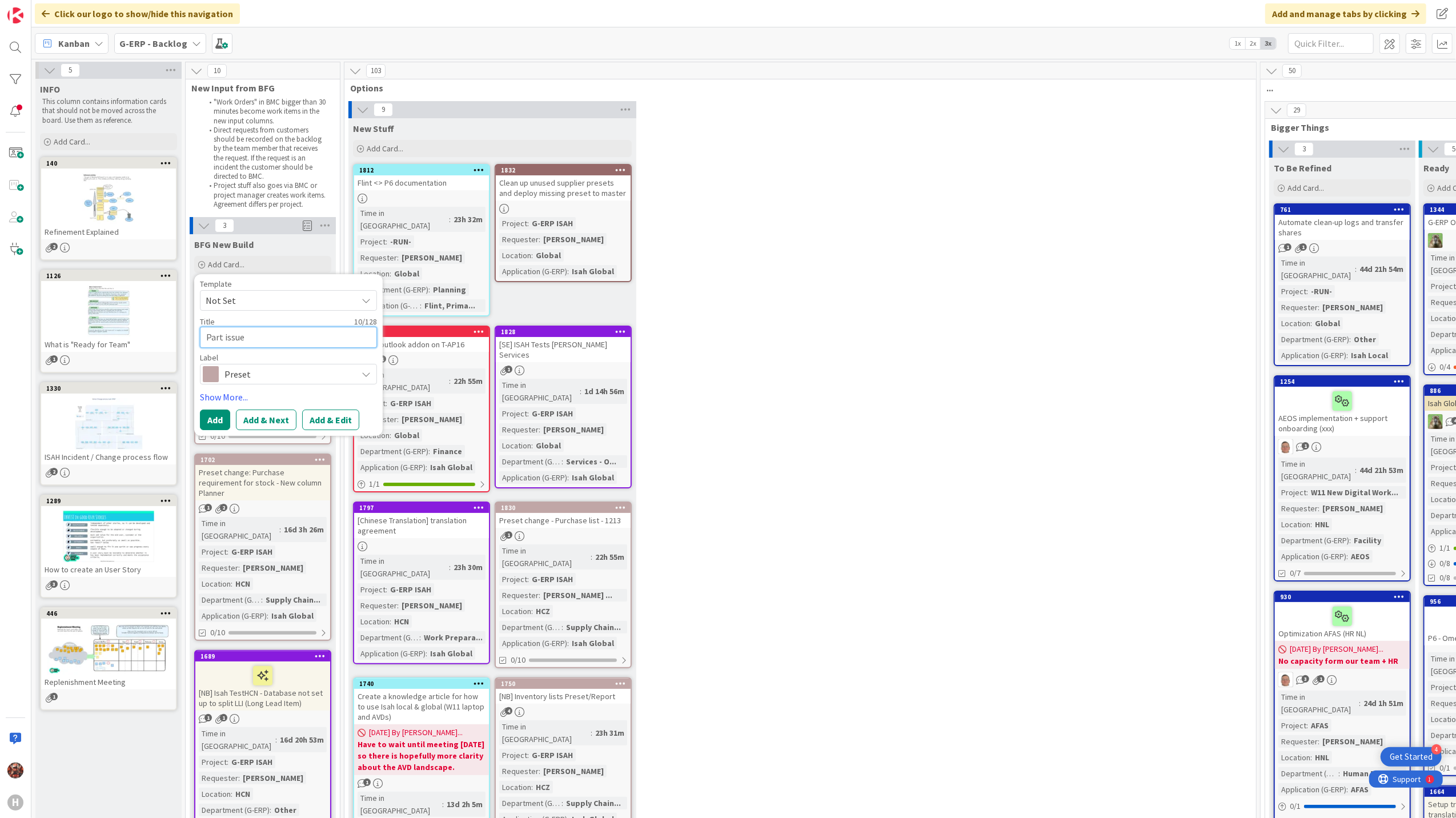
click at [272, 339] on textarea "Part issue" at bounding box center [289, 337] width 177 height 21
type textarea "x"
type textarea "Part issue"
type textarea "x"
type textarea "Part issue d"
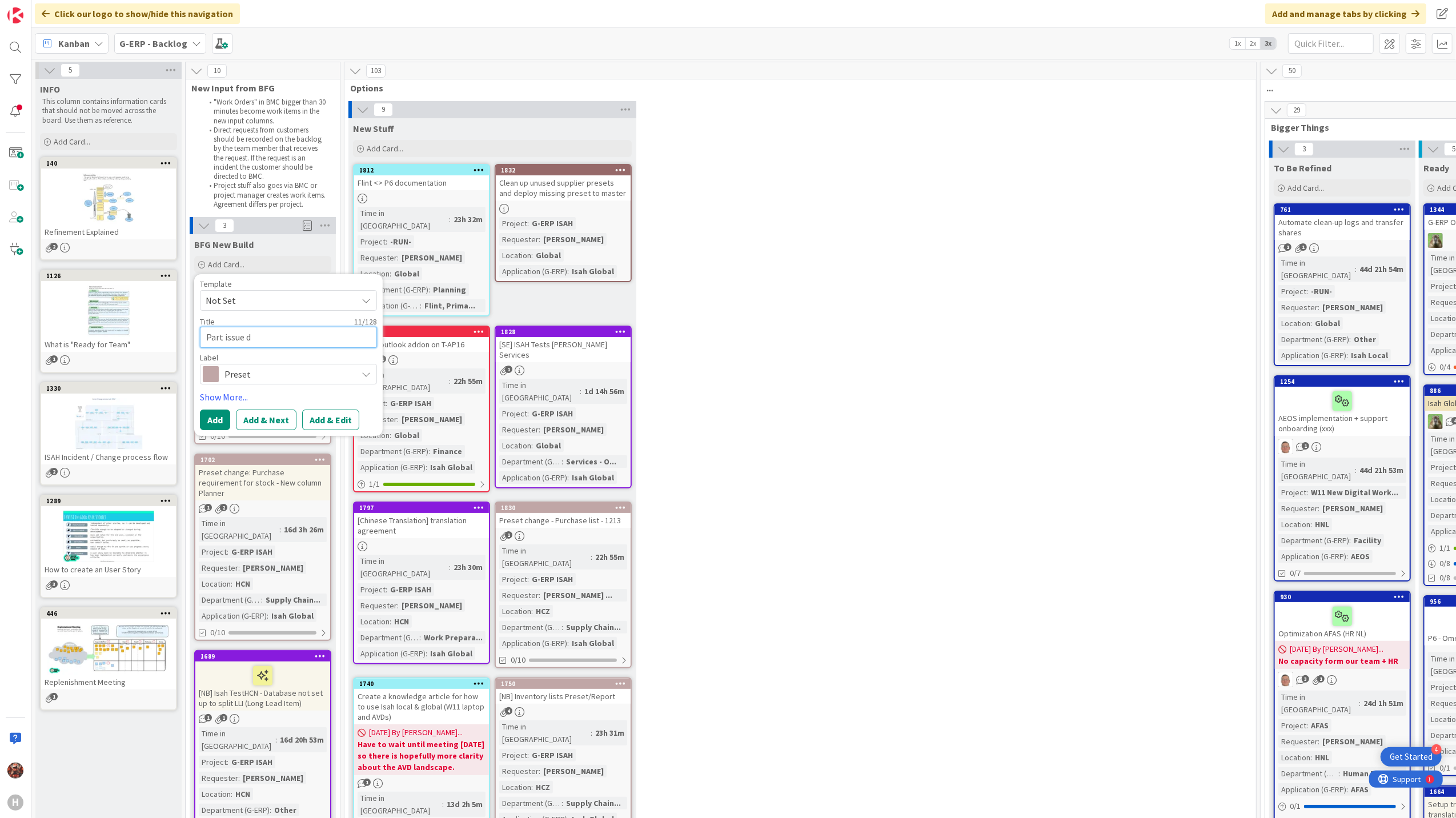
type textarea "x"
type textarea "Part issue da"
type textarea "x"
type textarea "Part issue dat"
type textarea "x"
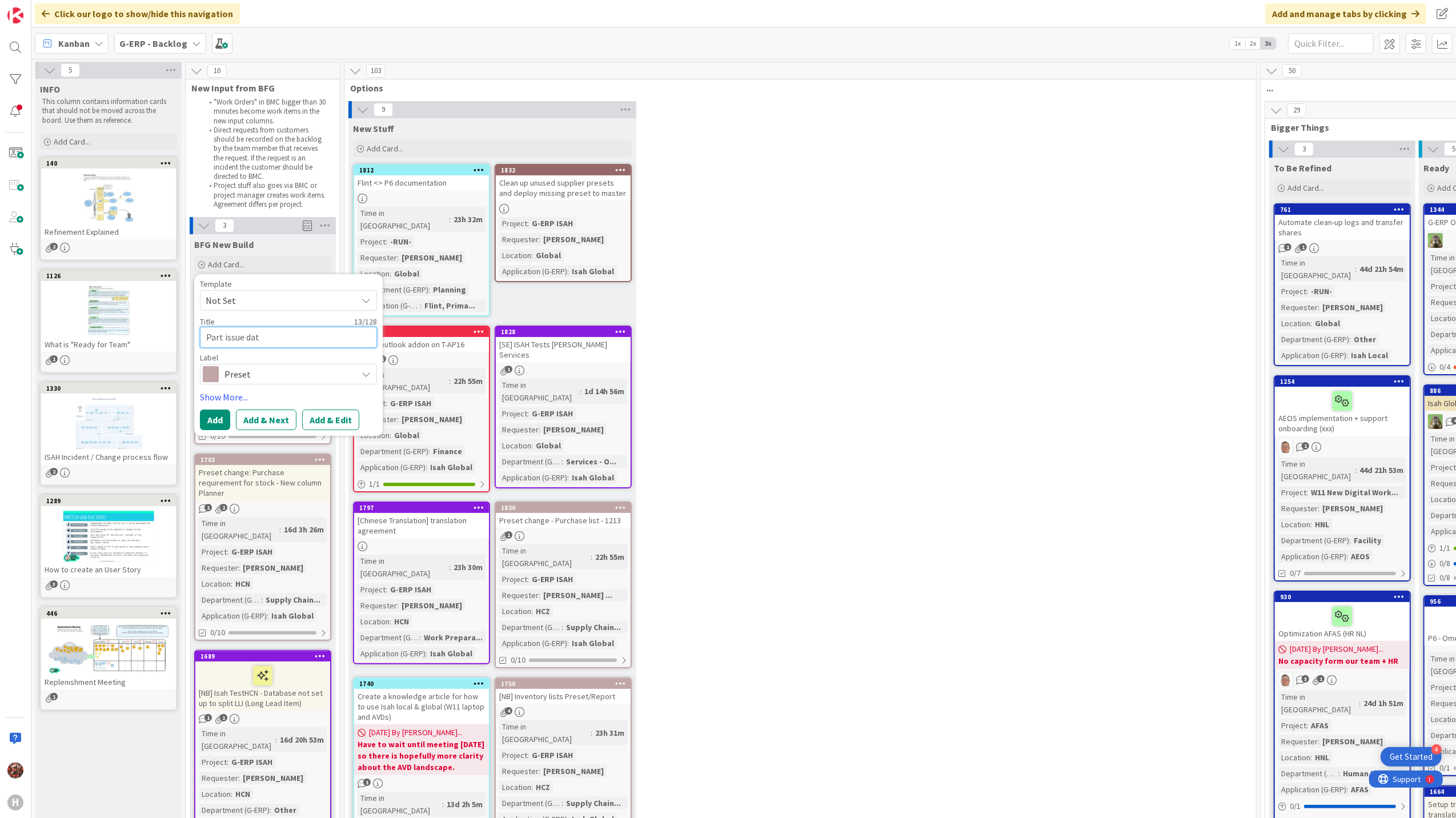
type textarea "Part issue date"
type textarea "x"
type textarea "Part issue date"
type textarea "x"
type textarea "Part issue date o"
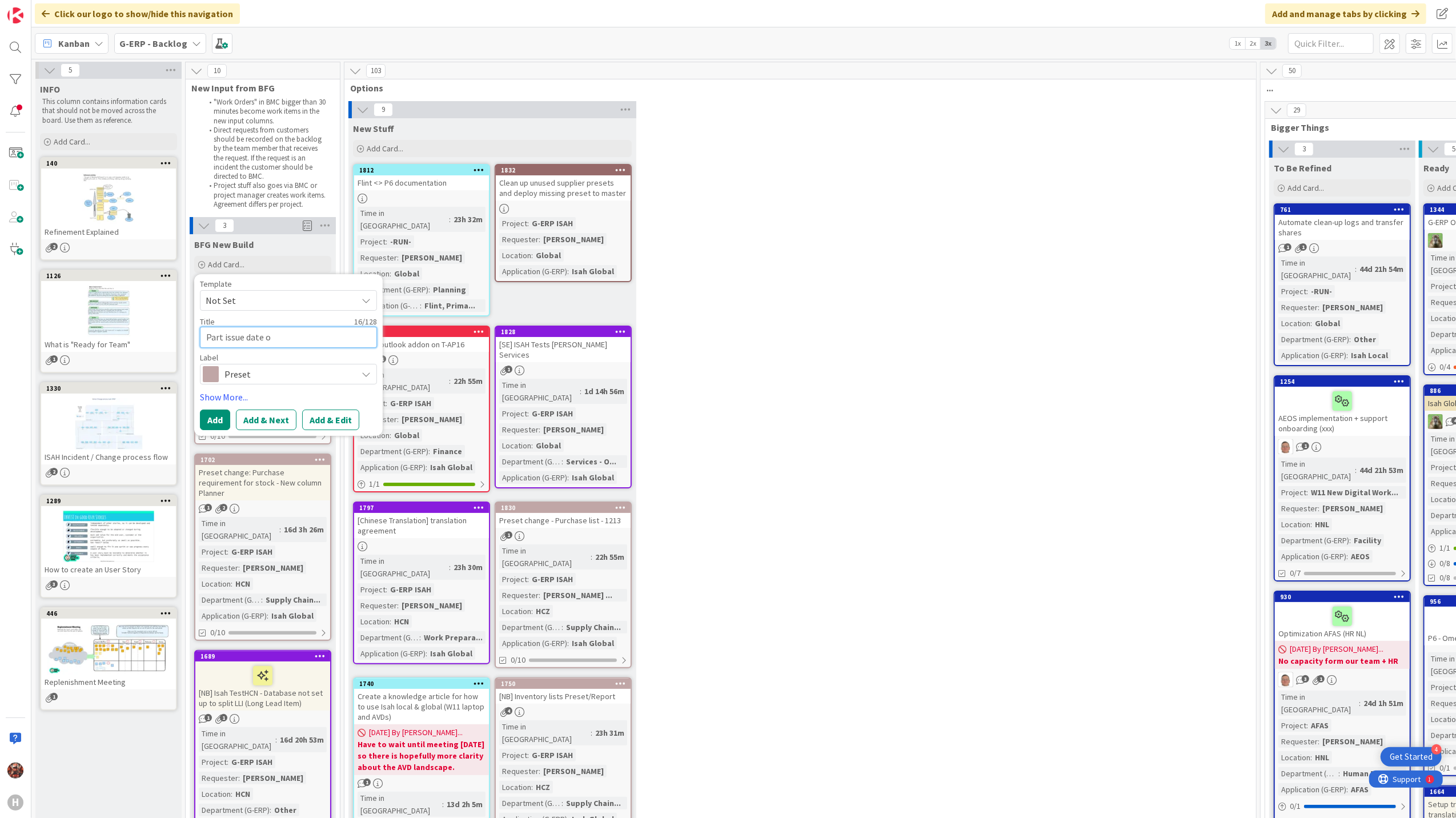
type textarea "x"
type textarea "Part issue date of"
type textarea "x"
type textarea "Part issue date of"
type textarea "x"
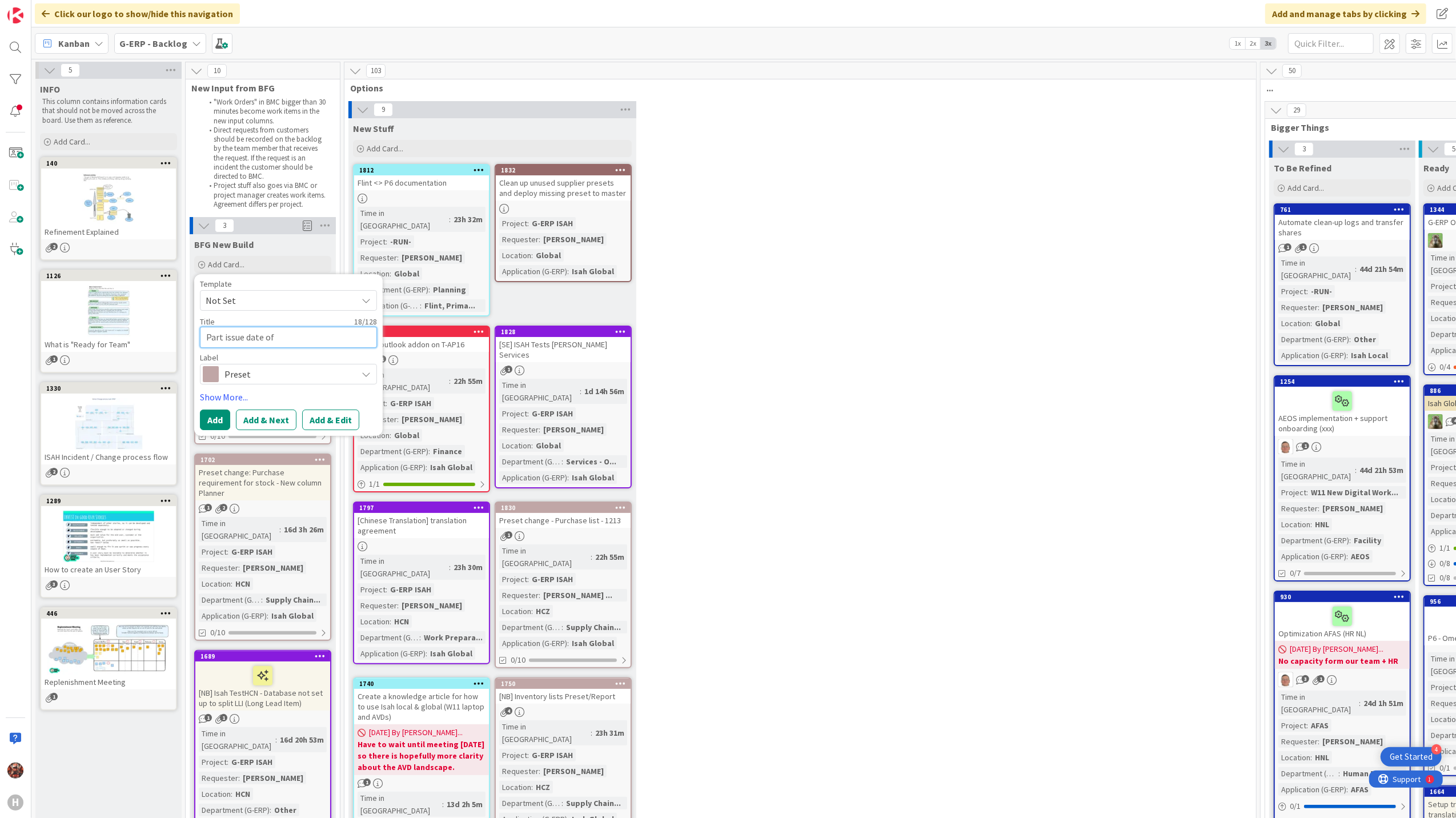
type textarea "Part issue date of c"
type textarea "x"
type textarea "Part issue date of cr"
type textarea "x"
type textarea "Part issue date of cre"
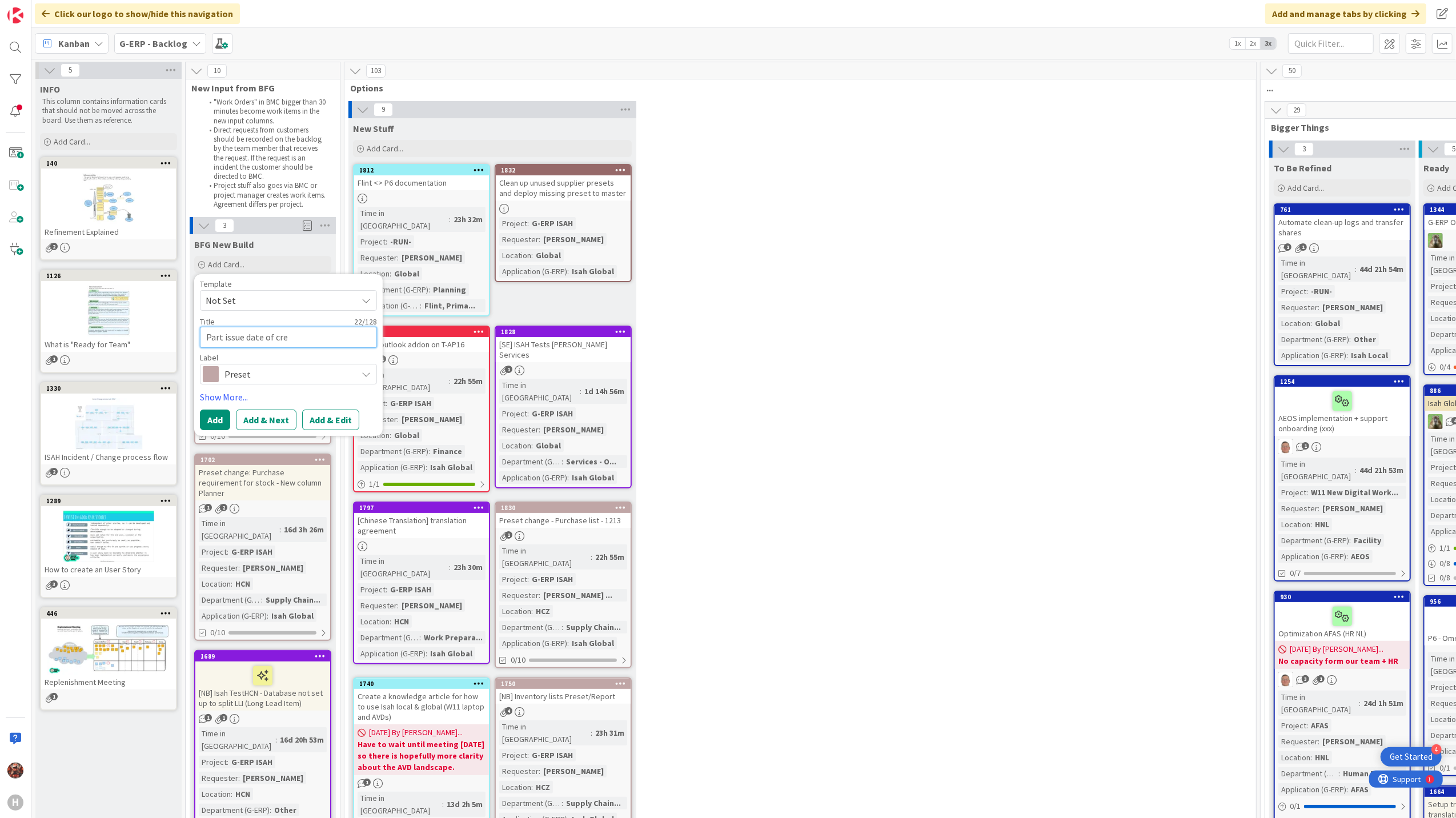
type textarea "x"
type textarea "Part issue date of crea"
type textarea "x"
type textarea "Part issue date of creat"
type textarea "x"
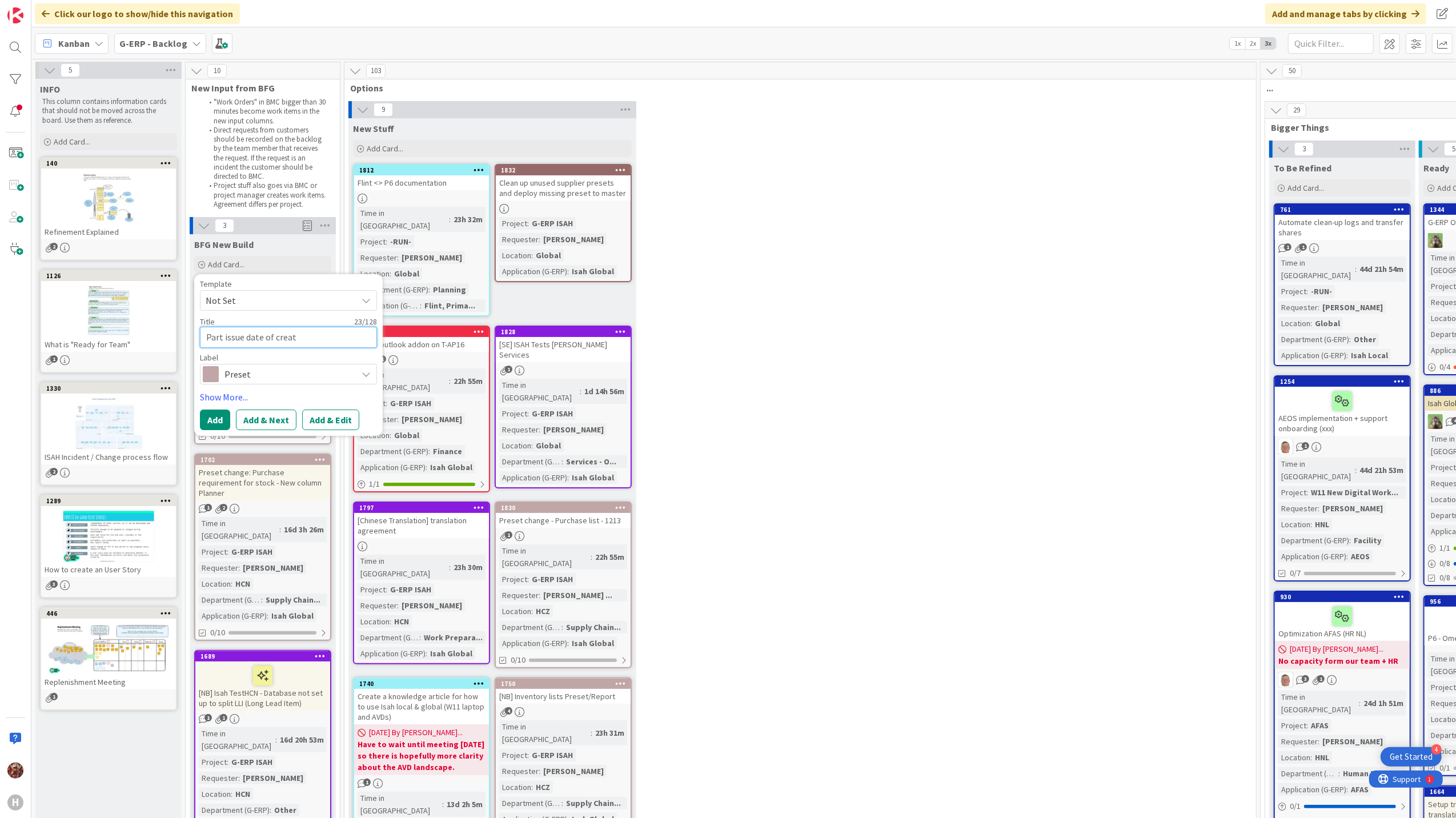
type textarea "Part issue date of creati"
type textarea "x"
type textarea "Part issue date of creating"
type textarea "x"
type textarea "Part issue date of creating"
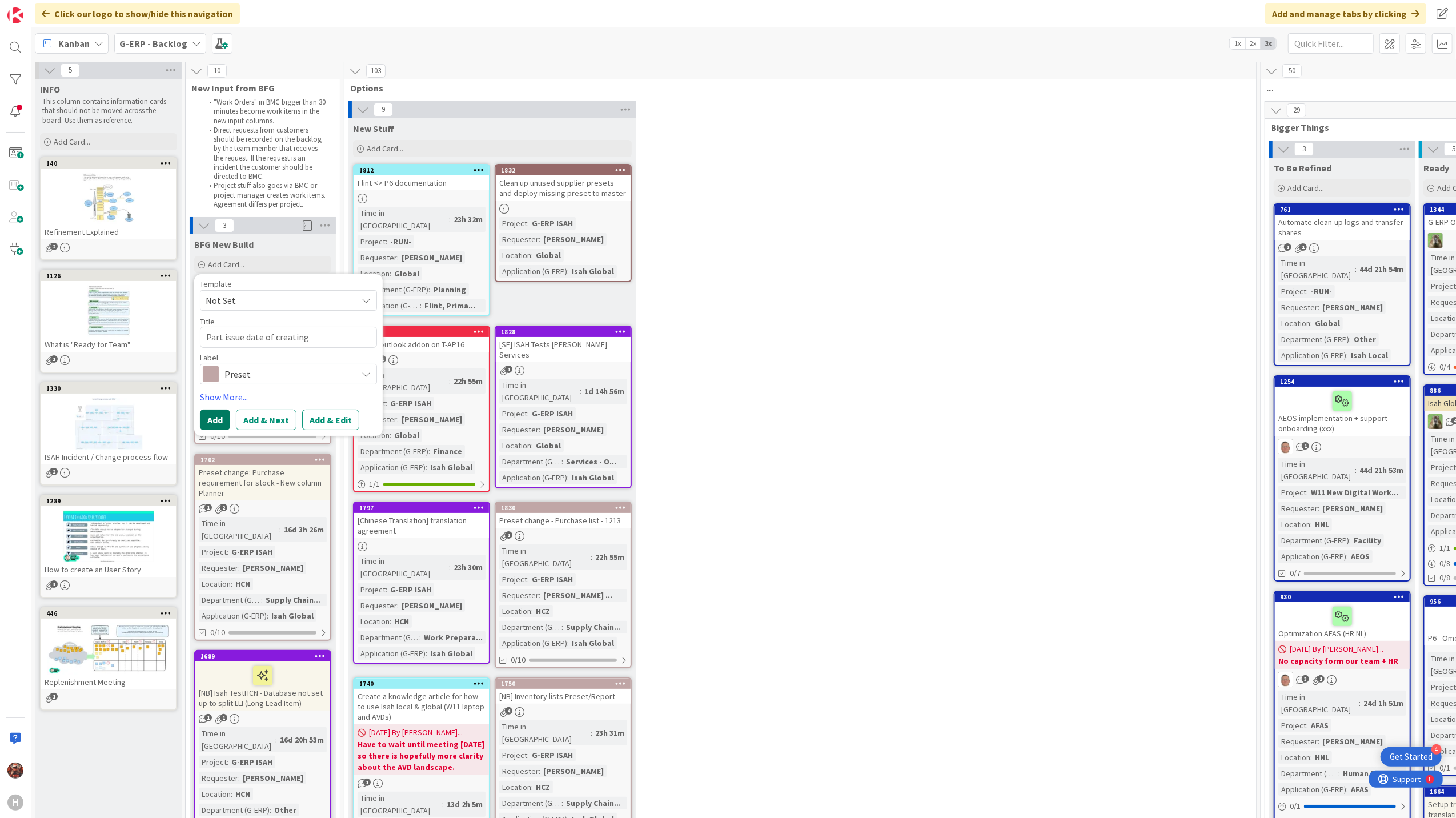
click at [213, 418] on button "Add" at bounding box center [215, 420] width 30 height 20
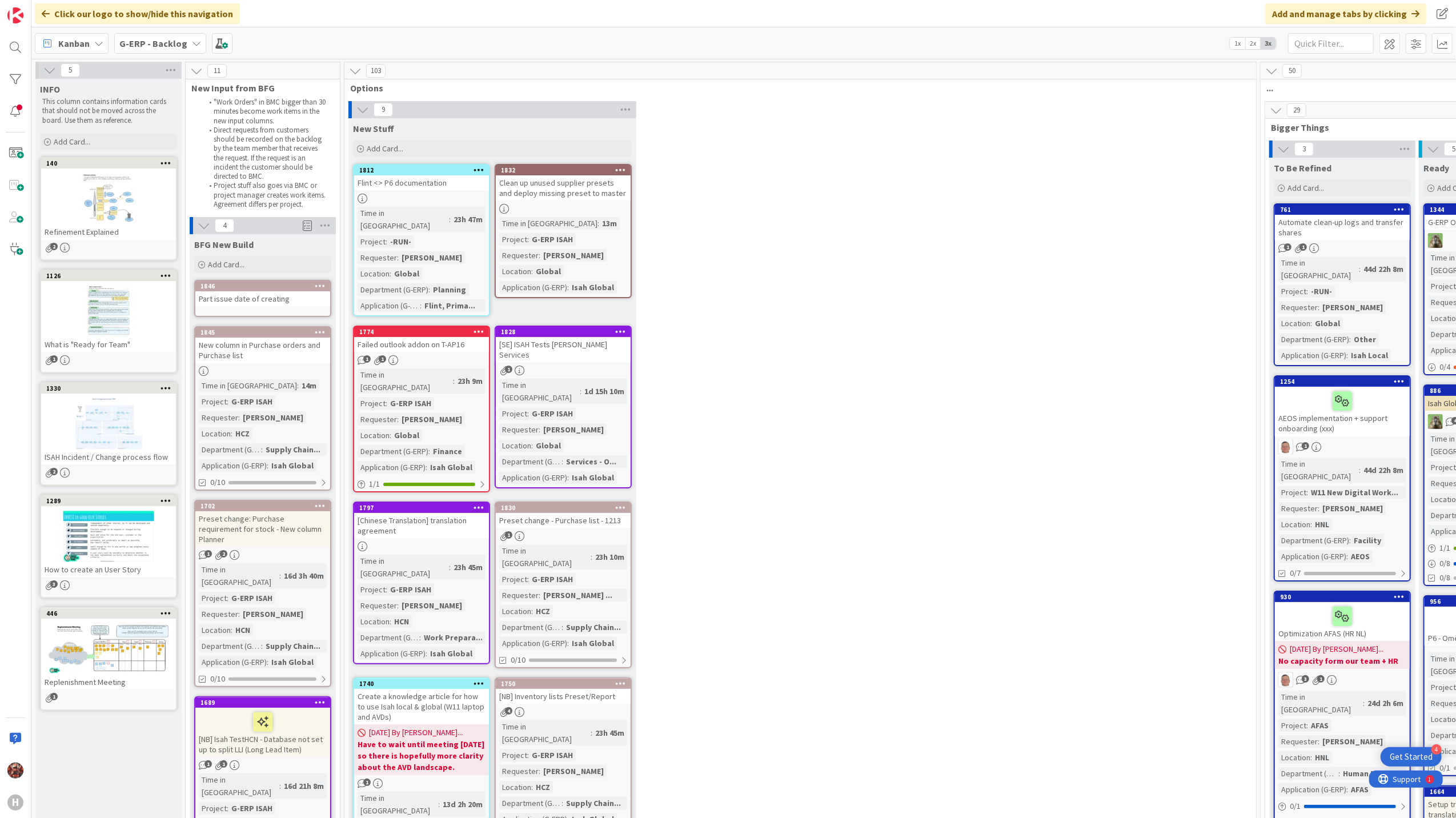
click at [241, 300] on div "Part issue date of creating" at bounding box center [263, 299] width 135 height 15
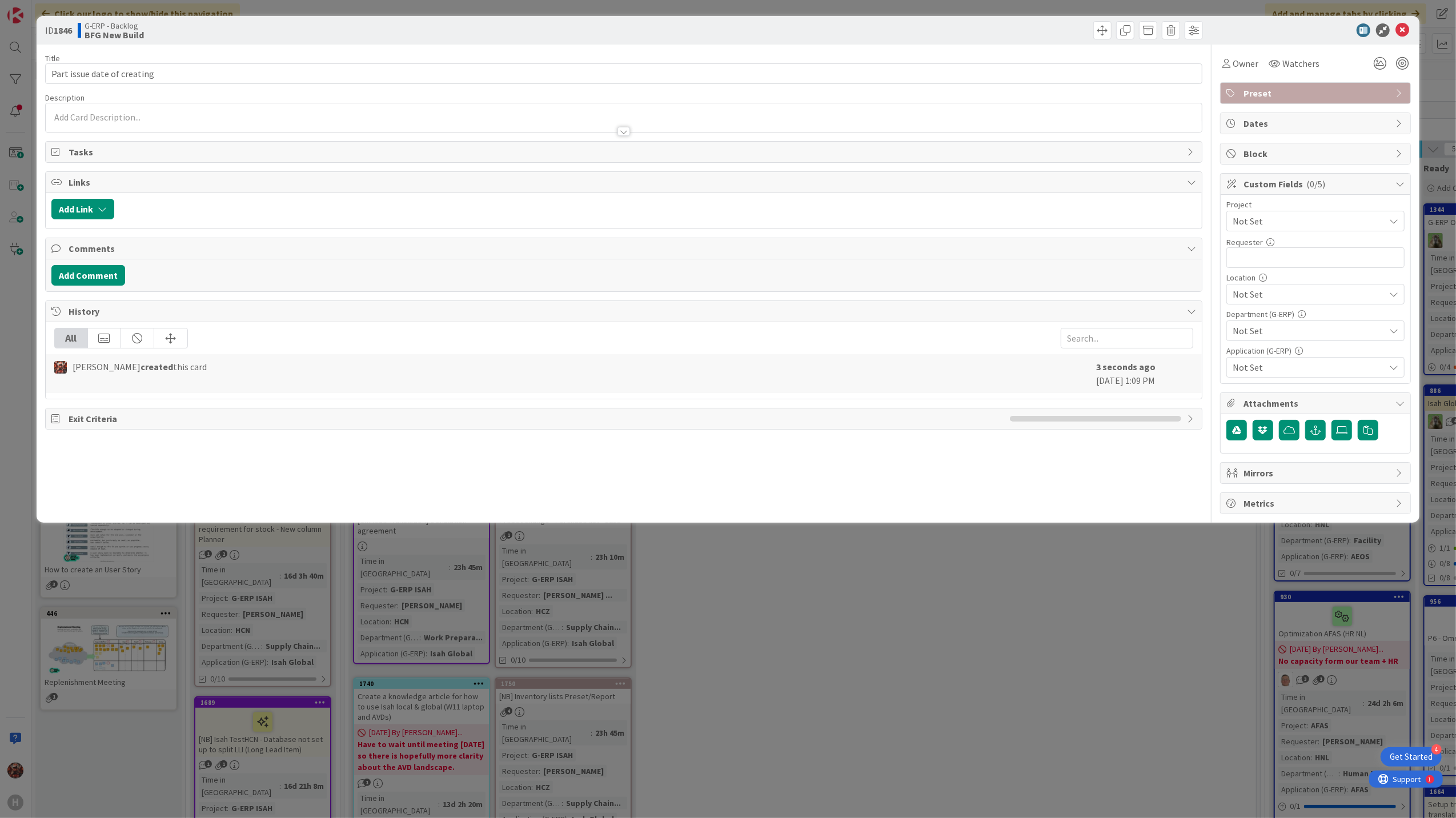
click at [1269, 104] on div "Owner Watchers Preset Dates Block Custom Fields ( 0/5 ) Project Not Set Request…" at bounding box center [1315, 279] width 191 height 470
click at [1271, 93] on span "Preset" at bounding box center [1317, 93] width 146 height 14
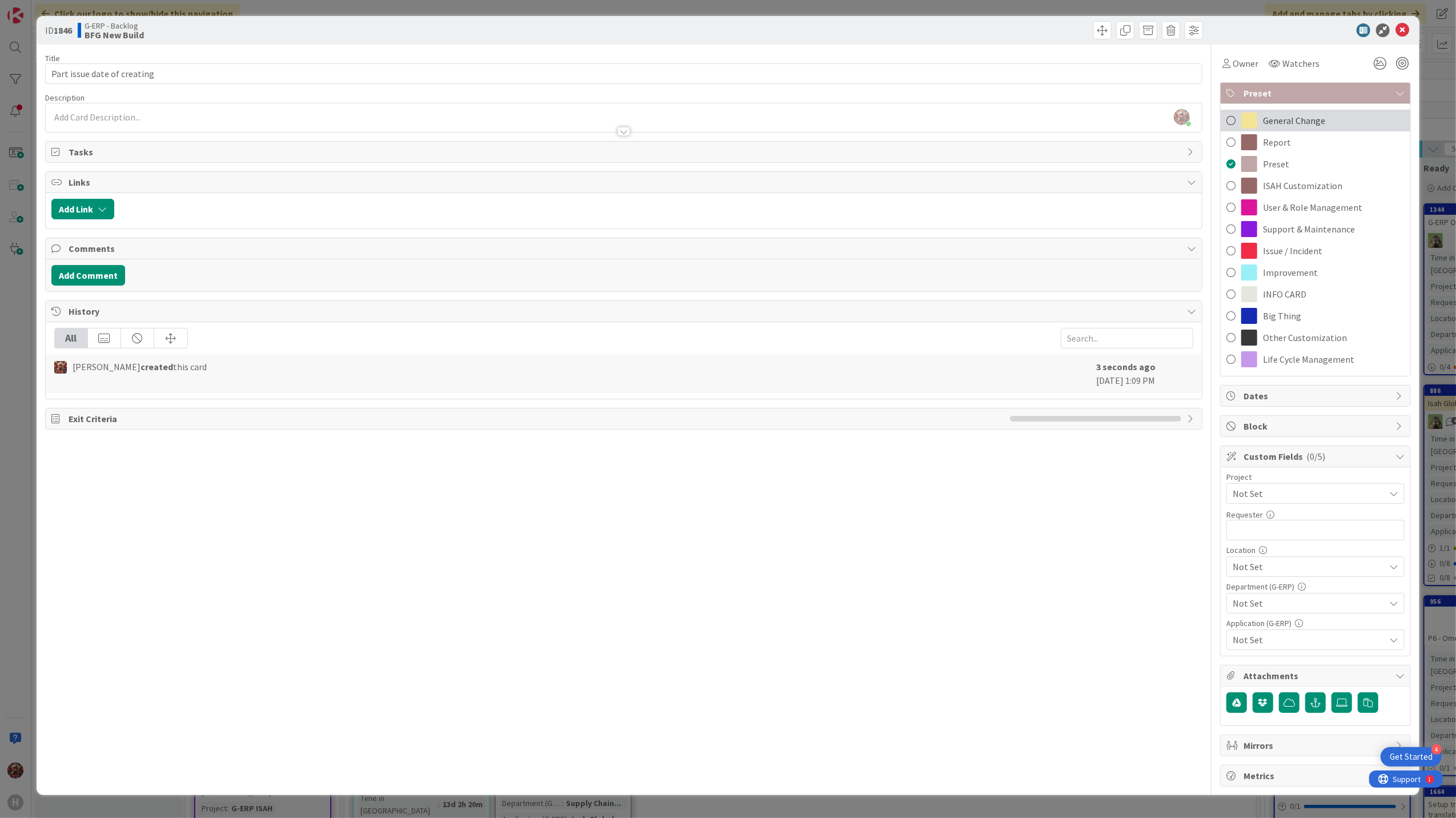
click at [1289, 122] on span "General Change" at bounding box center [1294, 120] width 62 height 14
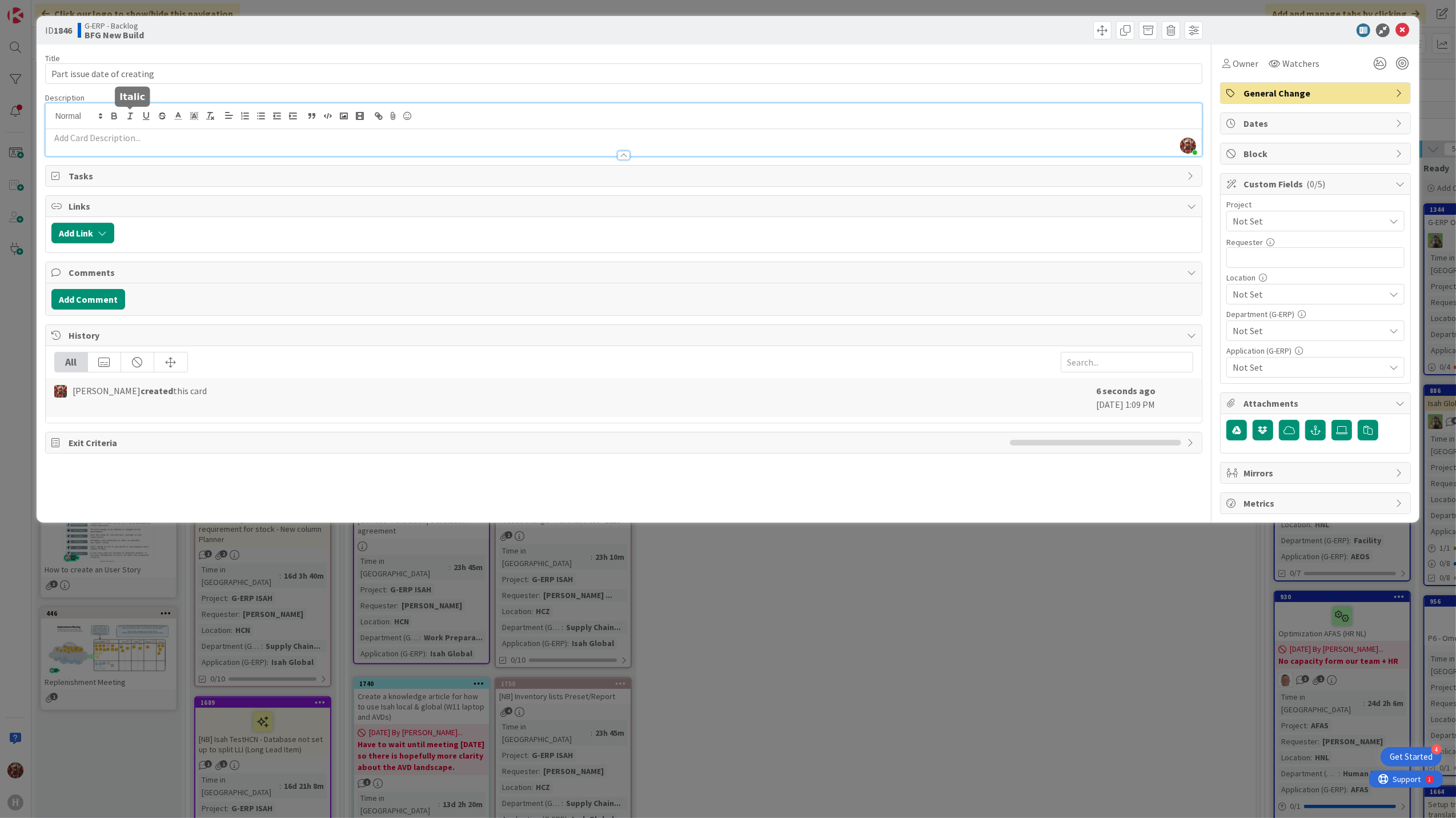
click at [135, 120] on div "[PERSON_NAME] just joined" at bounding box center [624, 130] width 1157 height 53
drag, startPoint x: 192, startPoint y: 74, endPoint x: 19, endPoint y: 77, distance: 173.0
click at [19, 77] on div "ID 1846 G-ERP - Backlog BFG New Build Title 27 / 128 Part issue date of creatin…" at bounding box center [728, 409] width 1456 height 818
paste input "Issue Creation Date Overwritten After Process"
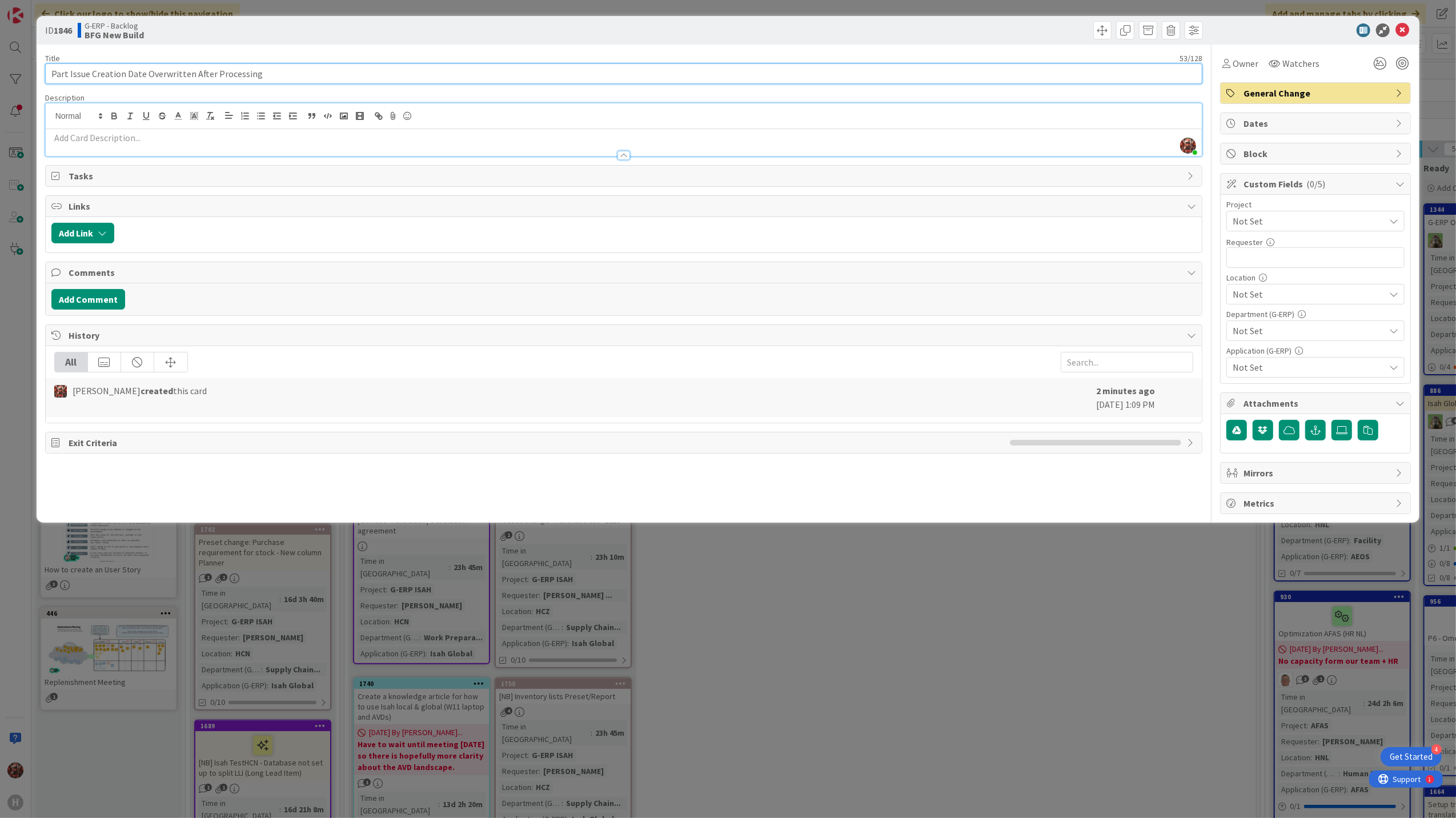
type input "Part Issue Creation Date Overwritten After Processing"
click at [179, 139] on p at bounding box center [624, 138] width 1145 height 13
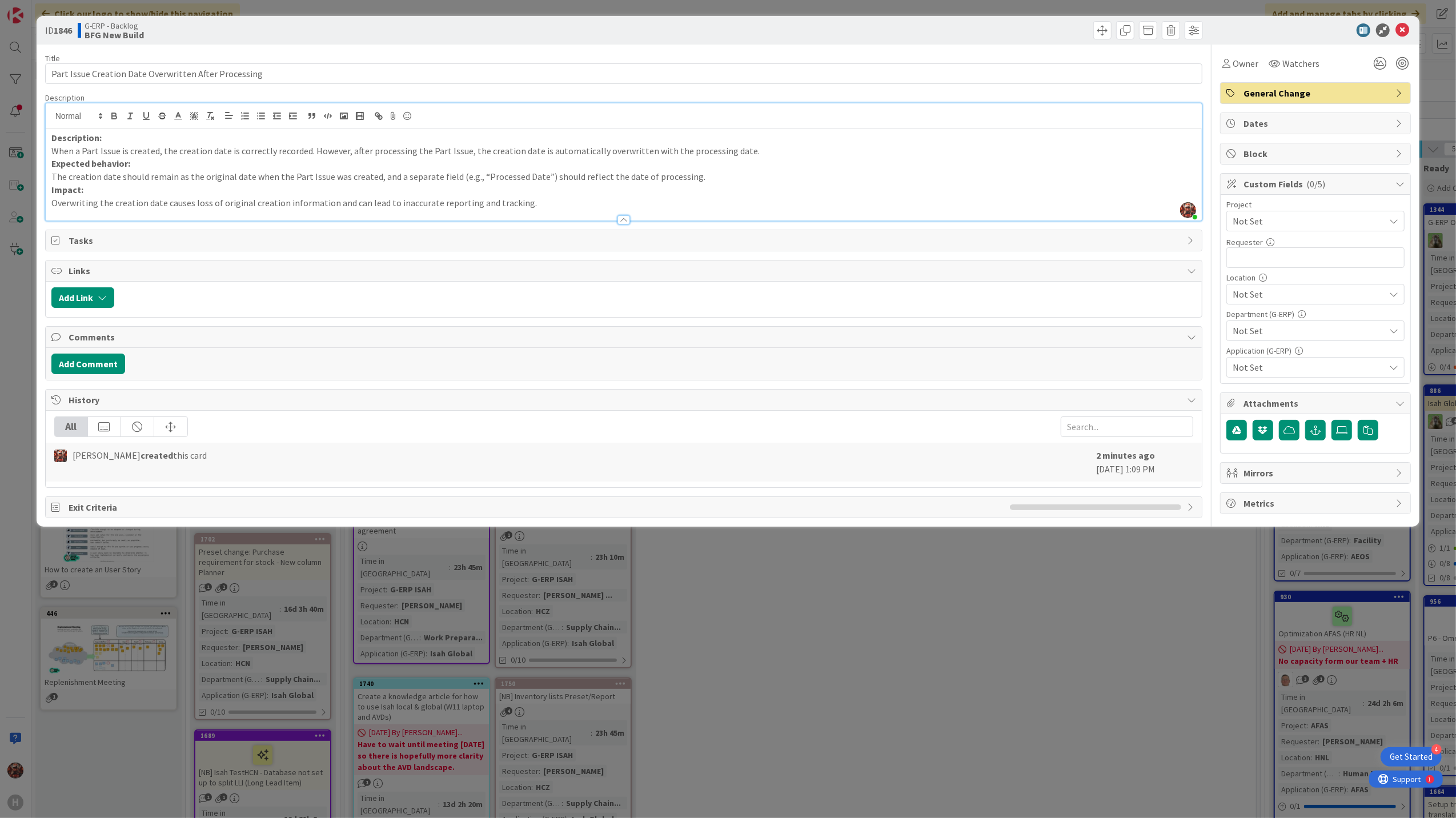
click at [1239, 225] on span "Not Set" at bounding box center [1305, 221] width 146 height 16
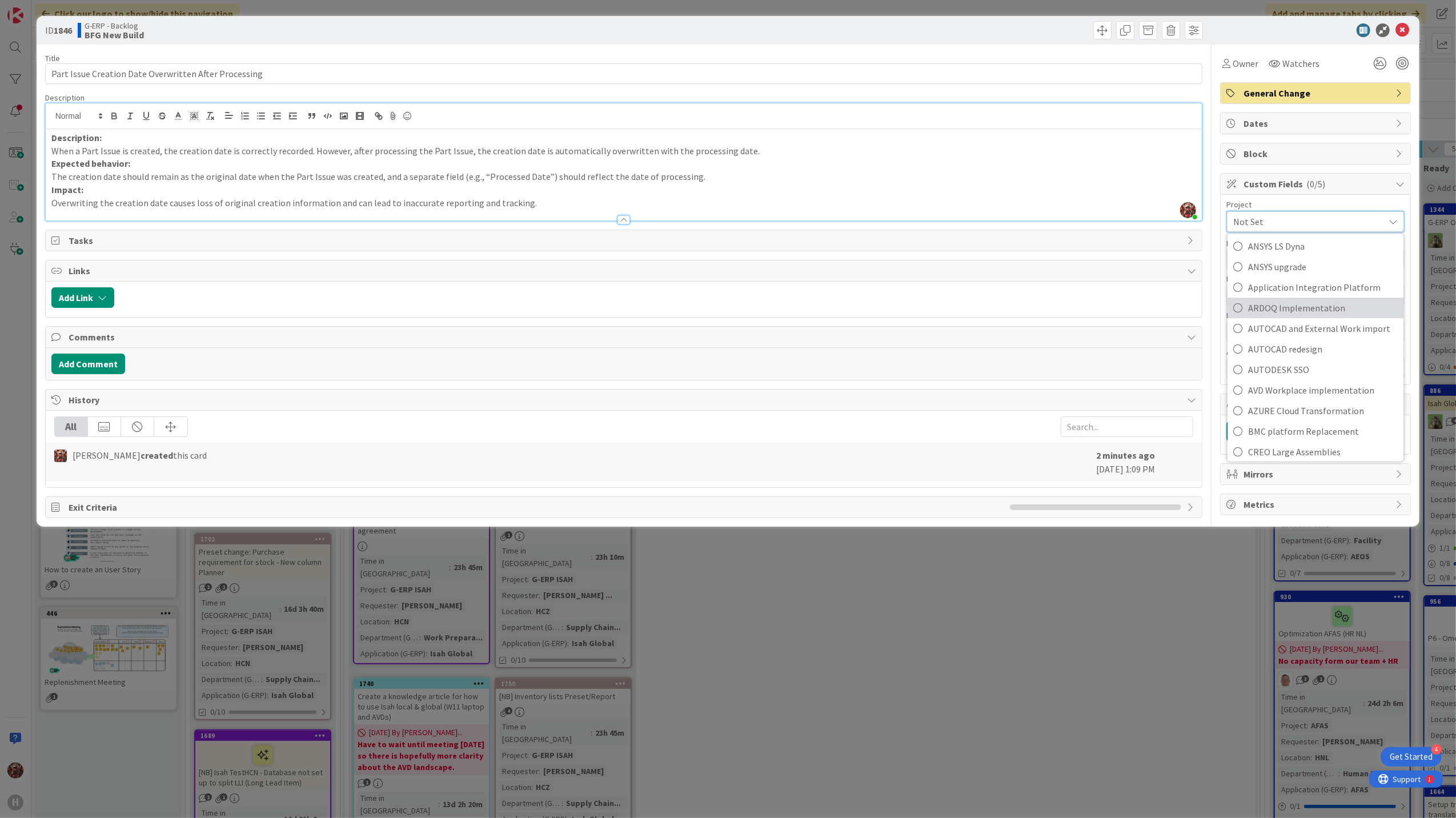
scroll to position [381, 0]
click at [1281, 322] on span "G-ERP ISAH" at bounding box center [1323, 321] width 149 height 17
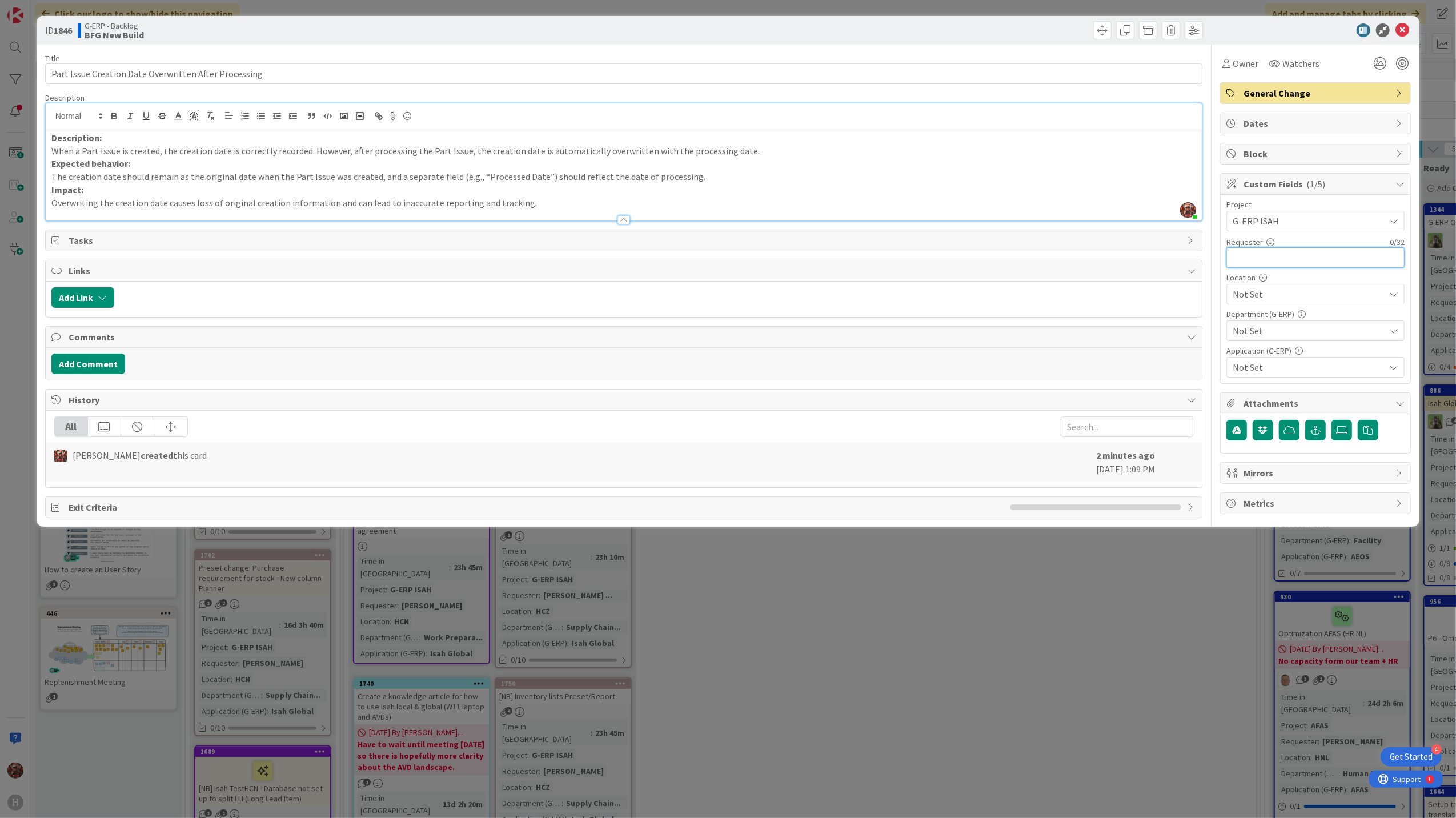
click at [1271, 264] on input "text" at bounding box center [1316, 257] width 178 height 20
type input "[PERSON_NAME]"
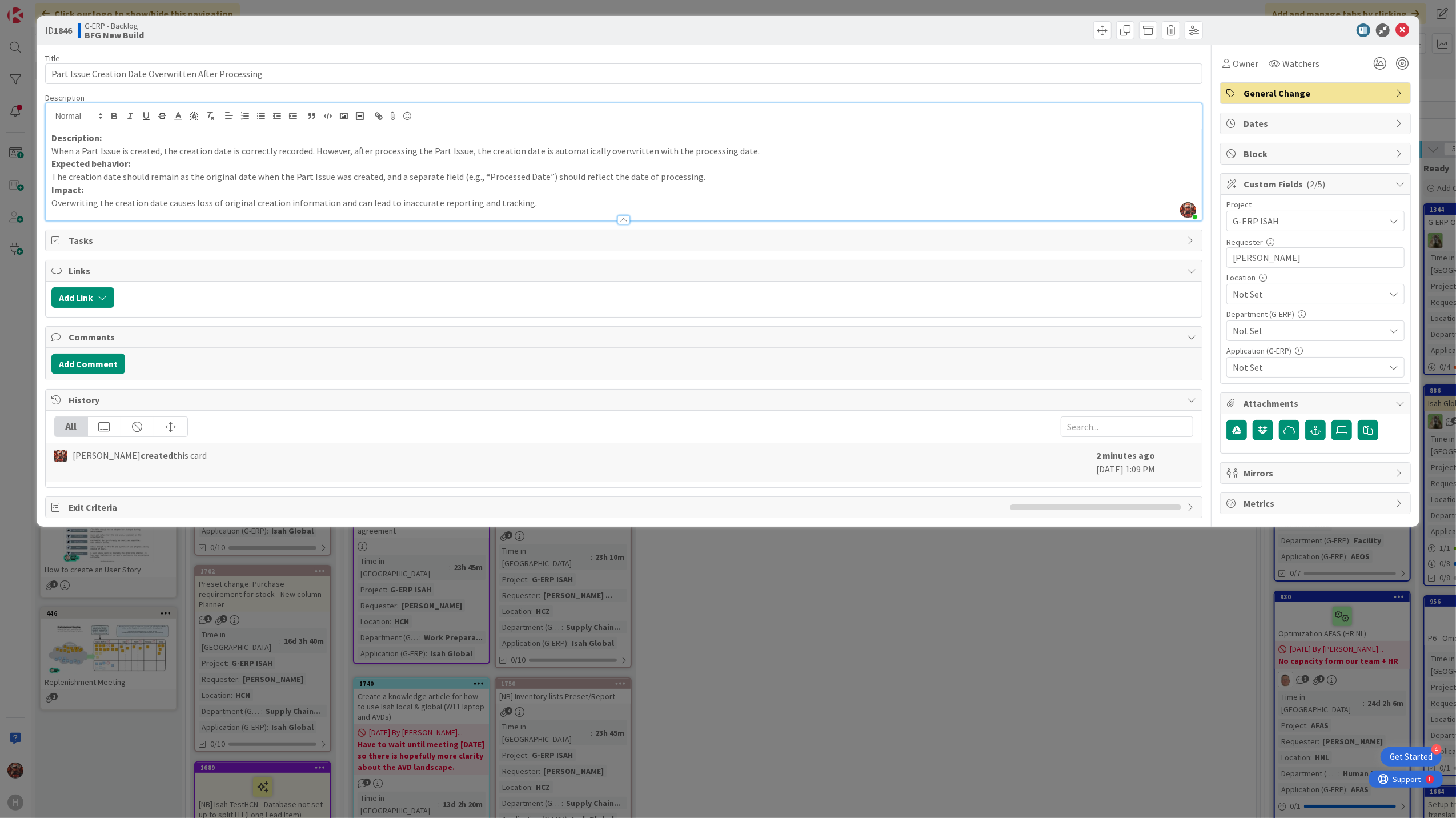
click at [1255, 301] on span "Not Set" at bounding box center [1309, 294] width 152 height 14
click at [1250, 346] on span "HCZ" at bounding box center [1251, 342] width 17 height 17
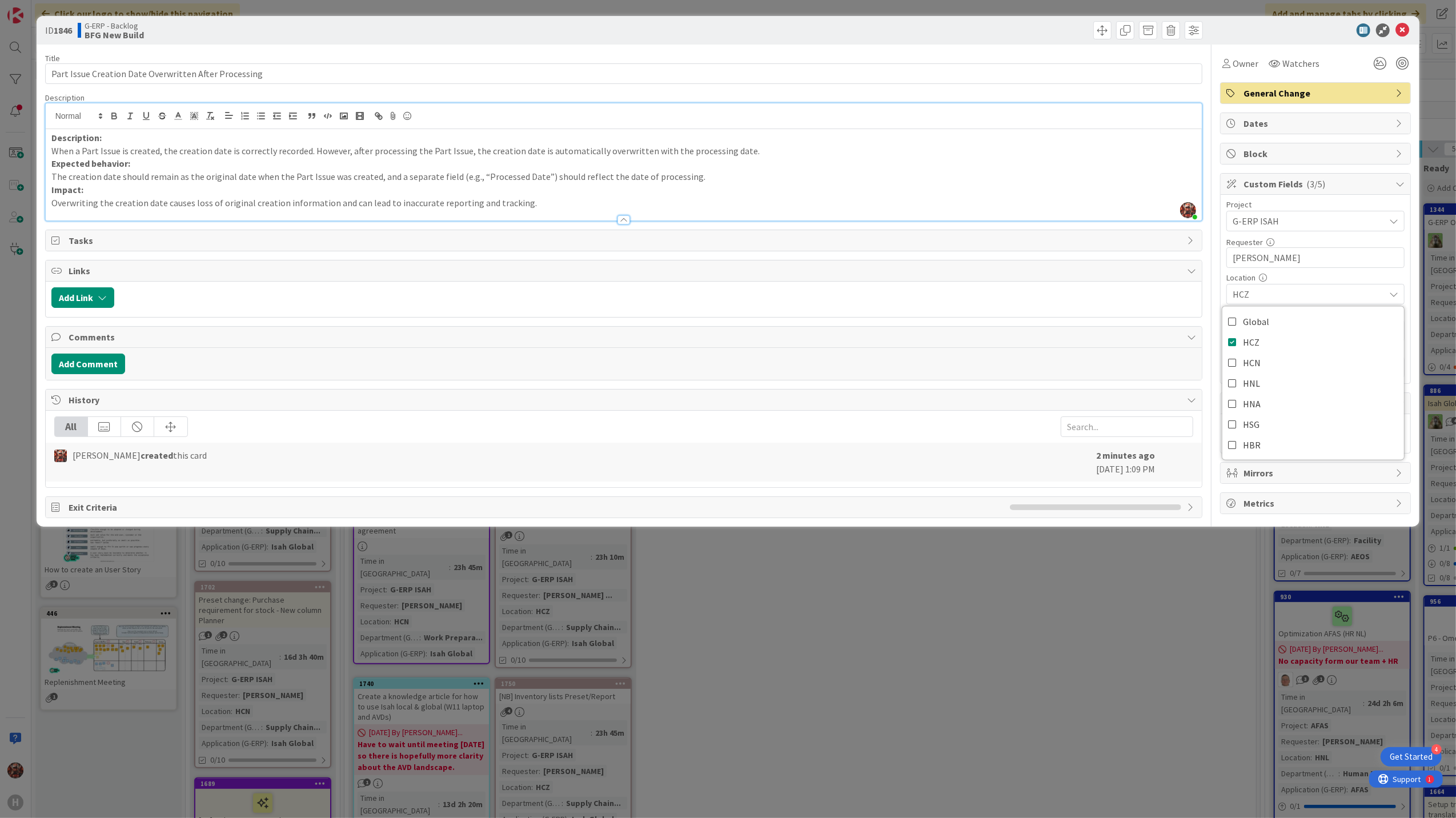
click at [1314, 277] on div "Location" at bounding box center [1316, 278] width 178 height 8
click at [1287, 341] on div "Not Set" at bounding box center [1316, 330] width 178 height 20
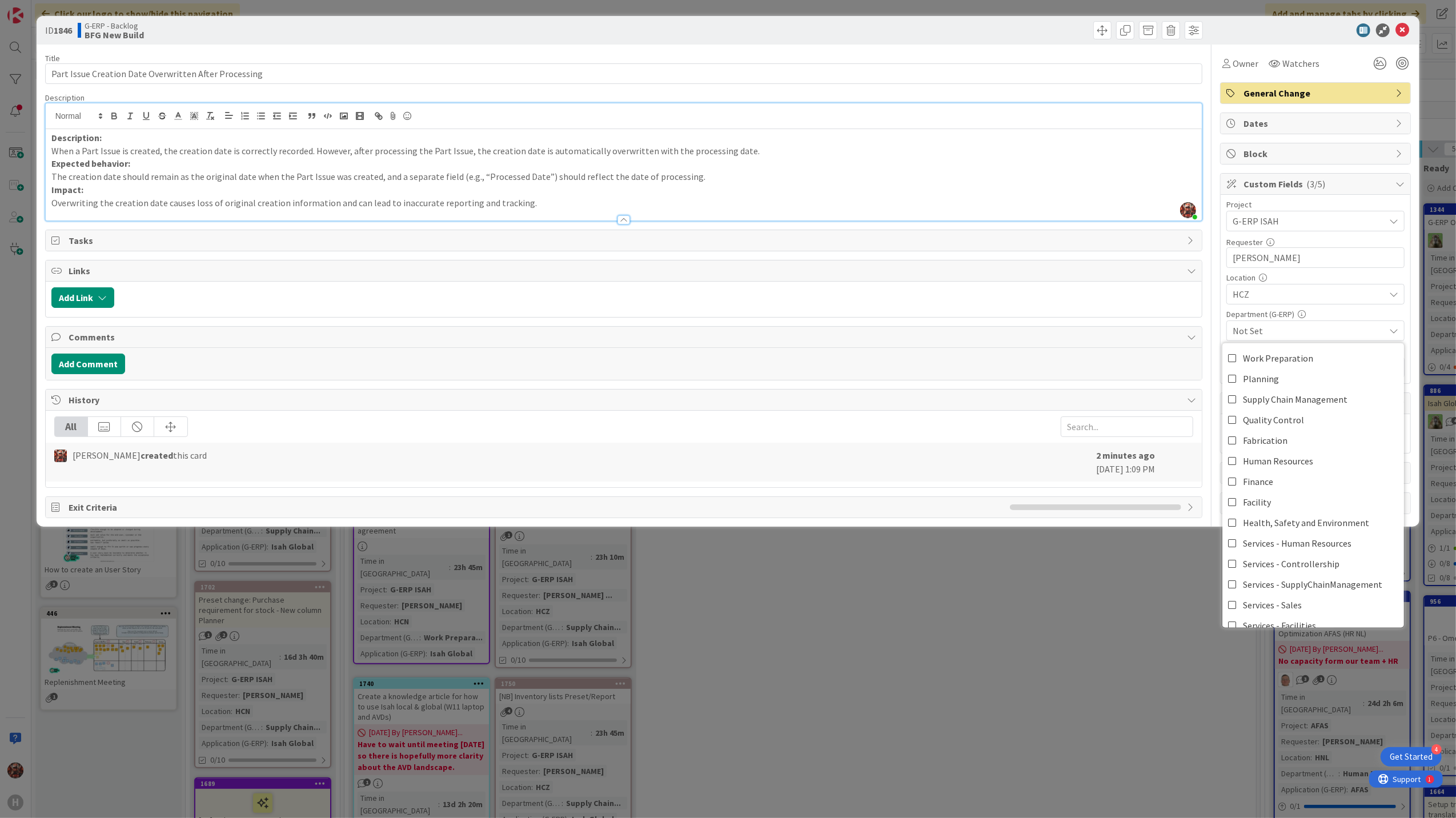
click at [1285, 336] on span "Not Set" at bounding box center [1309, 330] width 152 height 14
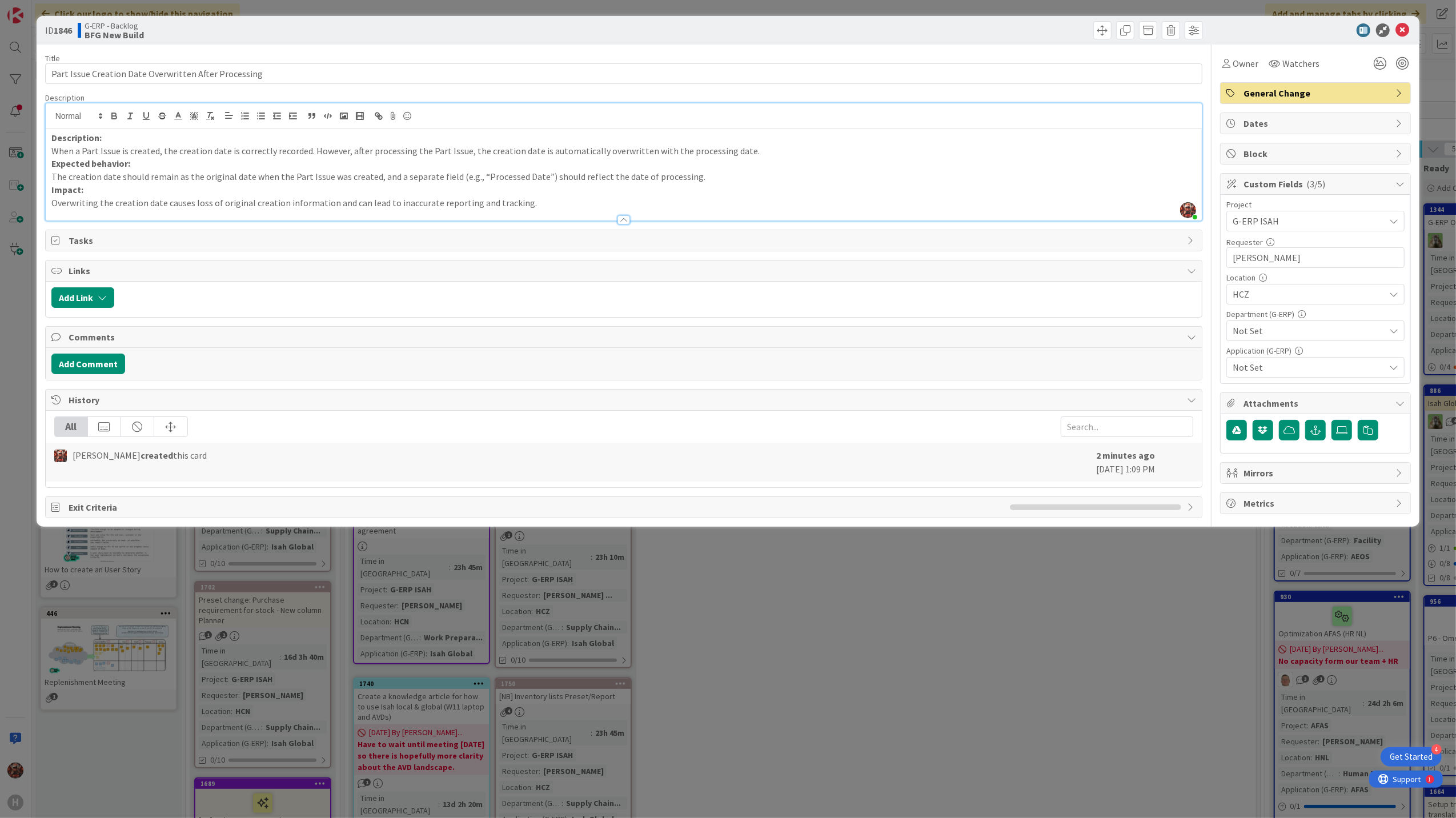
click at [1280, 334] on span "Not Set" at bounding box center [1309, 330] width 152 height 14
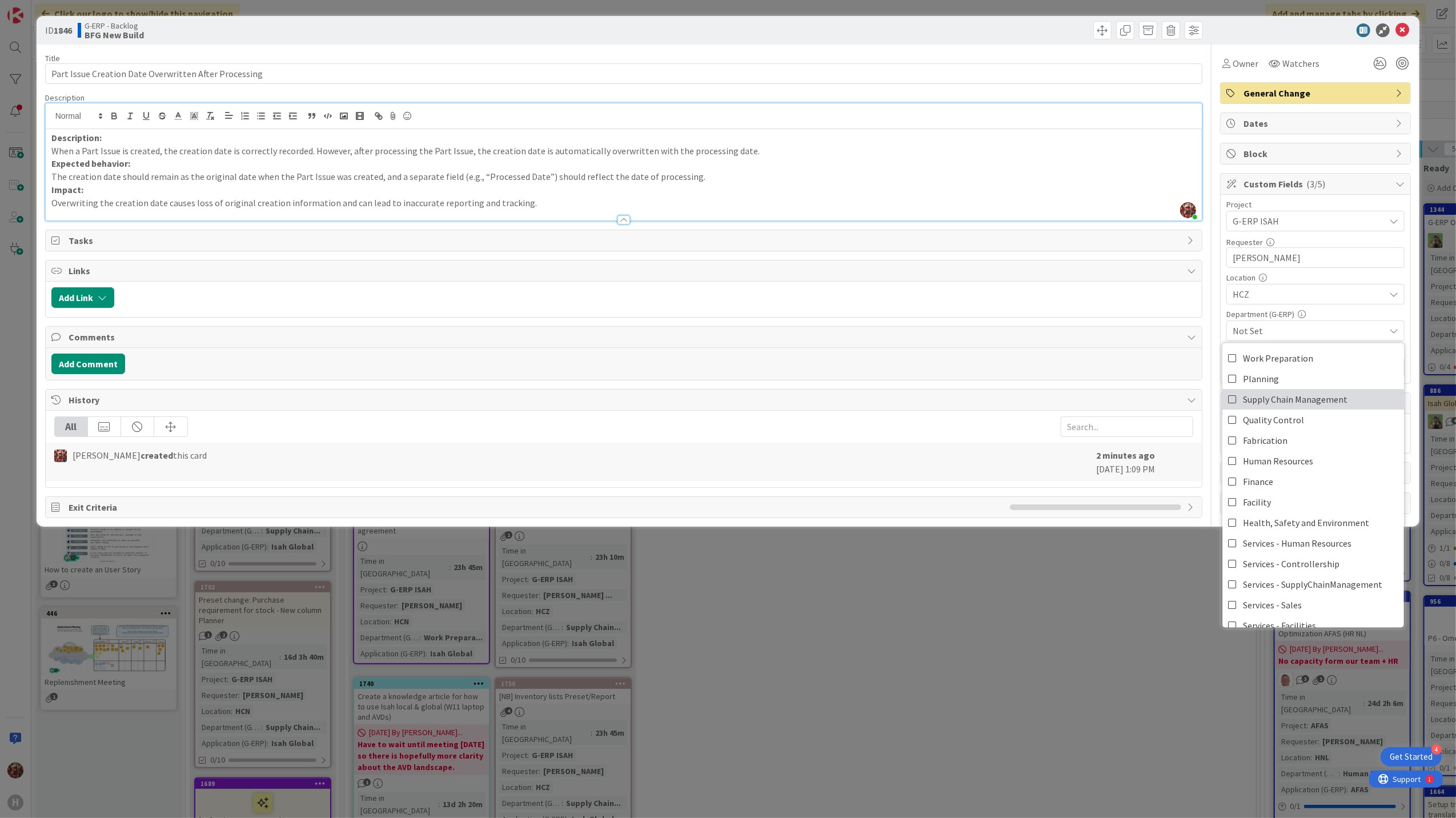
click at [1279, 402] on span "Supply Chain Management" at bounding box center [1295, 399] width 104 height 17
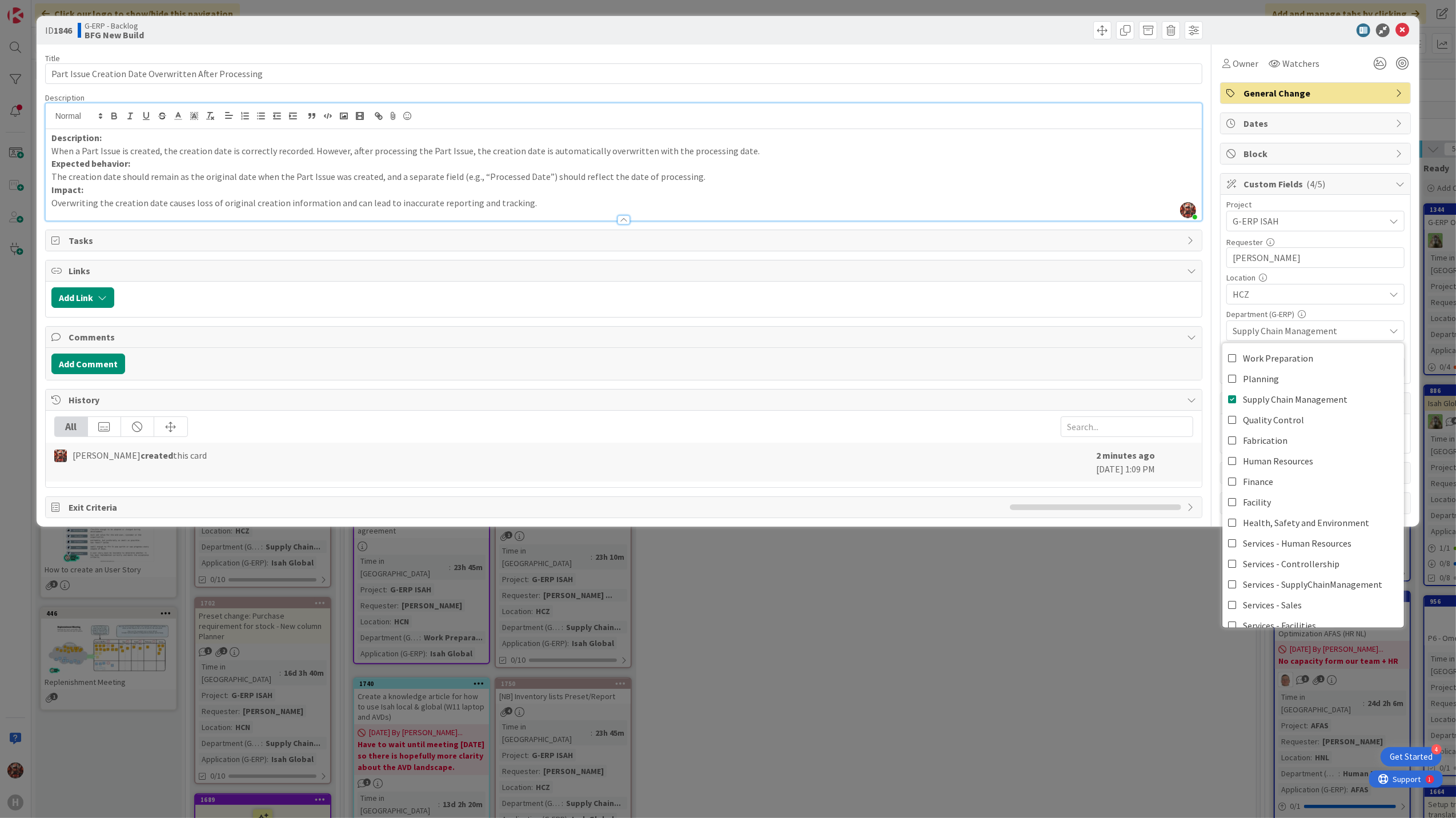
click at [1321, 312] on div "Department (G-ERP)" at bounding box center [1316, 314] width 178 height 8
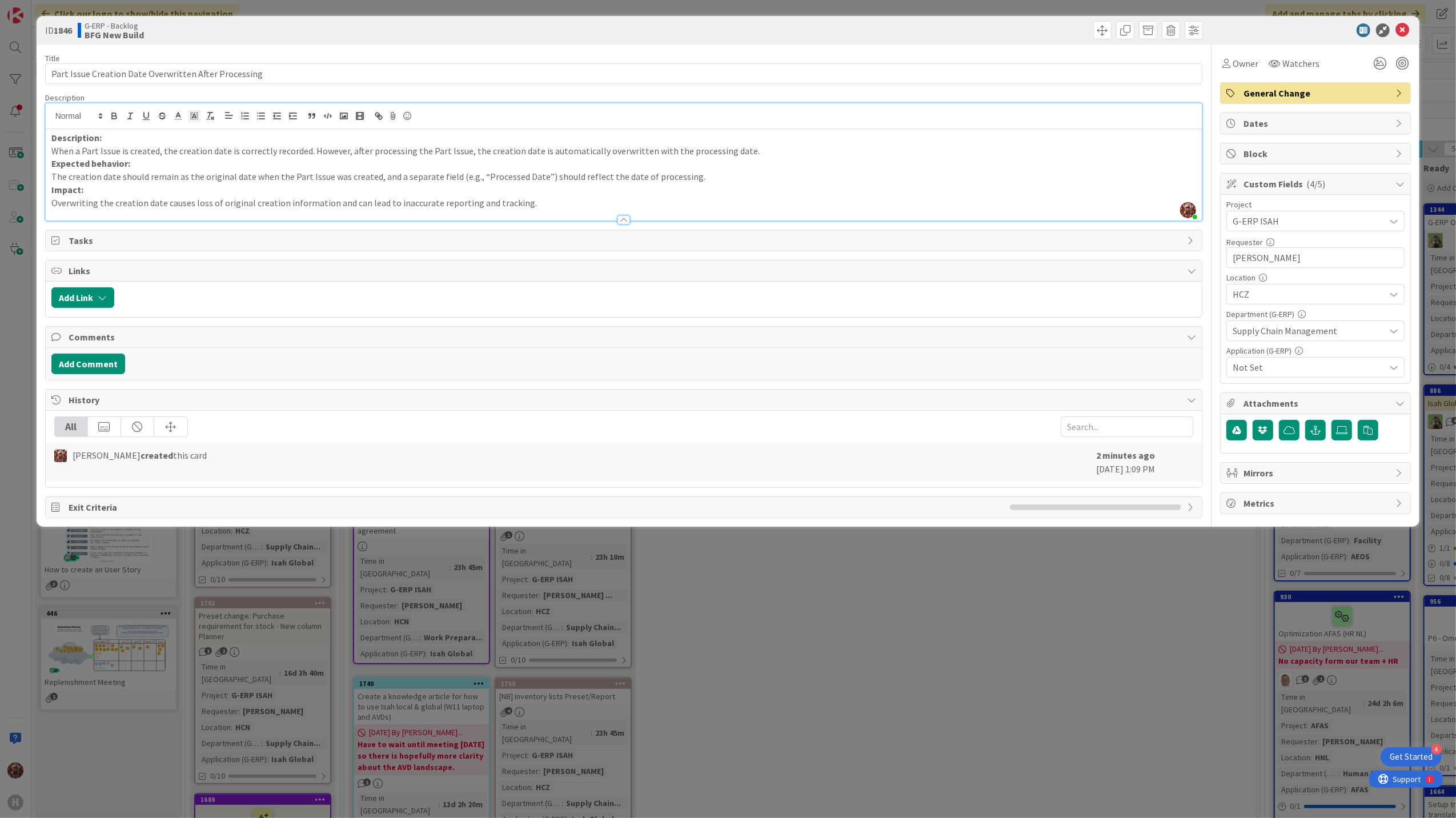
click at [1299, 365] on span "Not Set" at bounding box center [1309, 367] width 152 height 14
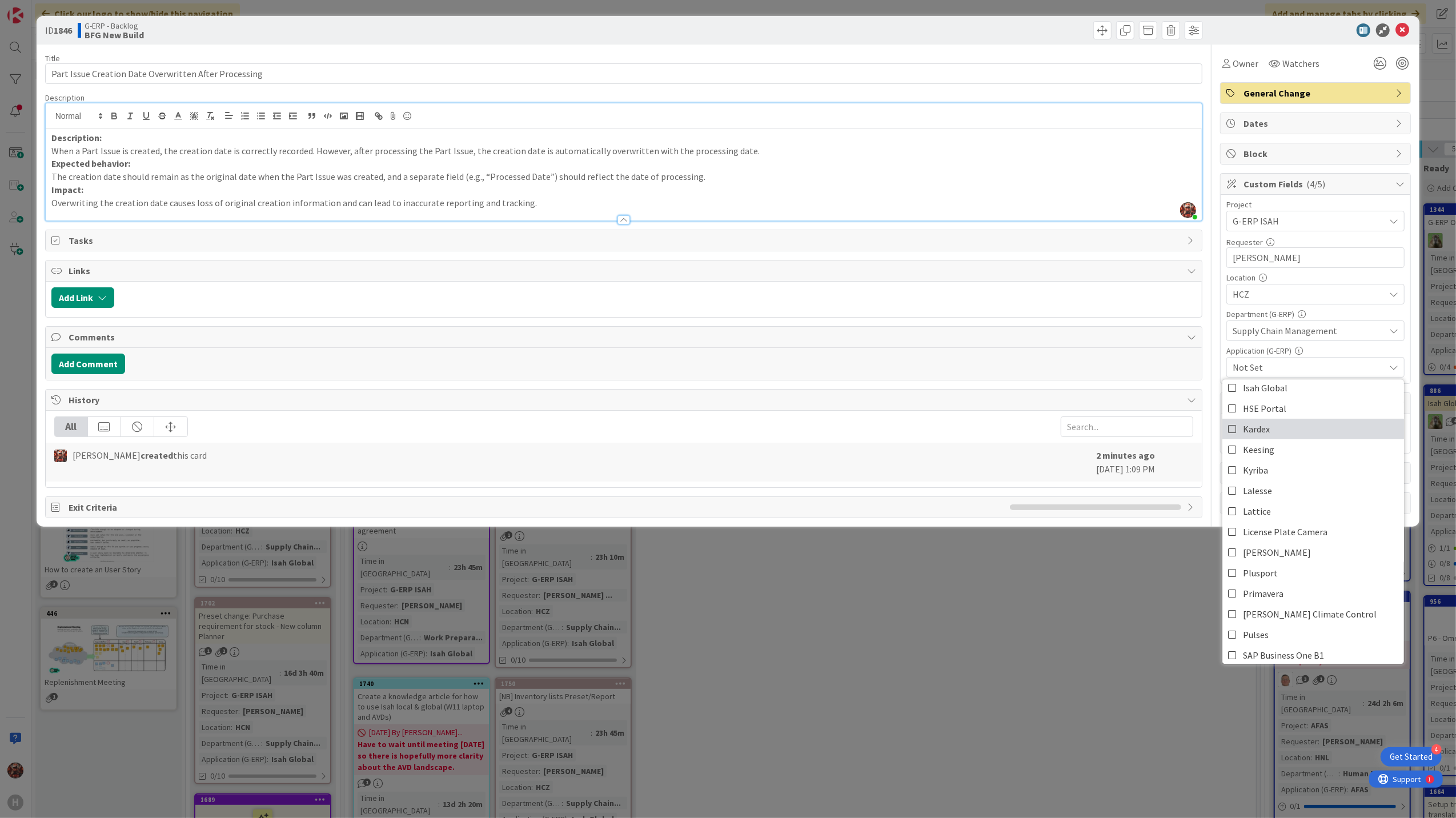
scroll to position [229, 0]
click at [1274, 409] on span "Isah Global" at bounding box center [1265, 413] width 44 height 17
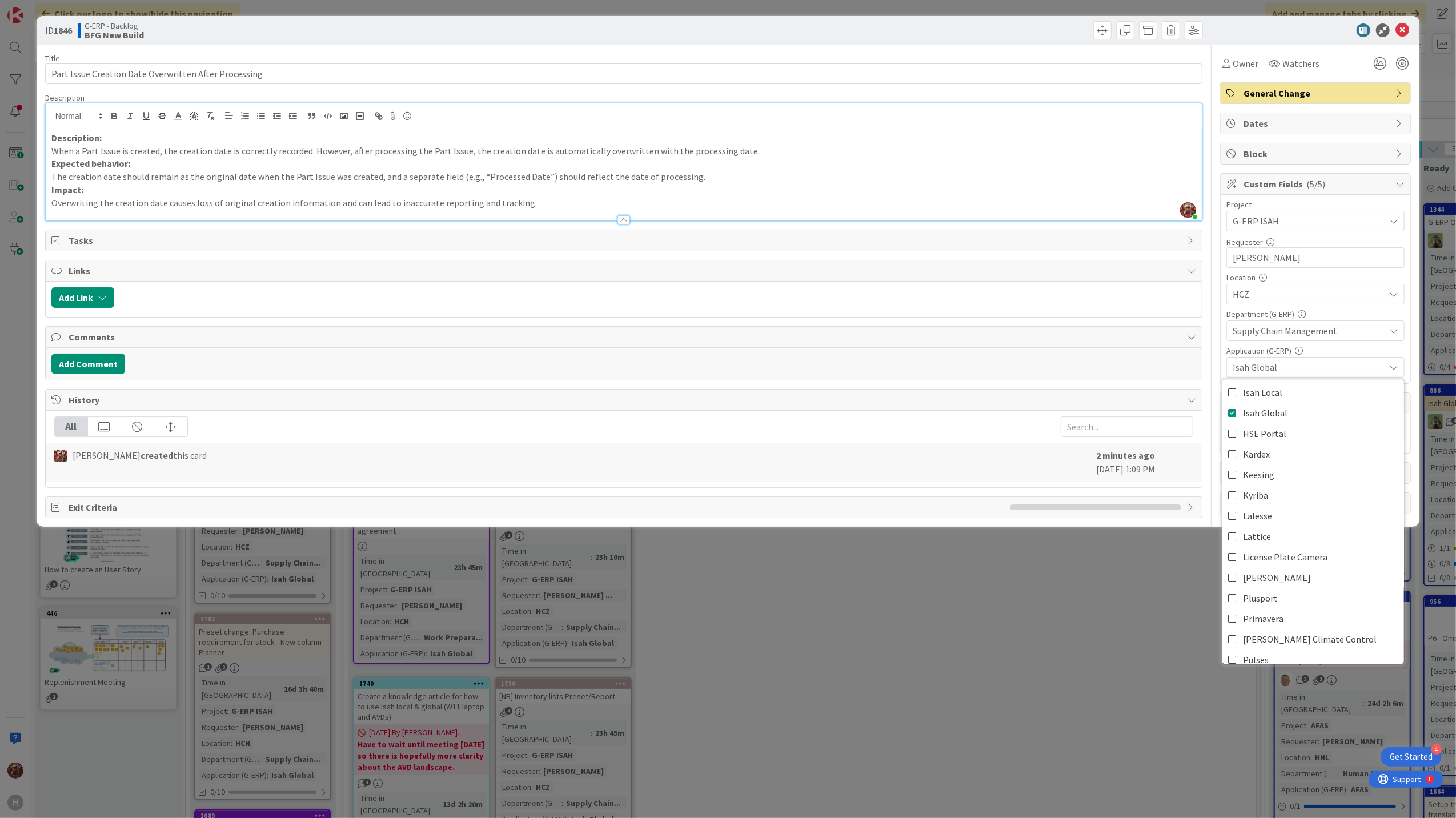
click at [1235, 26] on div at bounding box center [1310, 30] width 202 height 14
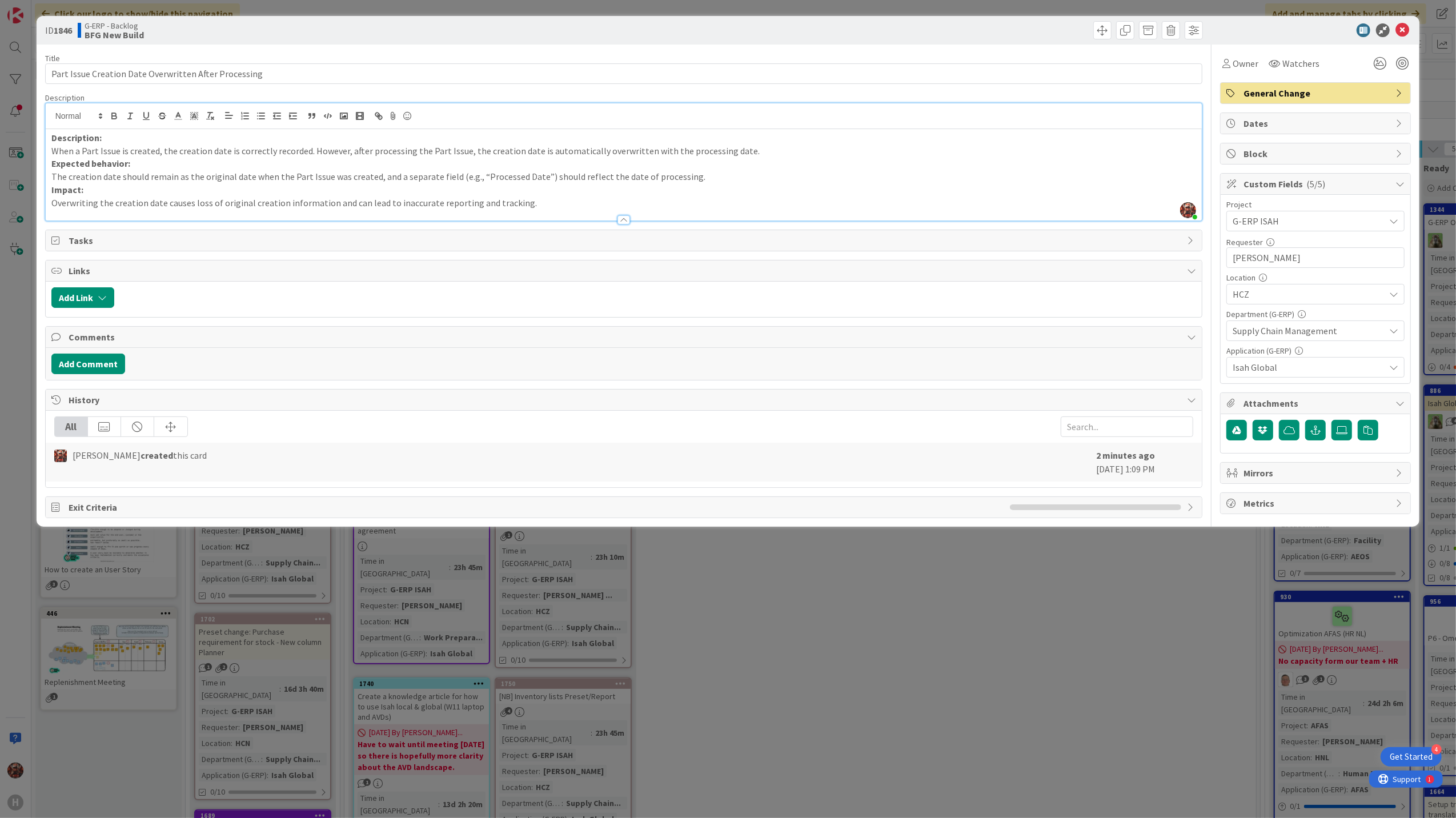
click at [53, 135] on strong "Description:" at bounding box center [77, 137] width 50 height 11
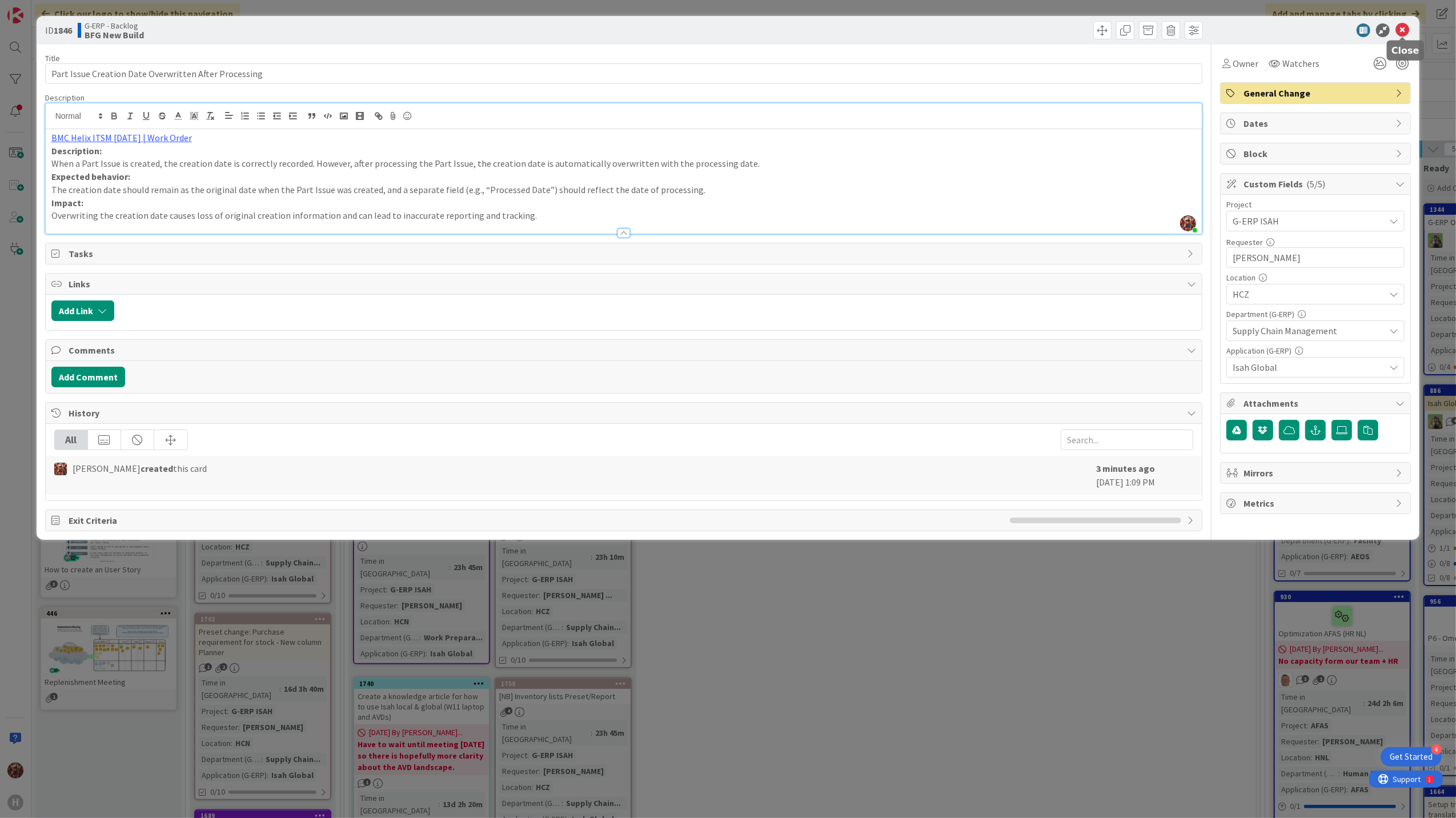
click at [1404, 31] on icon at bounding box center [1402, 30] width 14 height 14
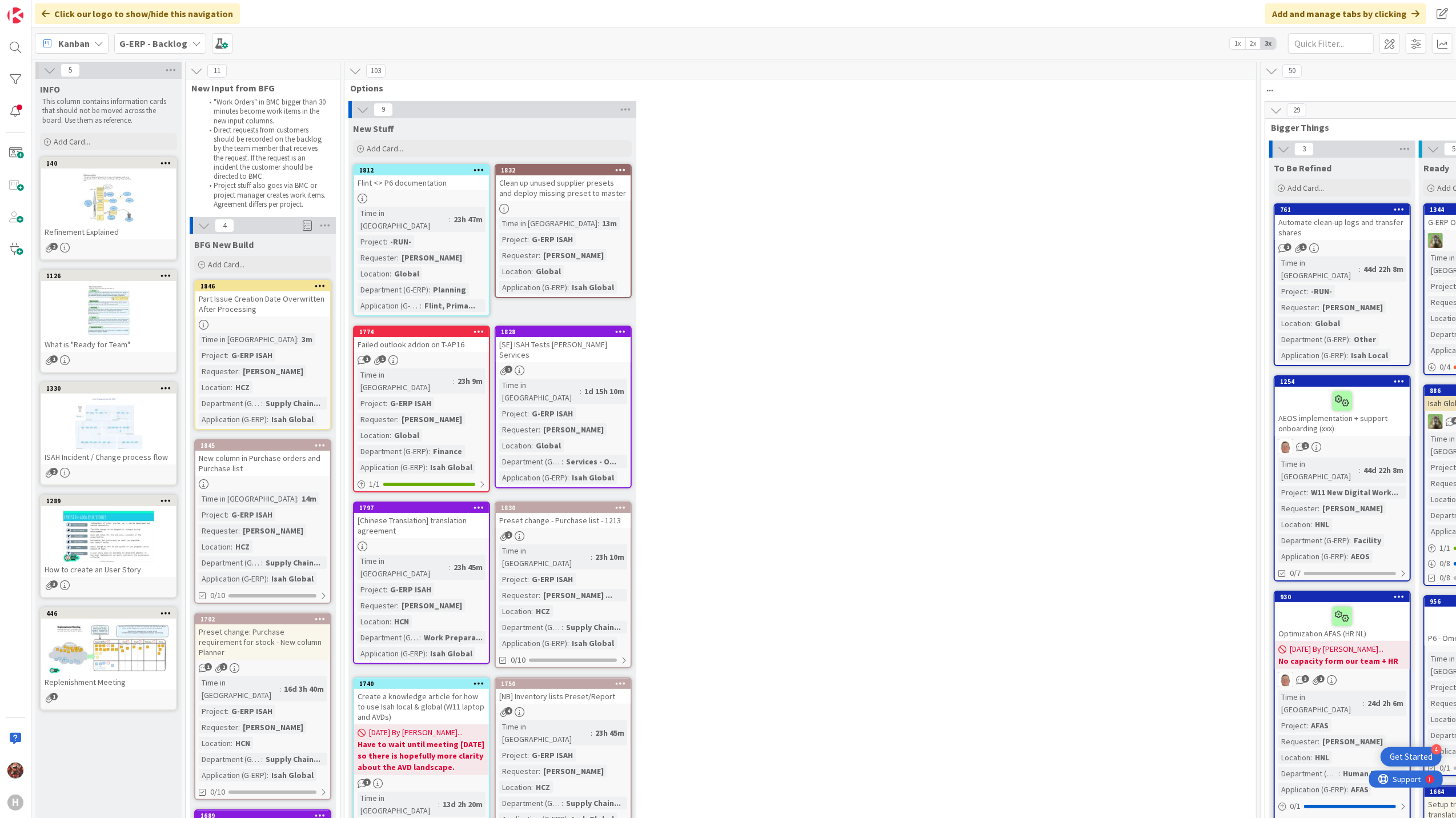
click at [259, 461] on div "New column in Purchase orders and Purchase list" at bounding box center [263, 463] width 135 height 25
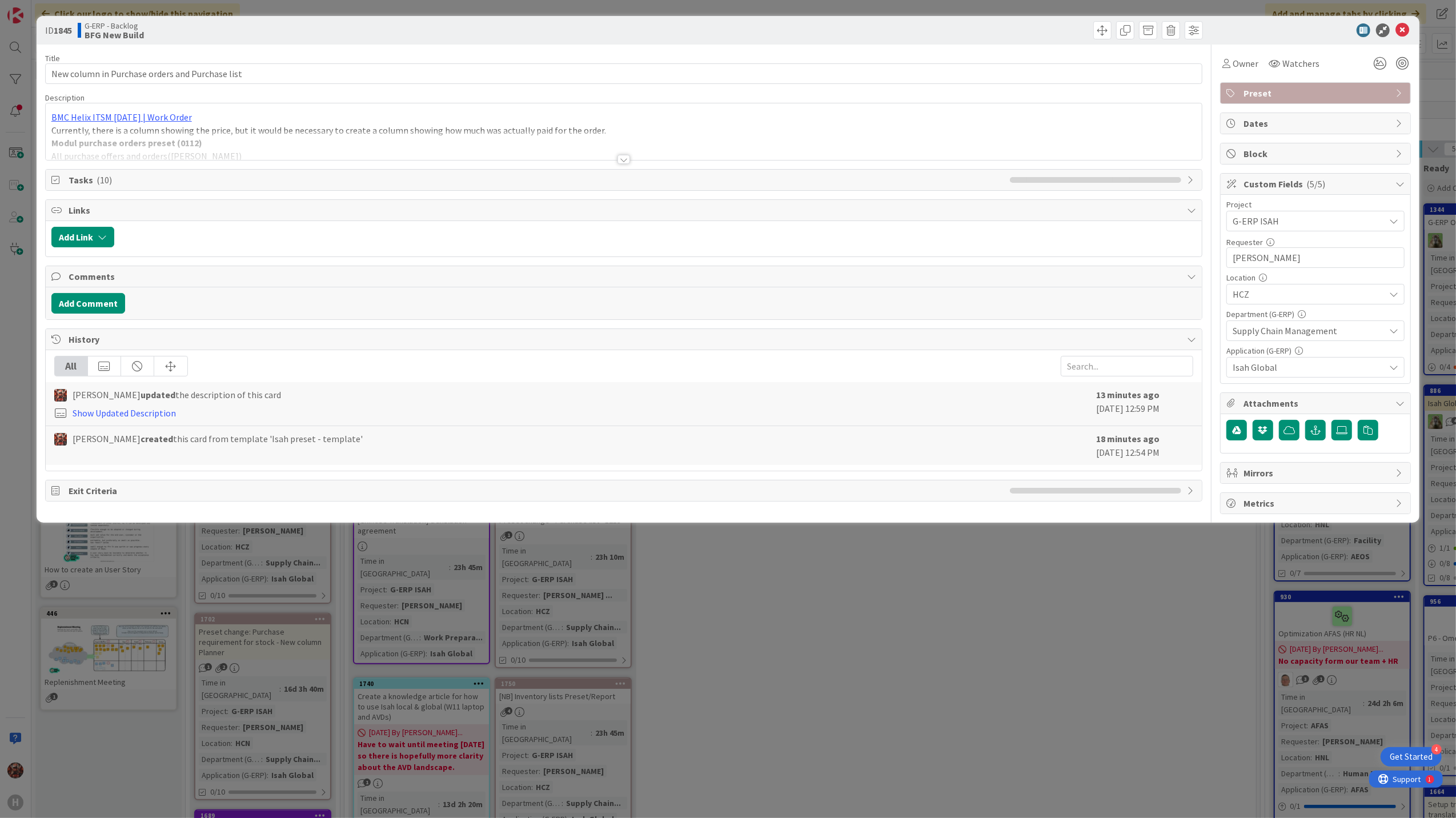
click at [626, 158] on div at bounding box center [623, 159] width 13 height 9
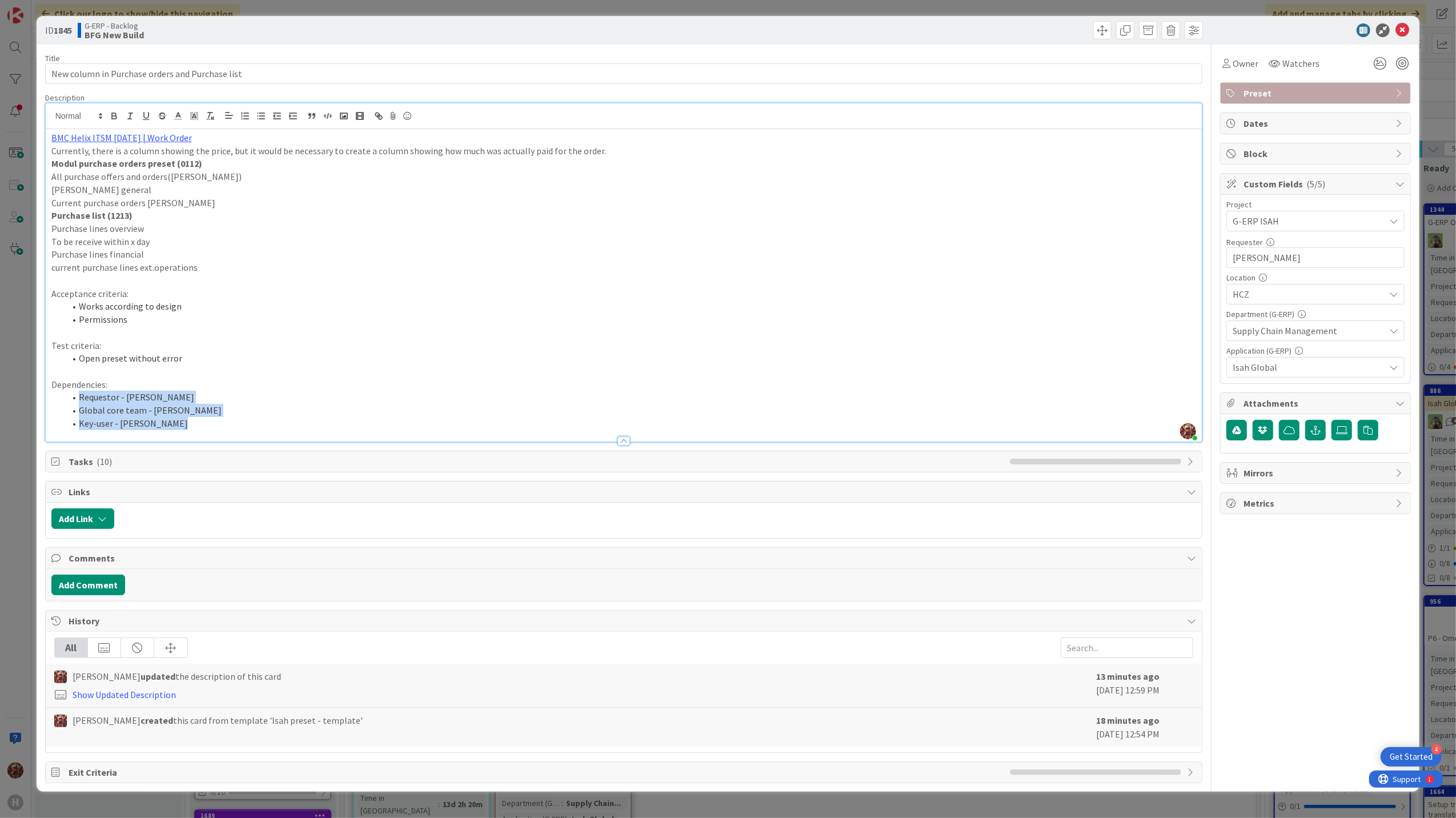
drag, startPoint x: 179, startPoint y: 430, endPoint x: 141, endPoint y: 410, distance: 42.9
click at [141, 410] on div "Description [PERSON_NAME] just joined BMC Helix ITSM [DATE] | Work Order Curren…" at bounding box center [624, 267] width 1158 height 350
drag, startPoint x: 154, startPoint y: 421, endPoint x: 48, endPoint y: 381, distance: 113.3
click at [48, 381] on div "BMC Helix ITSM [DATE] | Work Order Currently, there is a column showing the pri…" at bounding box center [624, 285] width 1157 height 313
copy div "Dependencies: Requestor - [PERSON_NAME] Global core team - [PERSON_NAME] Key-us…"
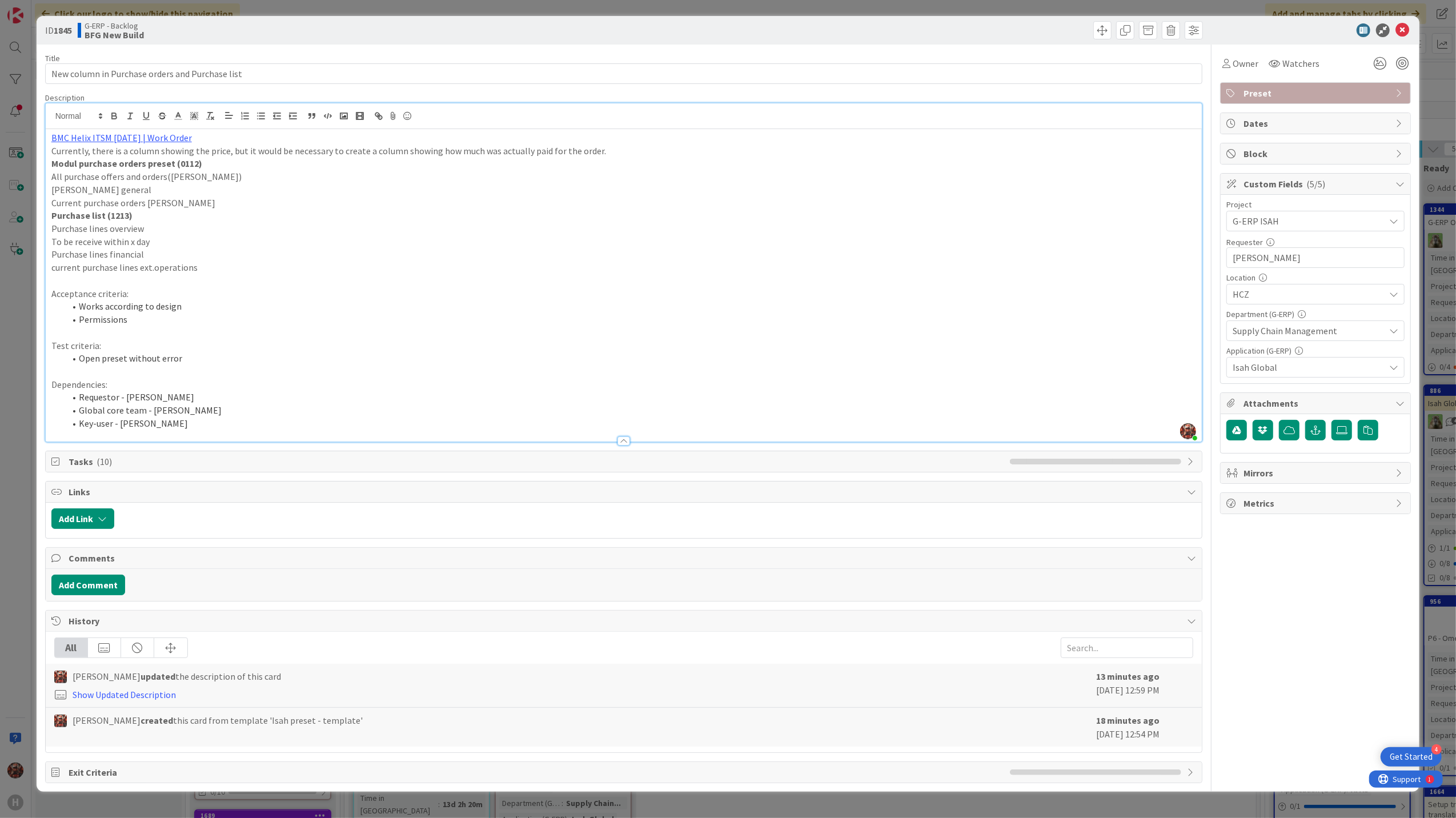
click at [1402, 21] on div "ID 1845 G-ERP - Backlog BFG New Build" at bounding box center [728, 30] width 1384 height 28
click at [1403, 26] on icon at bounding box center [1402, 30] width 14 height 14
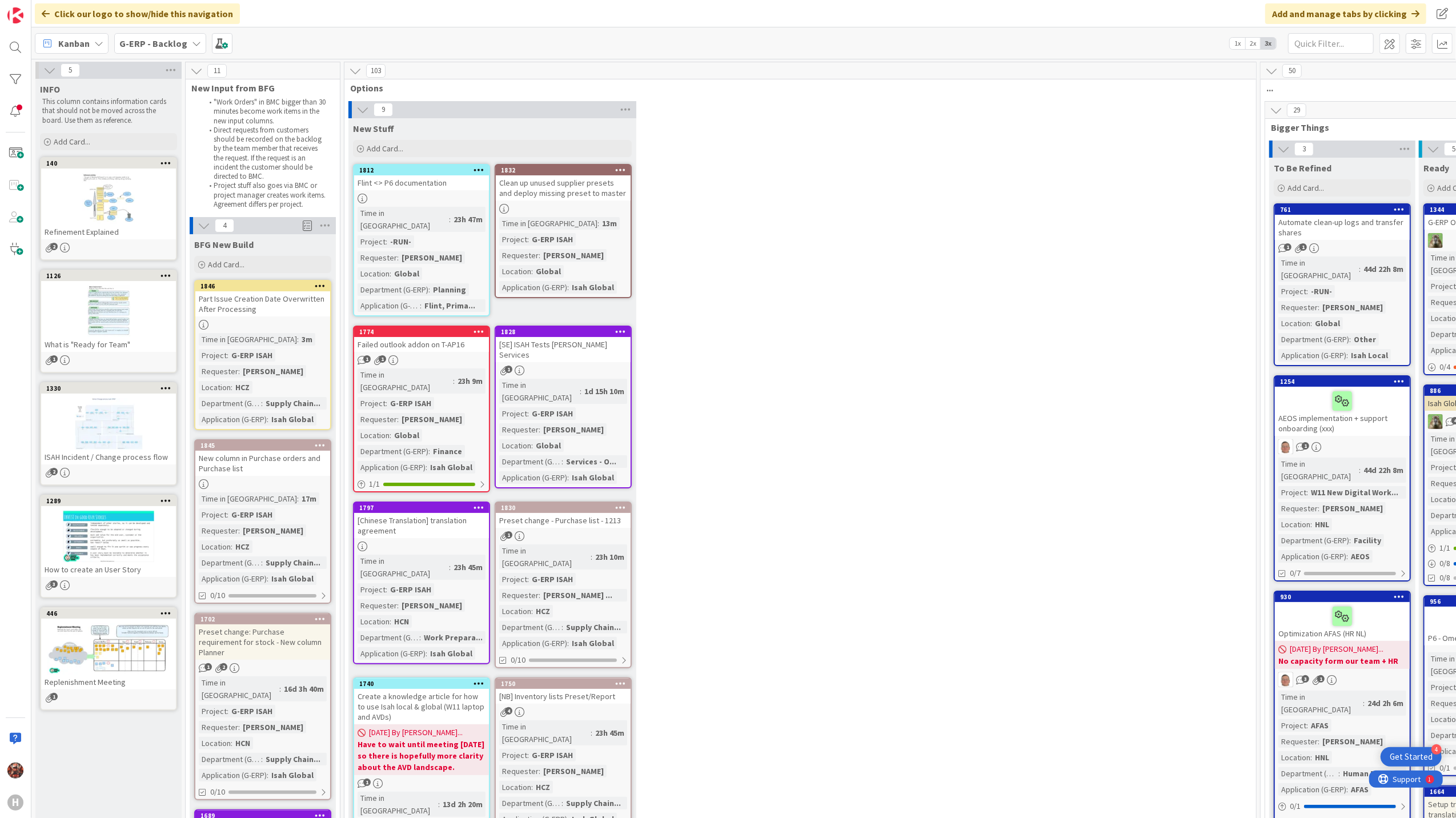
click at [268, 309] on div "Part Issue Creation Date Overwritten After Processing" at bounding box center [263, 304] width 135 height 25
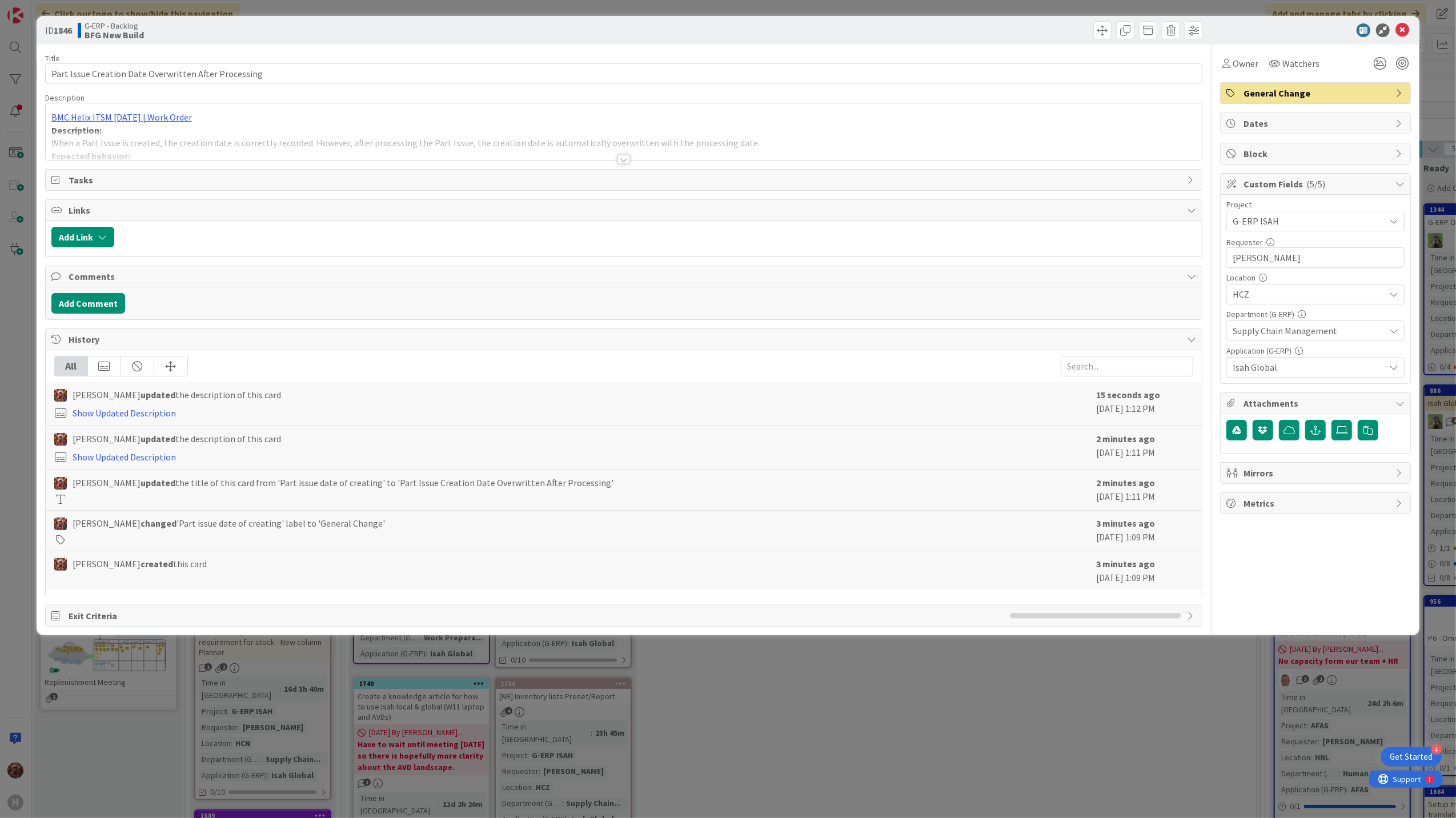
click at [624, 161] on div at bounding box center [623, 159] width 13 height 9
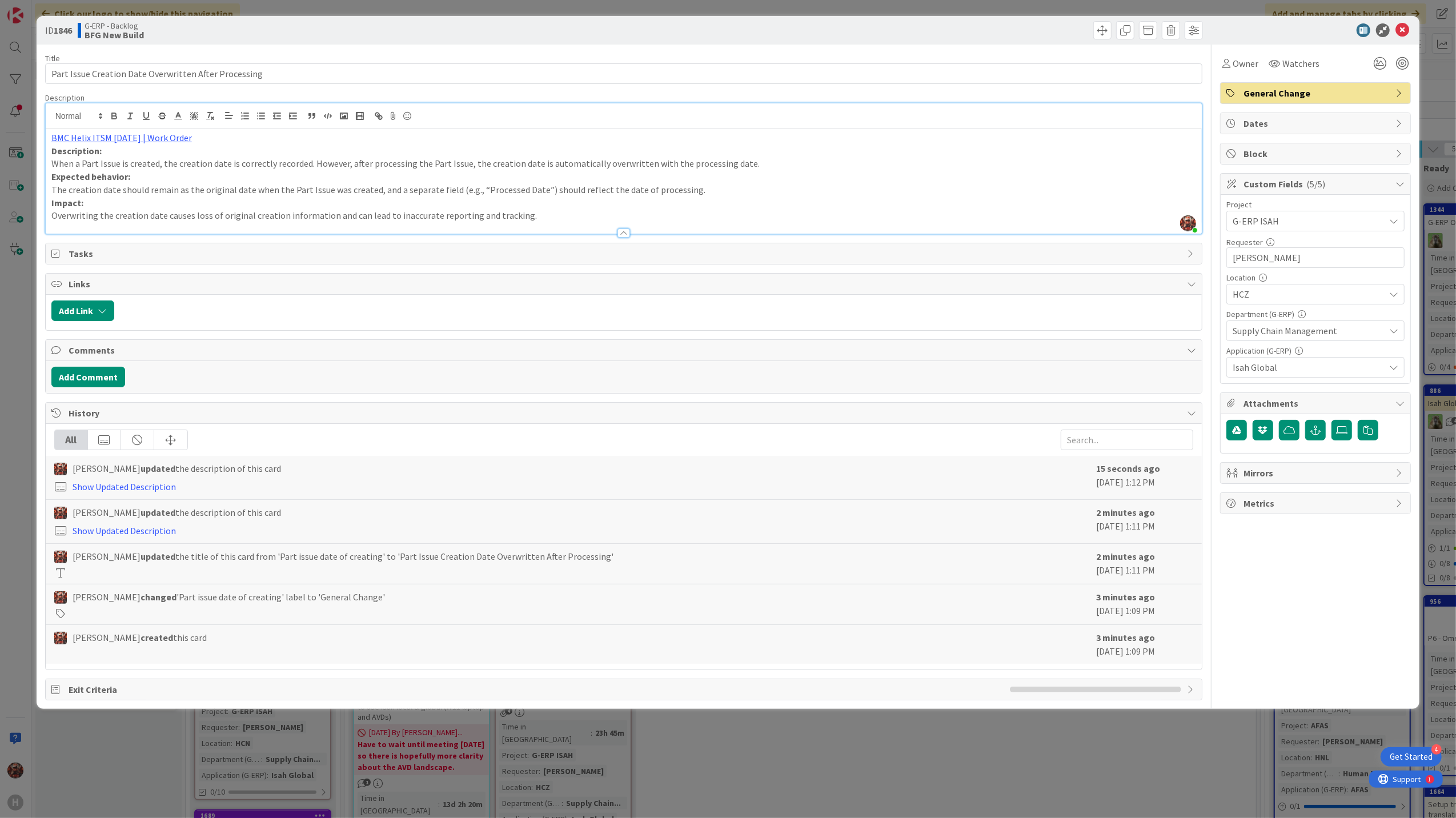
click at [613, 221] on p "Overwriting the creation date causes loss of original creation information and …" at bounding box center [624, 215] width 1145 height 13
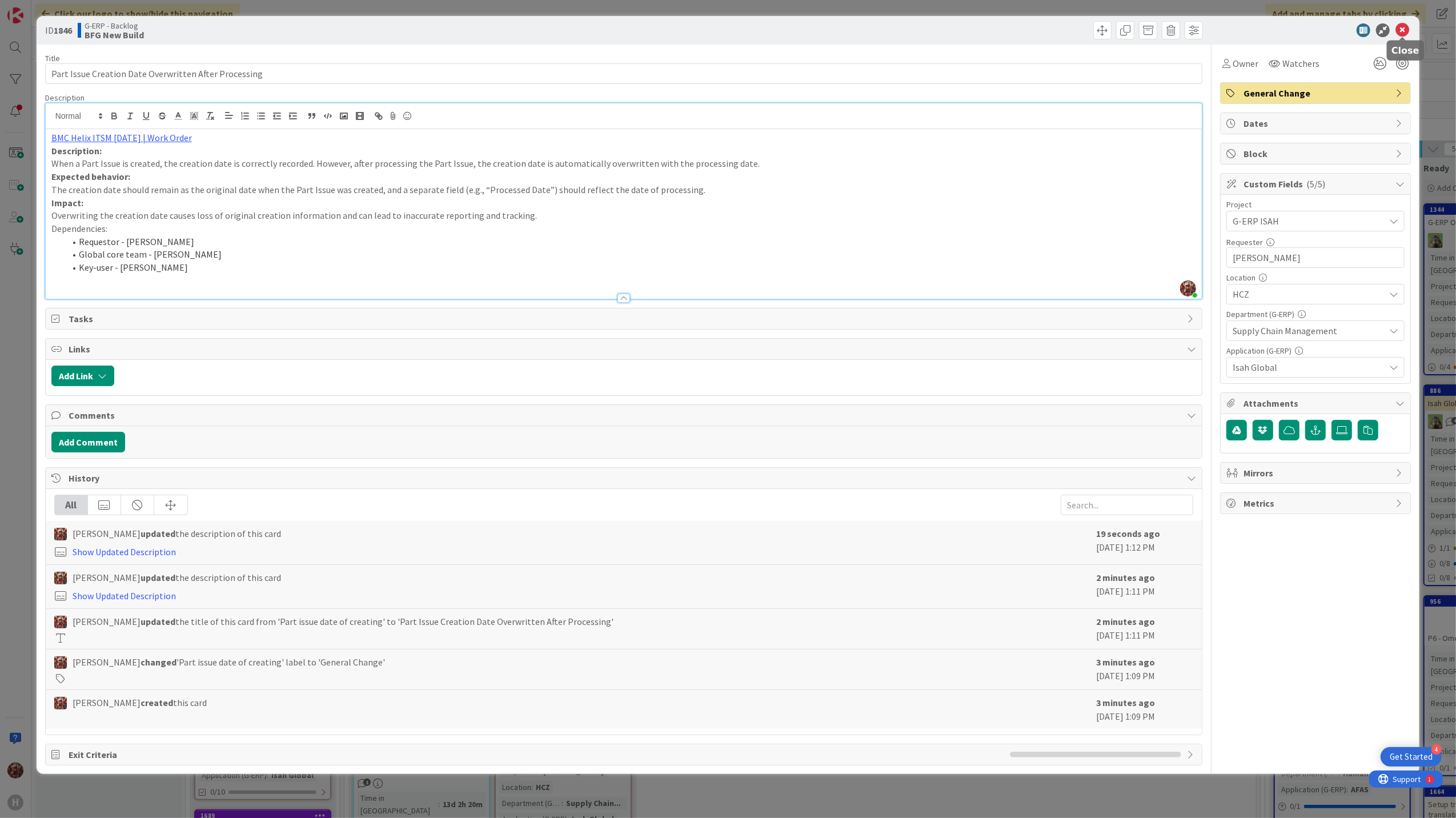
click at [1406, 28] on icon at bounding box center [1402, 30] width 14 height 14
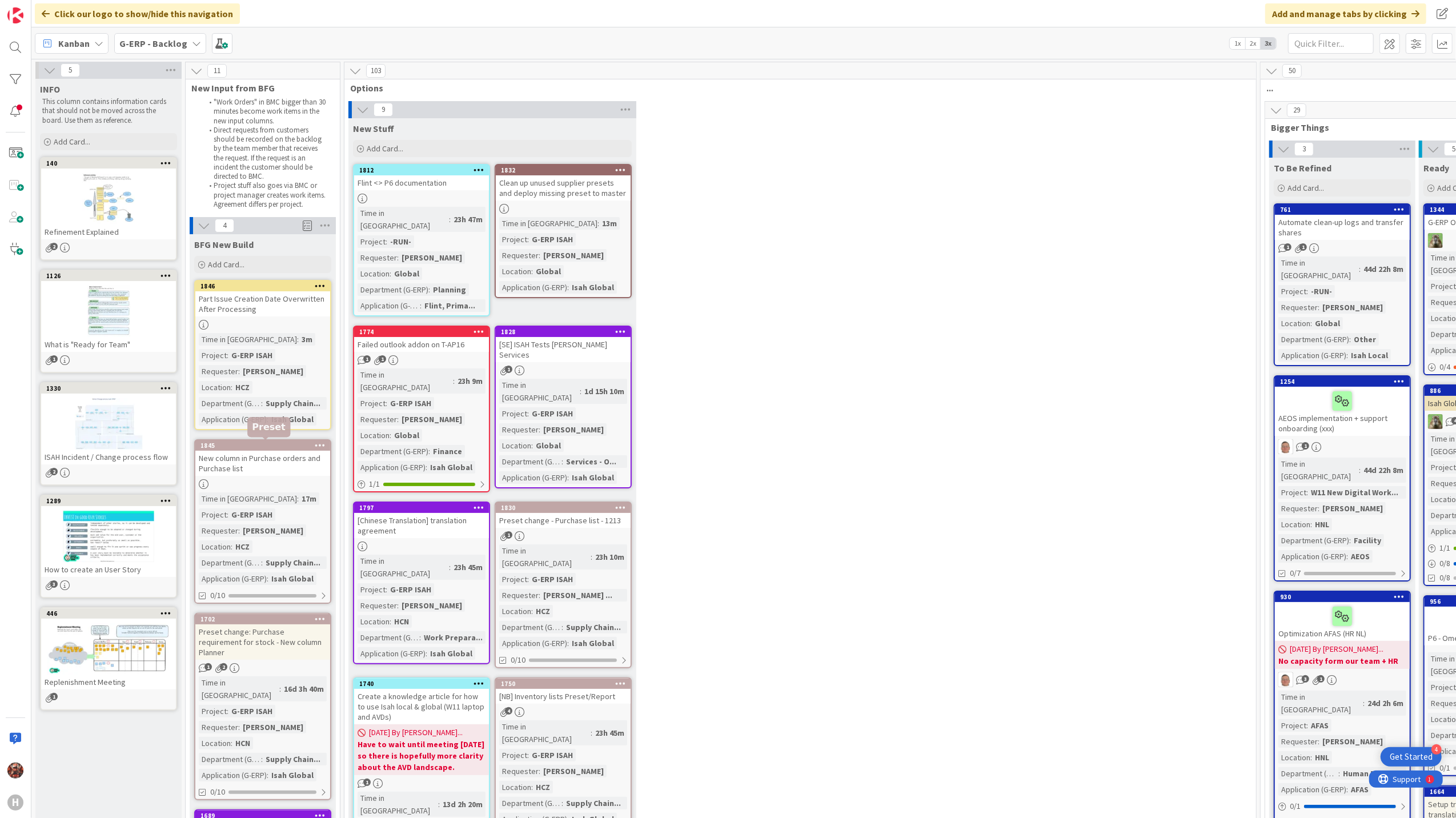
click at [252, 465] on div "New column in Purchase orders and Purchase list" at bounding box center [263, 463] width 135 height 25
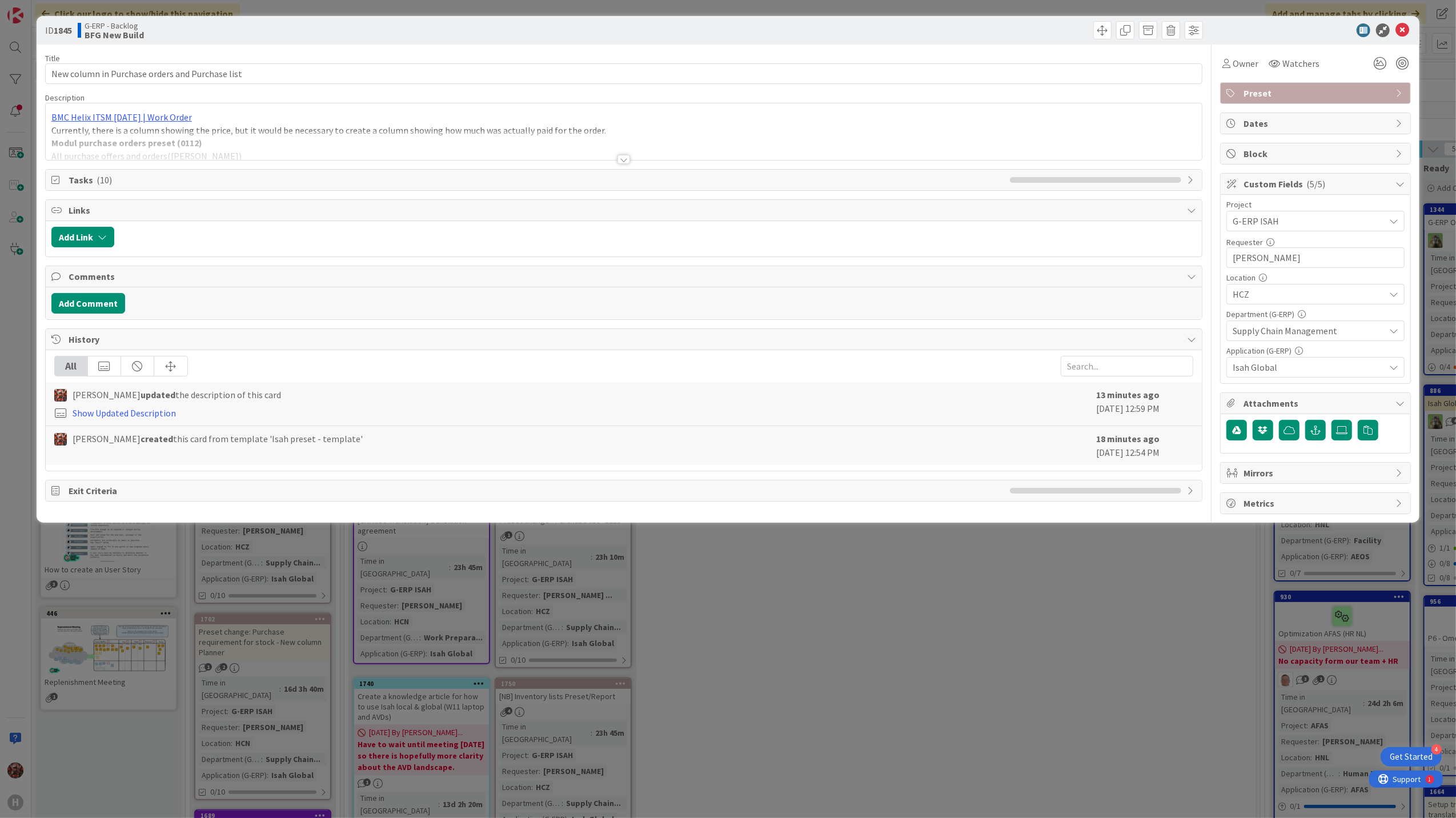
click at [626, 158] on div at bounding box center [623, 159] width 13 height 9
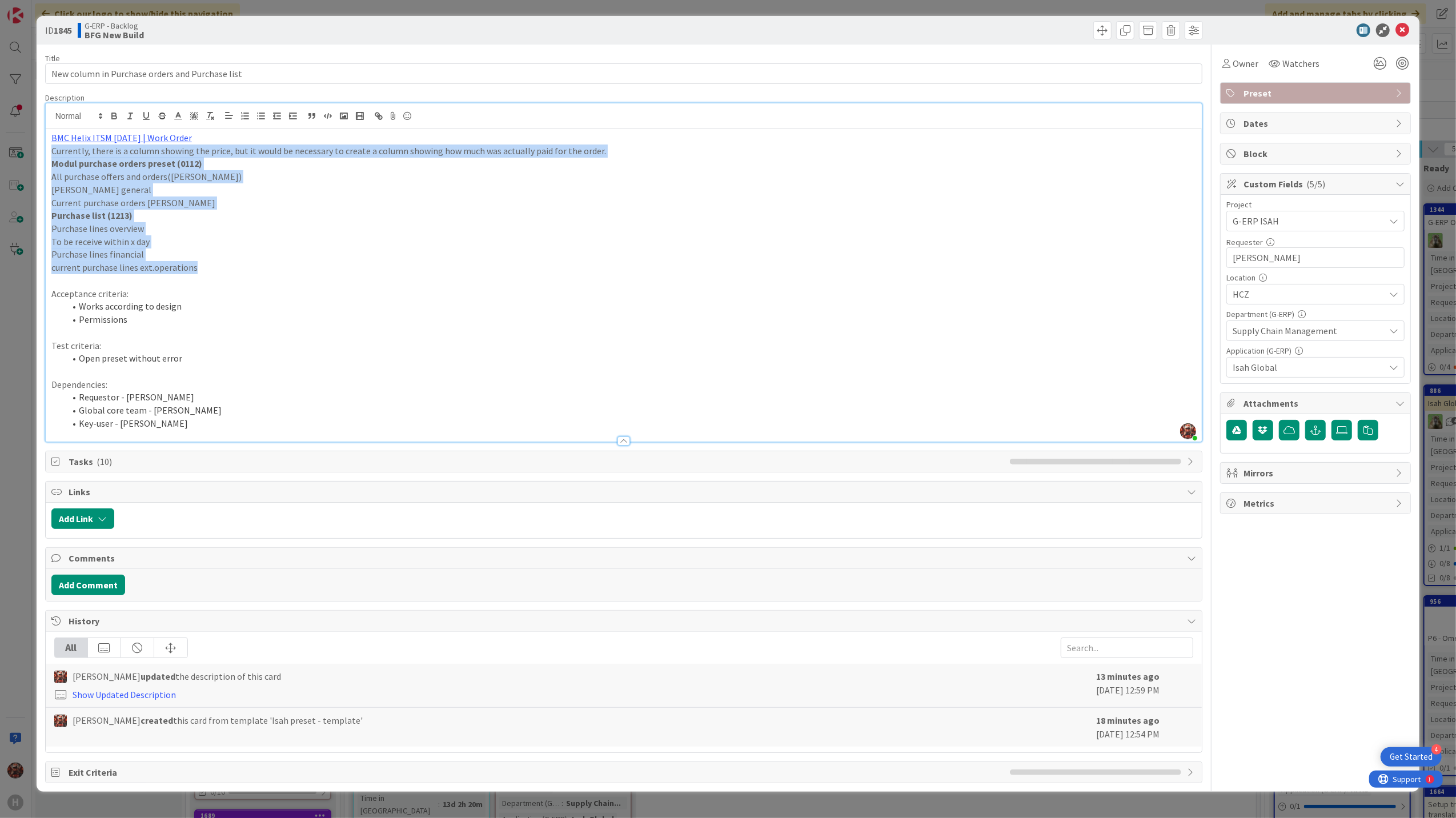
drag, startPoint x: 201, startPoint y: 270, endPoint x: 47, endPoint y: 154, distance: 192.8
click at [47, 154] on div "BMC Helix ITSM [DATE] | Work Order Currently, there is a column showing the pri…" at bounding box center [624, 285] width 1157 height 313
copy div "Currently, there is a column showing the price, but it would be necessary to cr…"
click at [220, 266] on p "current purchase lines ext.operations" at bounding box center [624, 268] width 1145 height 13
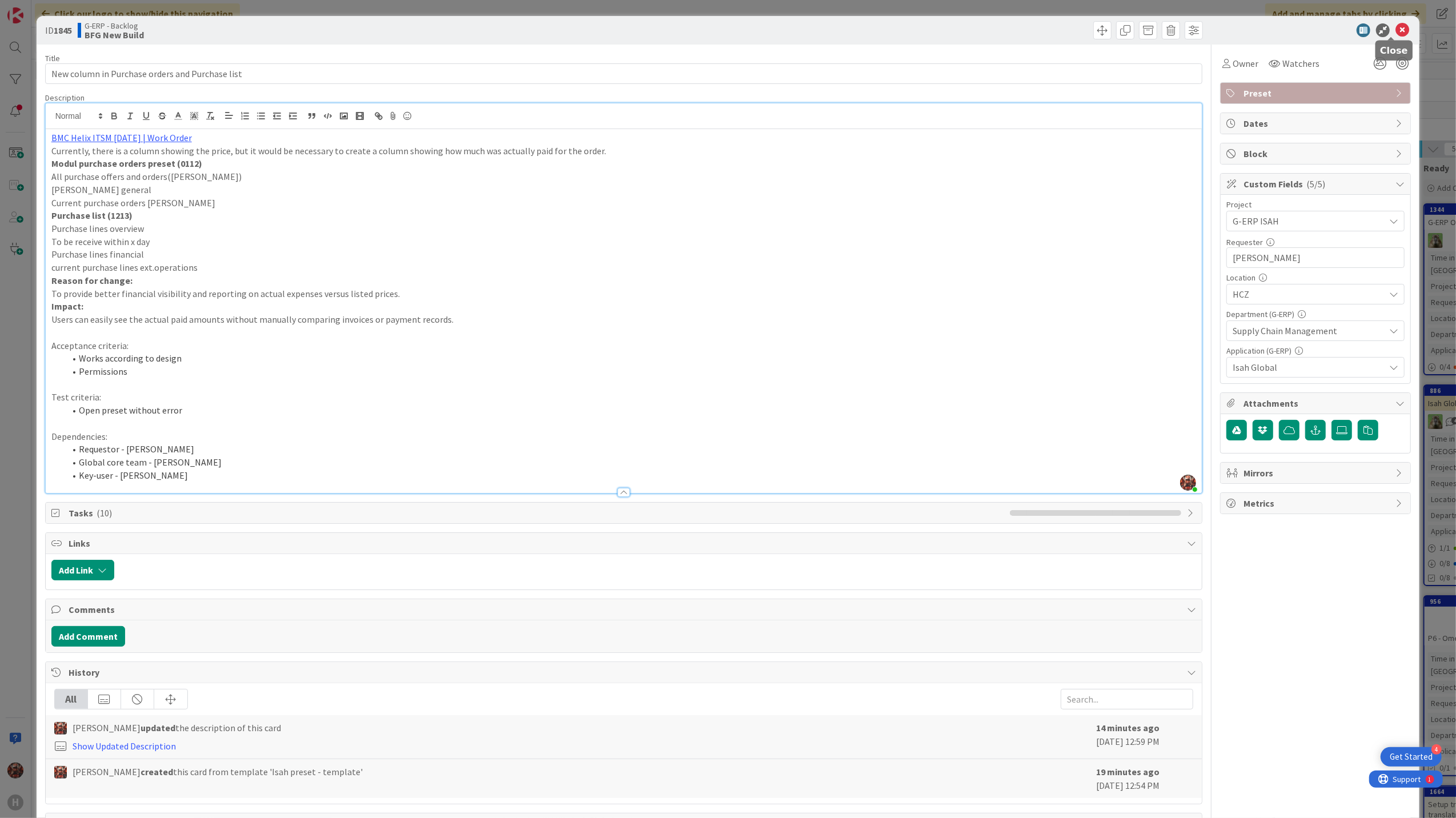
click at [1396, 28] on icon at bounding box center [1402, 30] width 14 height 14
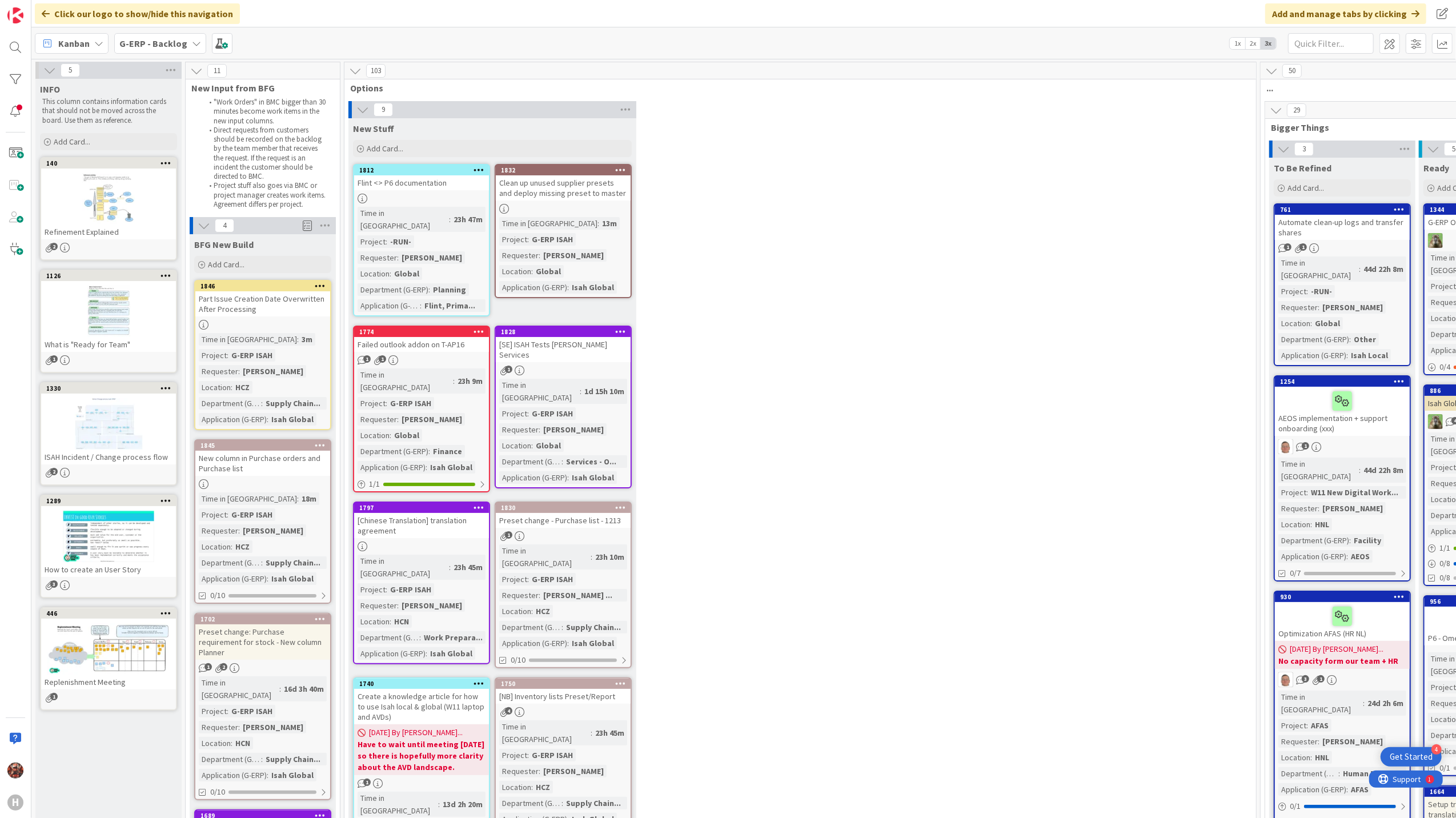
click at [979, 268] on div "9 New Stuff Add Card... 1832 Clean up unused supplier presets and deploy missin…" at bounding box center [800, 601] width 907 height 1001
